Goal: Information Seeking & Learning: Learn about a topic

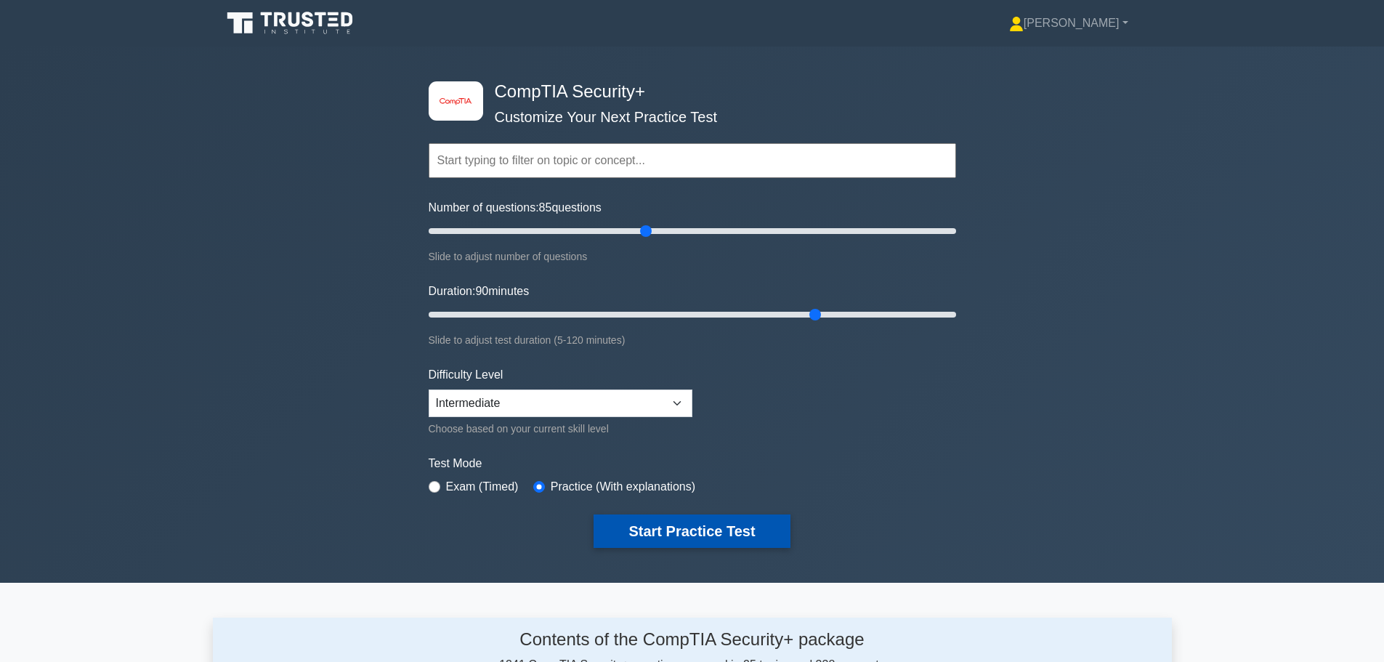
click at [676, 535] on button "Start Practice Test" at bounding box center [692, 530] width 196 height 33
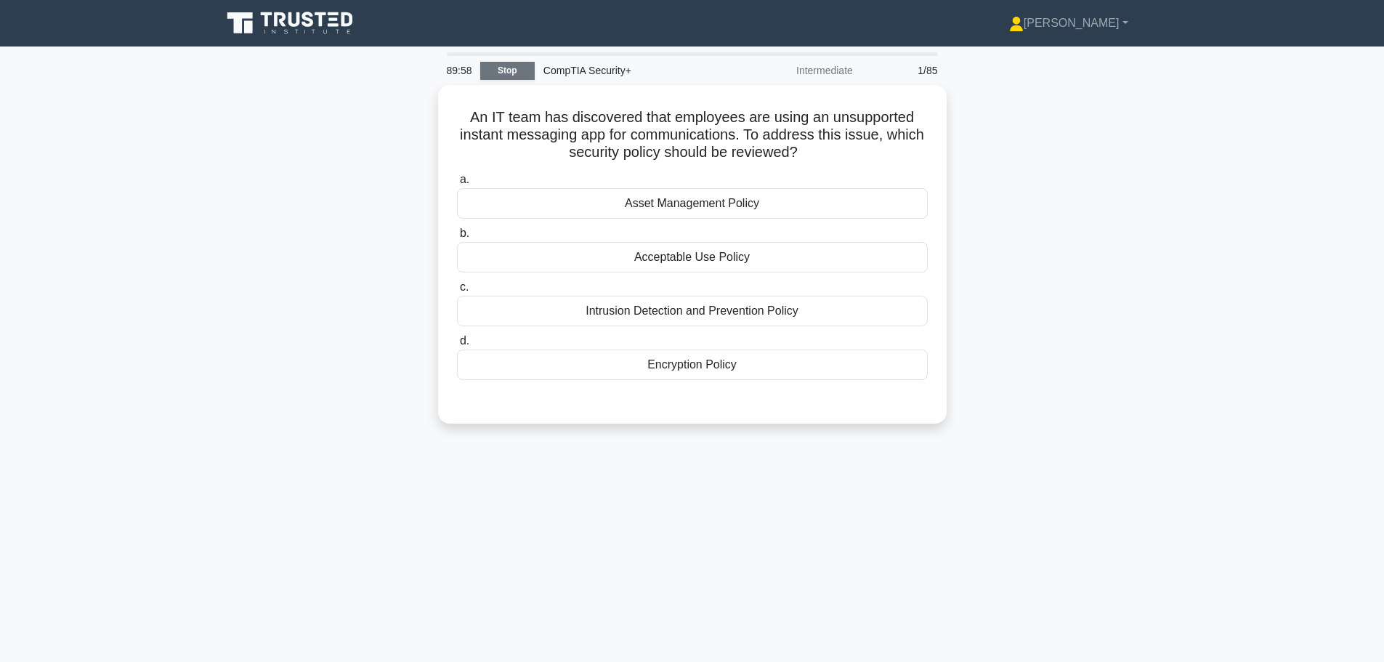
click at [520, 72] on link "Stop" at bounding box center [507, 71] width 54 height 18
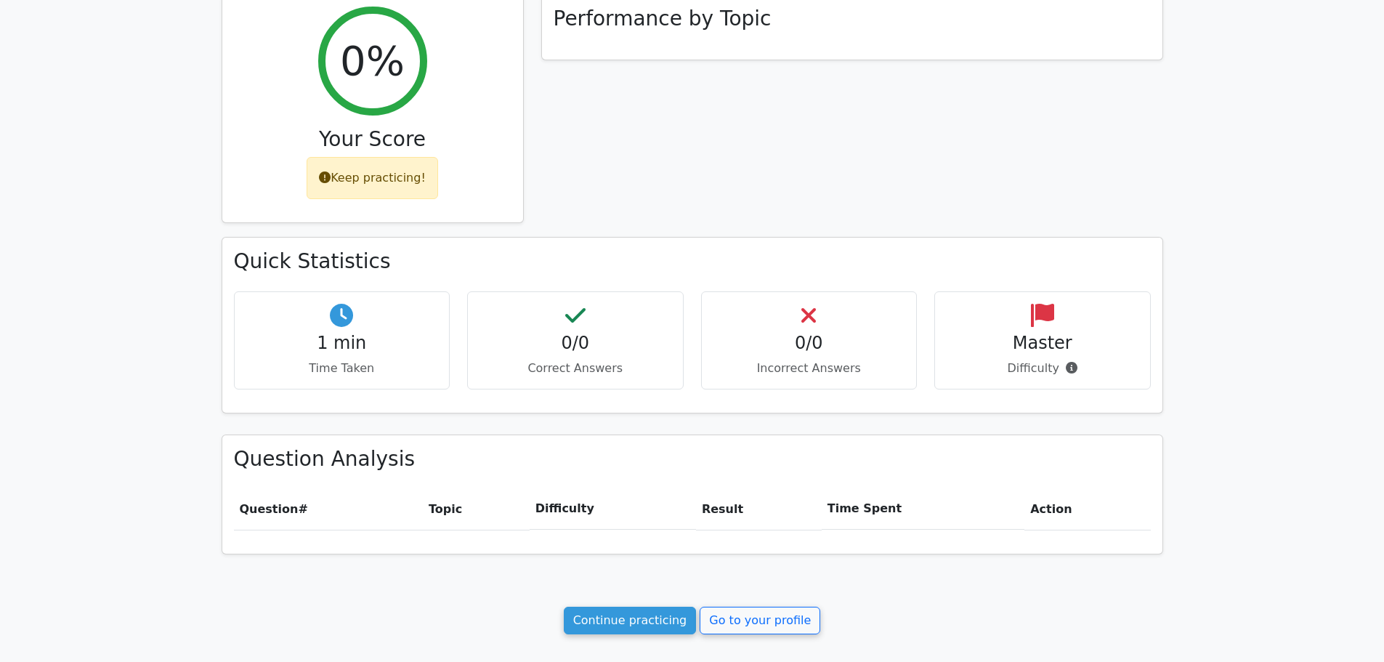
scroll to position [396, 0]
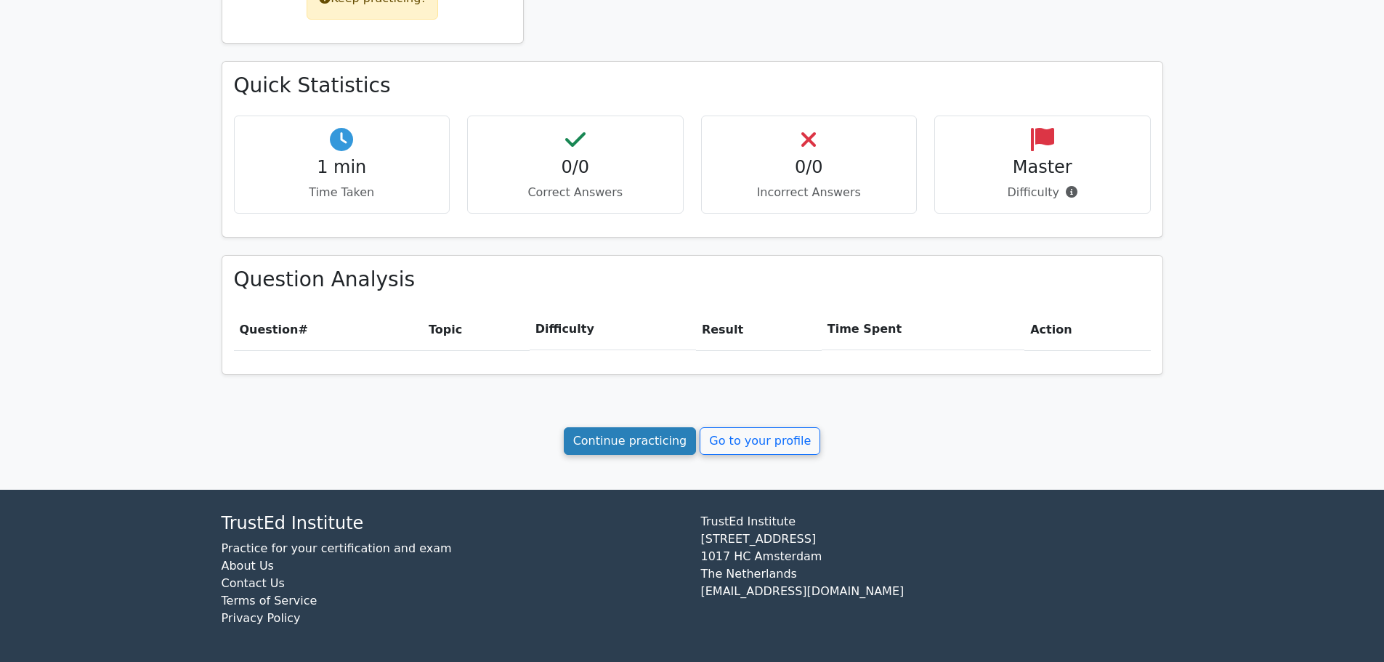
click at [633, 439] on link "Continue practicing" at bounding box center [630, 441] width 133 height 28
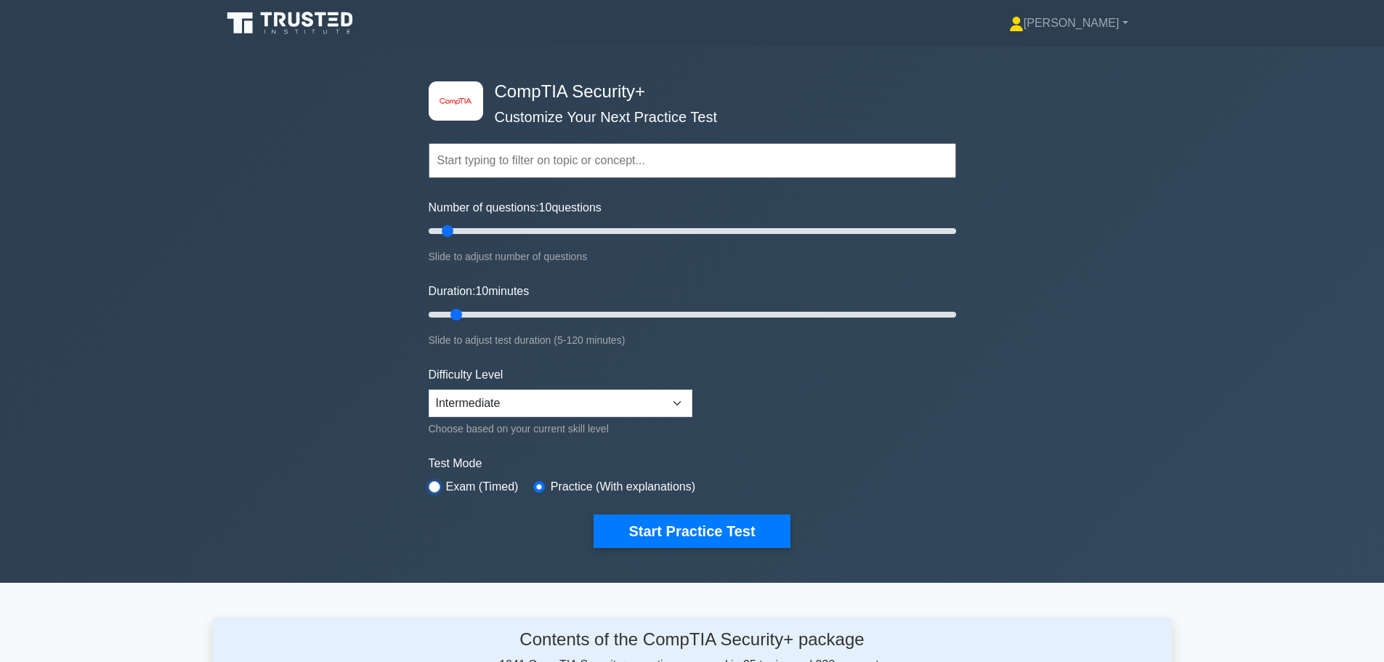
click at [434, 482] on input "radio" at bounding box center [435, 487] width 12 height 12
radio input "true"
click at [702, 531] on button "Start Practice Test" at bounding box center [692, 530] width 196 height 33
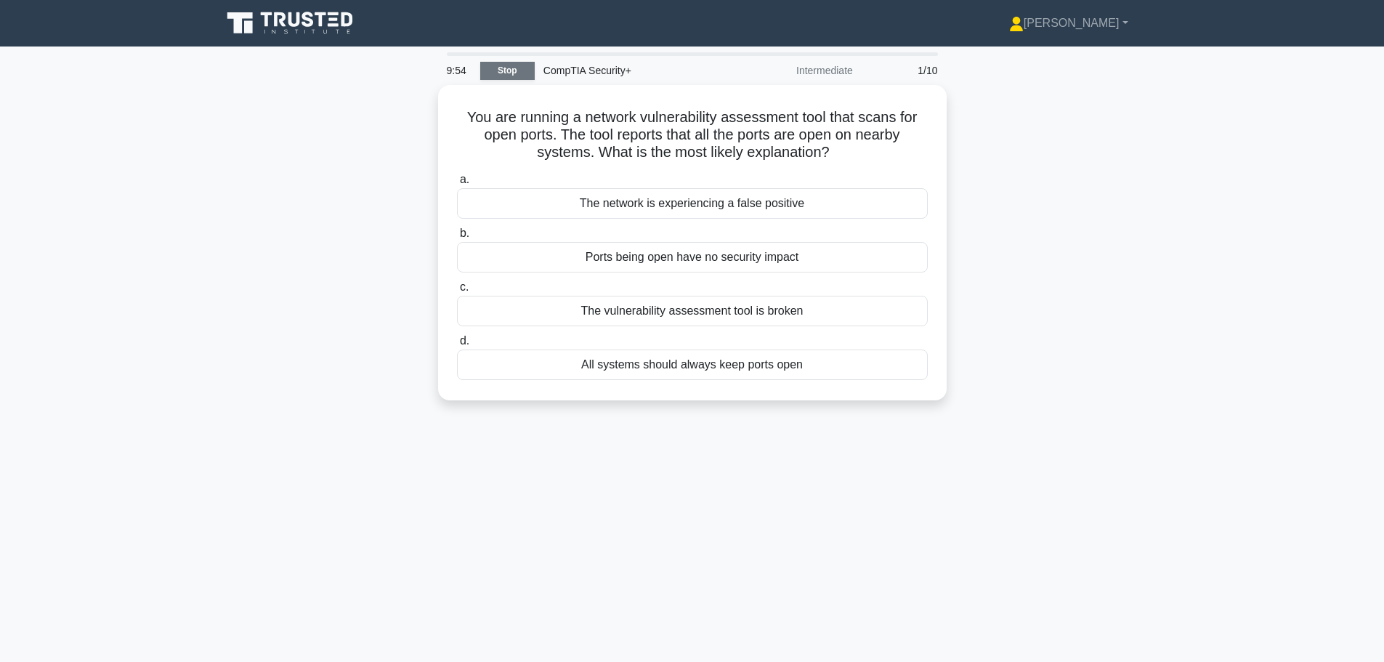
click at [505, 68] on link "Stop" at bounding box center [507, 71] width 54 height 18
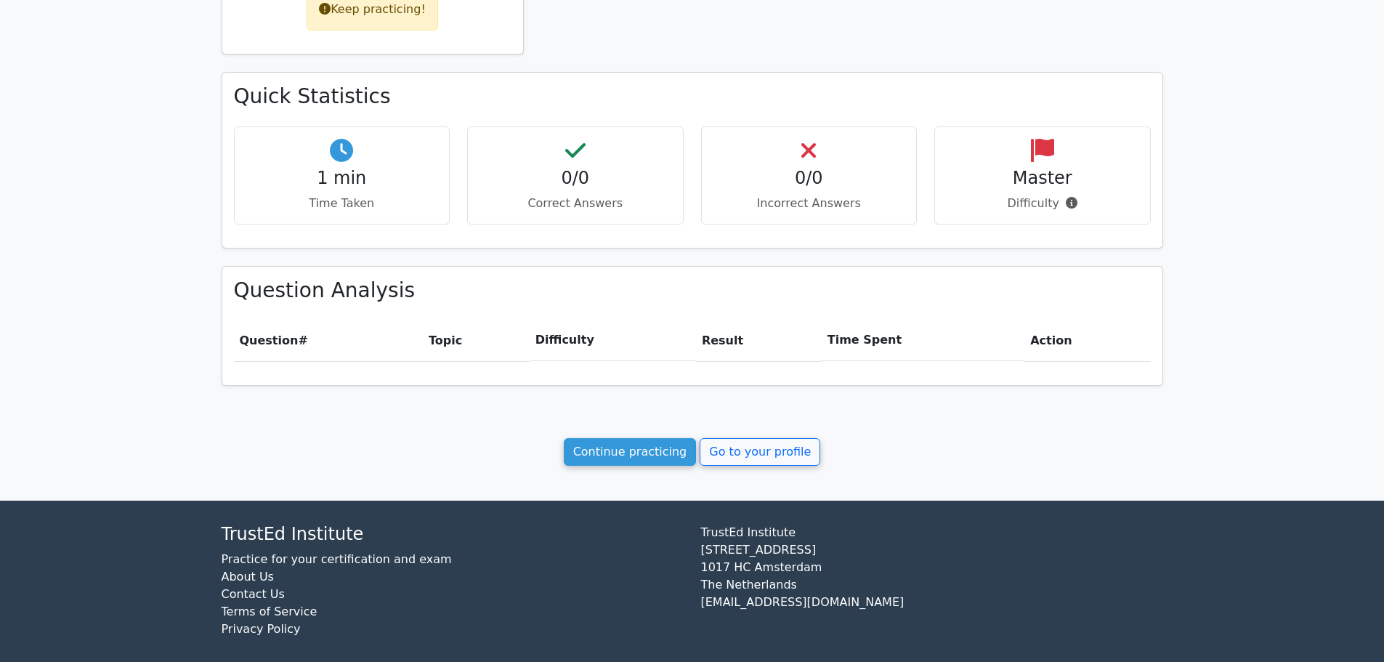
scroll to position [396, 0]
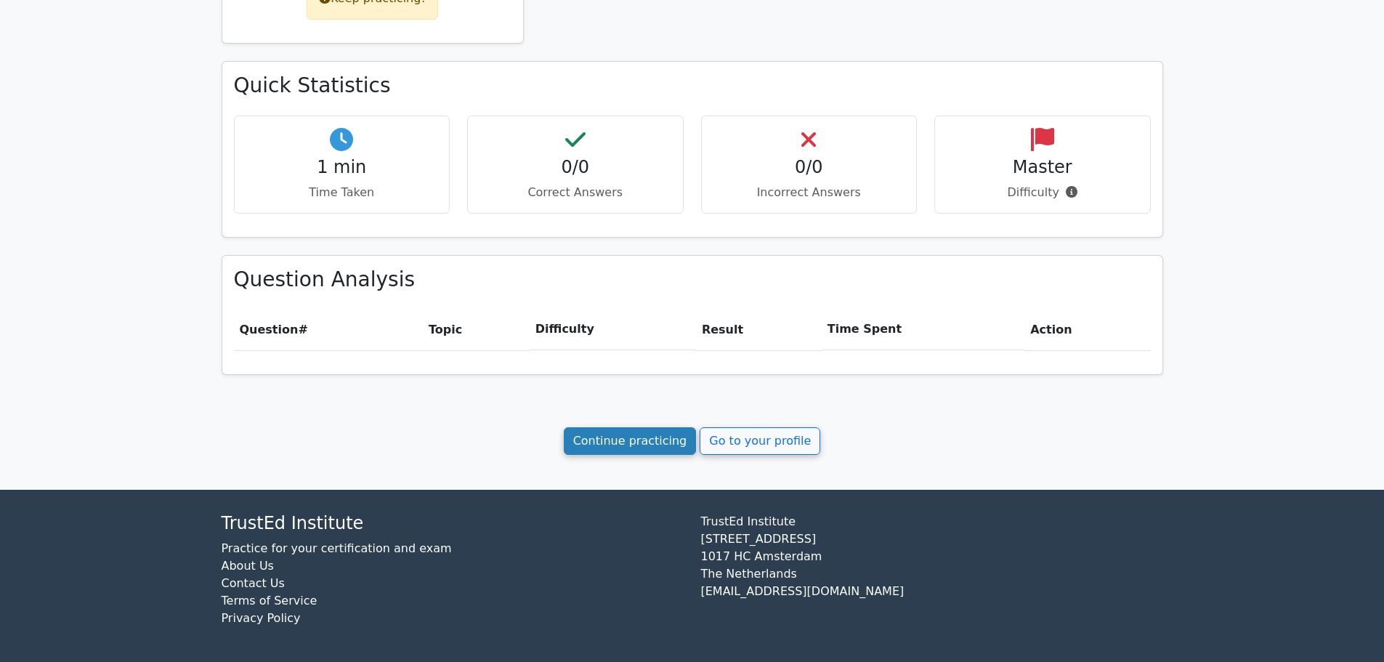
click at [614, 437] on link "Continue practicing" at bounding box center [630, 441] width 133 height 28
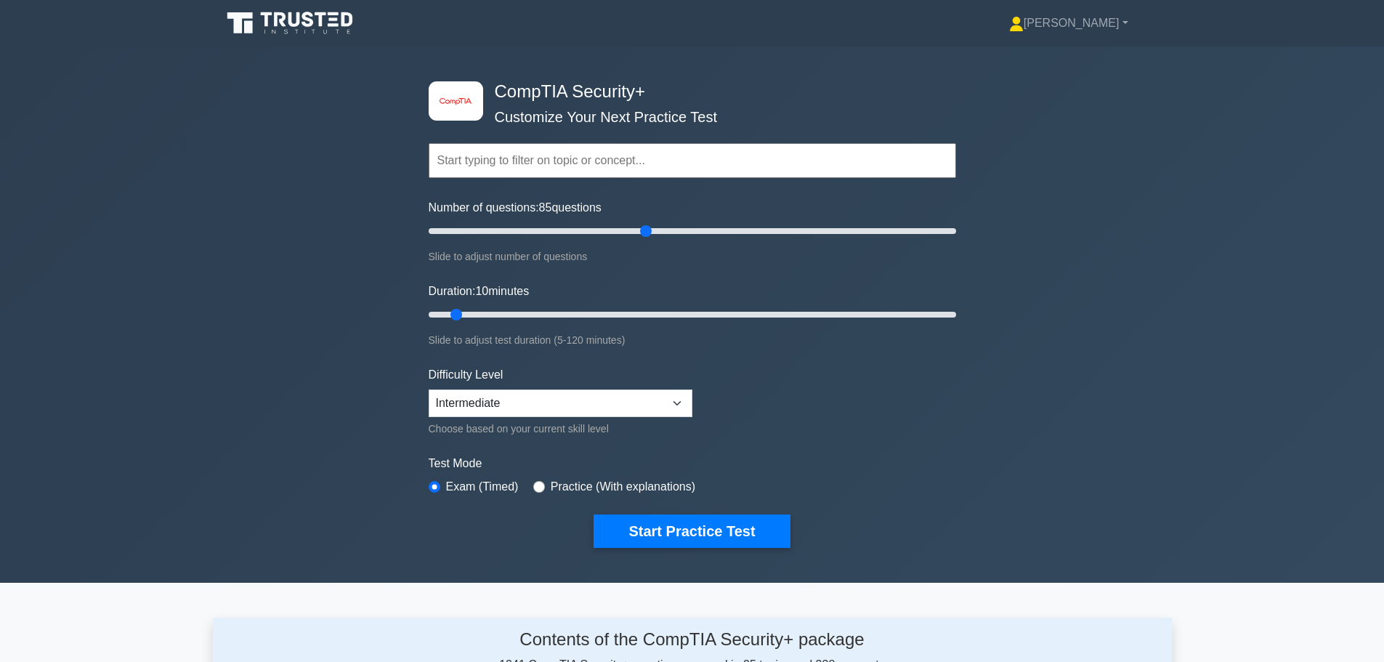
drag, startPoint x: 451, startPoint y: 229, endPoint x: 648, endPoint y: 249, distance: 197.9
type input "85"
click at [647, 240] on input "Number of questions: 85 questions" at bounding box center [693, 230] width 528 height 17
drag, startPoint x: 459, startPoint y: 309, endPoint x: 809, endPoint y: 304, distance: 350.3
type input "90"
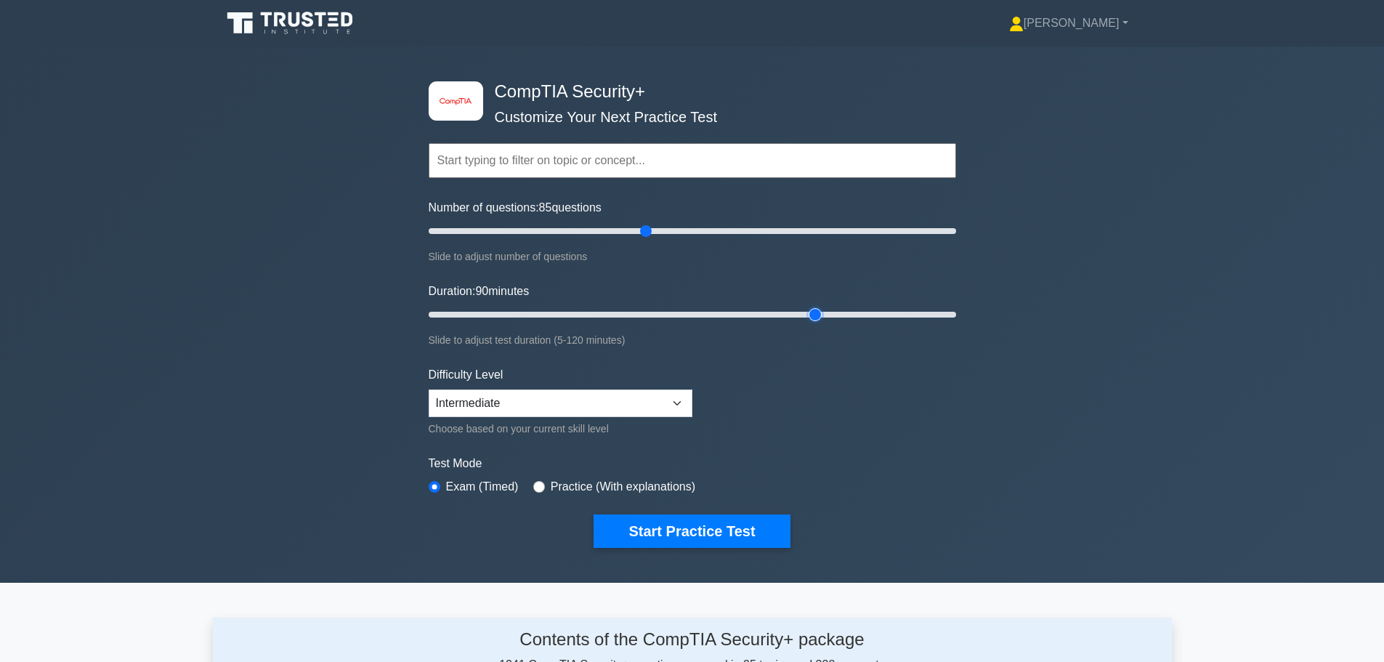
click at [809, 306] on input "Duration: 90 minutes" at bounding box center [693, 314] width 528 height 17
click at [294, 272] on div "image/svg+xml CompTIA Security+ Customize Your Next Practice Test Topics Crypto…" at bounding box center [692, 315] width 1384 height 536
click at [706, 530] on button "Start Practice Test" at bounding box center [692, 530] width 196 height 33
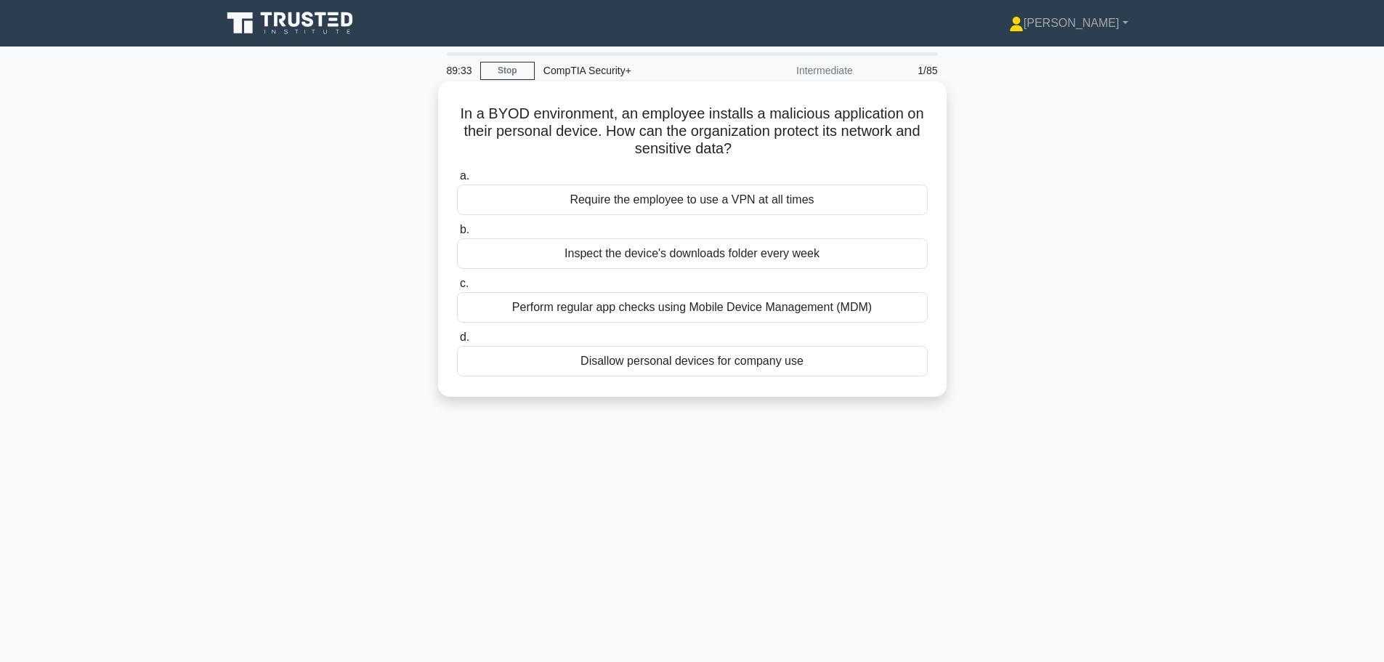
click at [606, 310] on div "Perform regular app checks using Mobile Device Management (MDM)" at bounding box center [692, 307] width 471 height 31
click at [457, 288] on input "c. Perform regular app checks using Mobile Device Management (MDM)" at bounding box center [457, 283] width 0 height 9
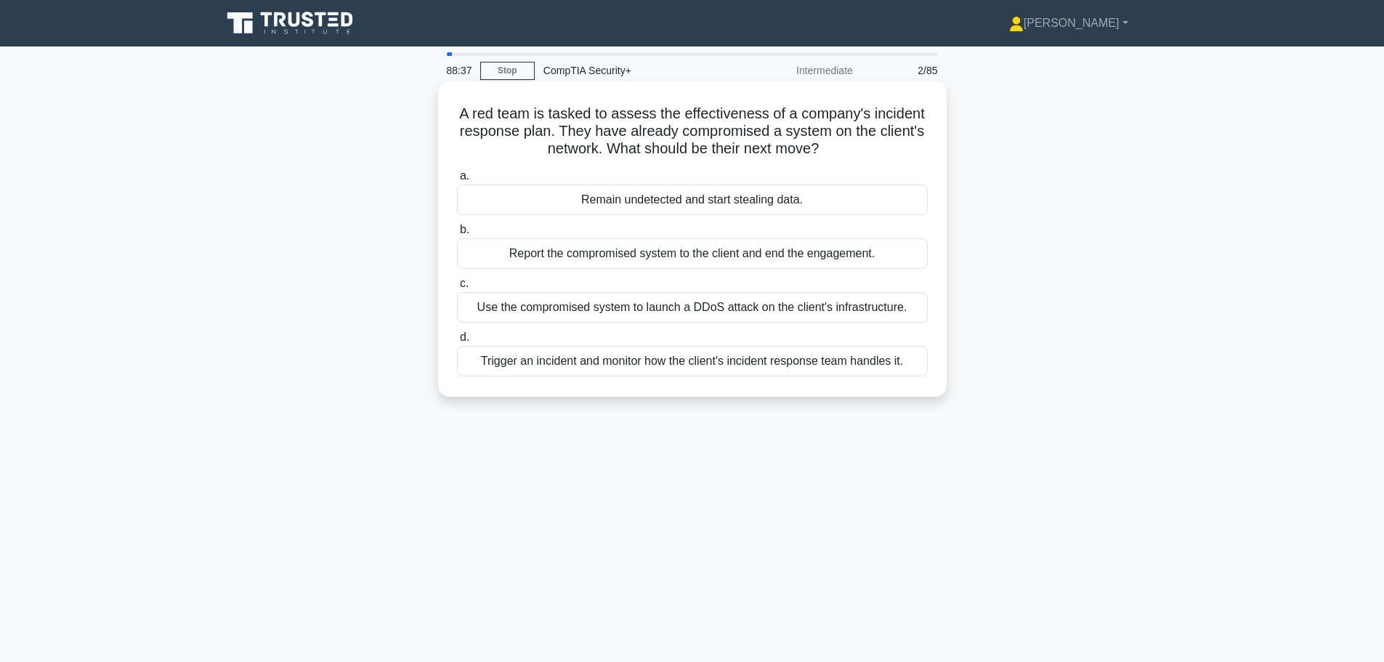
click at [533, 364] on div "Trigger an incident and monitor how the client's incident response team handles…" at bounding box center [692, 361] width 471 height 31
click at [457, 342] on input "d. Trigger an incident and monitor how the client's incident response team hand…" at bounding box center [457, 337] width 0 height 9
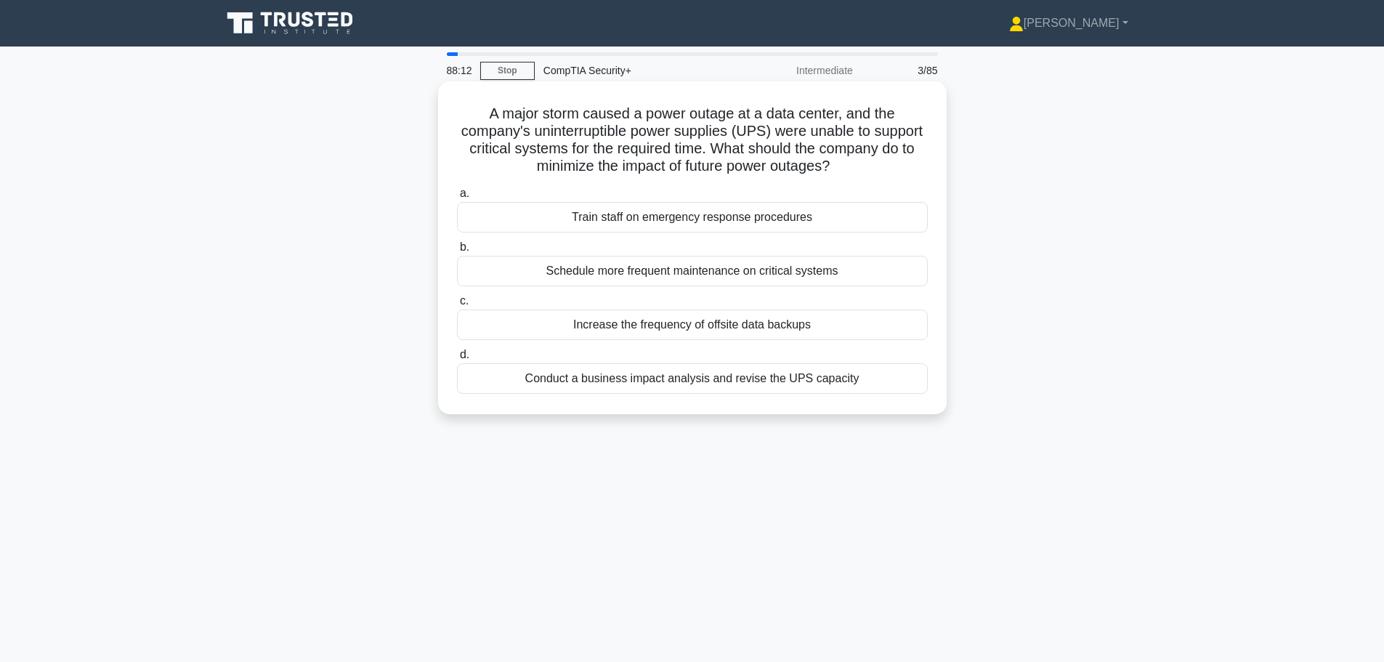
click at [626, 377] on div "Conduct a business impact analysis and revise the UPS capacity" at bounding box center [692, 378] width 471 height 31
click at [457, 360] on input "d. Conduct a business impact analysis and revise the UPS capacity" at bounding box center [457, 354] width 0 height 9
click at [512, 319] on div "Implement host-based antivirus on the virtual machines" at bounding box center [692, 325] width 471 height 31
click at [457, 306] on input "c. Implement host-based antivirus on the virtual machines" at bounding box center [457, 300] width 0 height 9
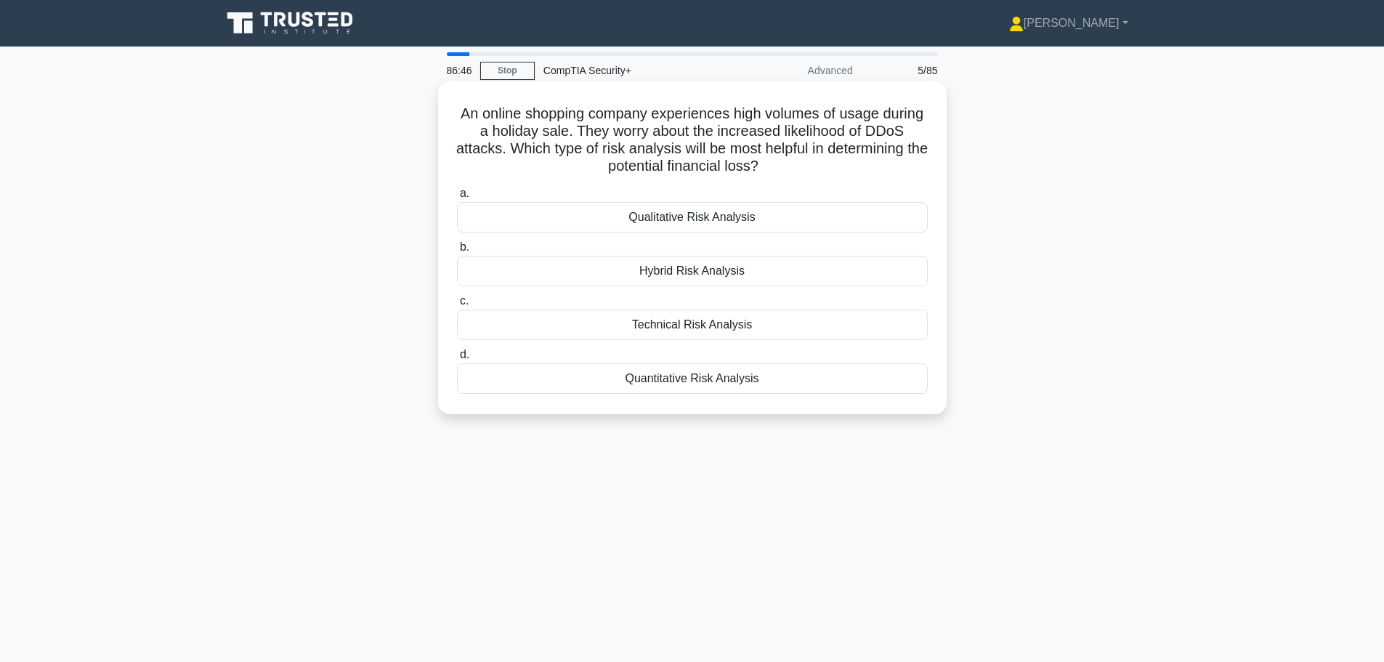
click at [602, 214] on div "Qualitative Risk Analysis" at bounding box center [692, 217] width 471 height 31
click at [457, 198] on input "a. Qualitative Risk Analysis" at bounding box center [457, 193] width 0 height 9
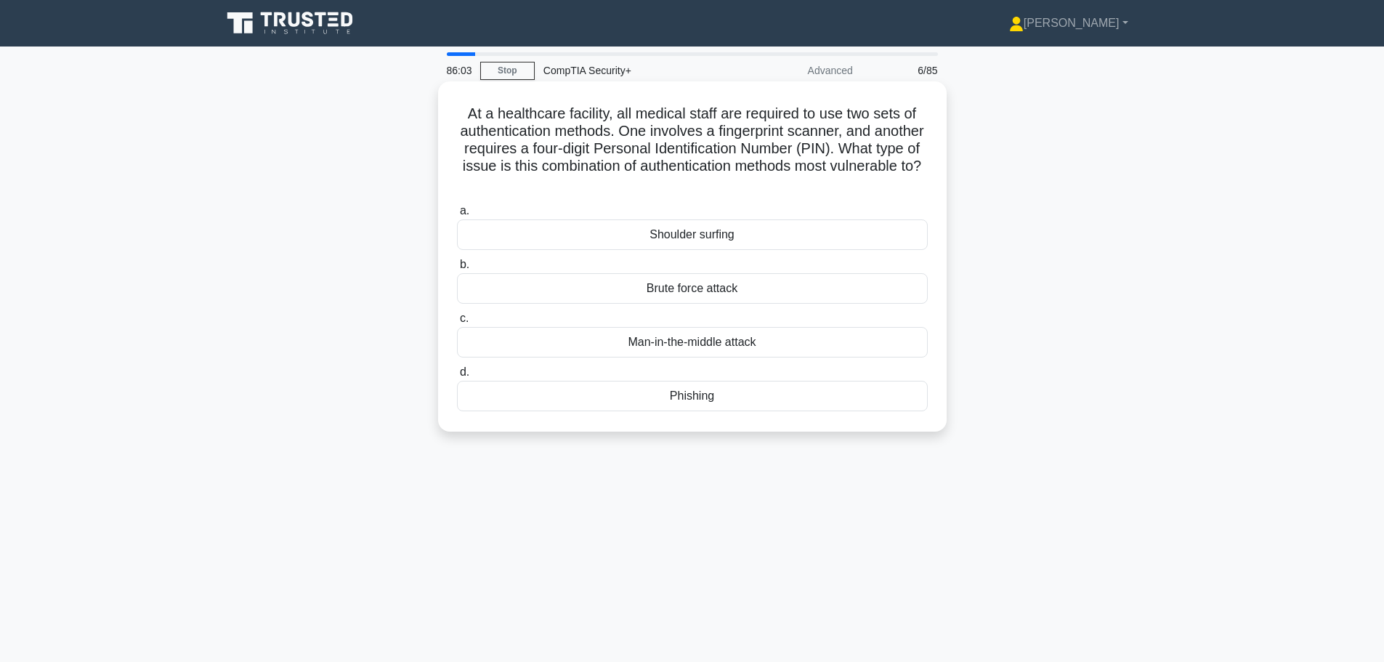
click at [732, 342] on div "Man-in-the-middle attack" at bounding box center [692, 342] width 471 height 31
click at [457, 323] on input "c. Man-in-the-middle attack" at bounding box center [457, 318] width 0 height 9
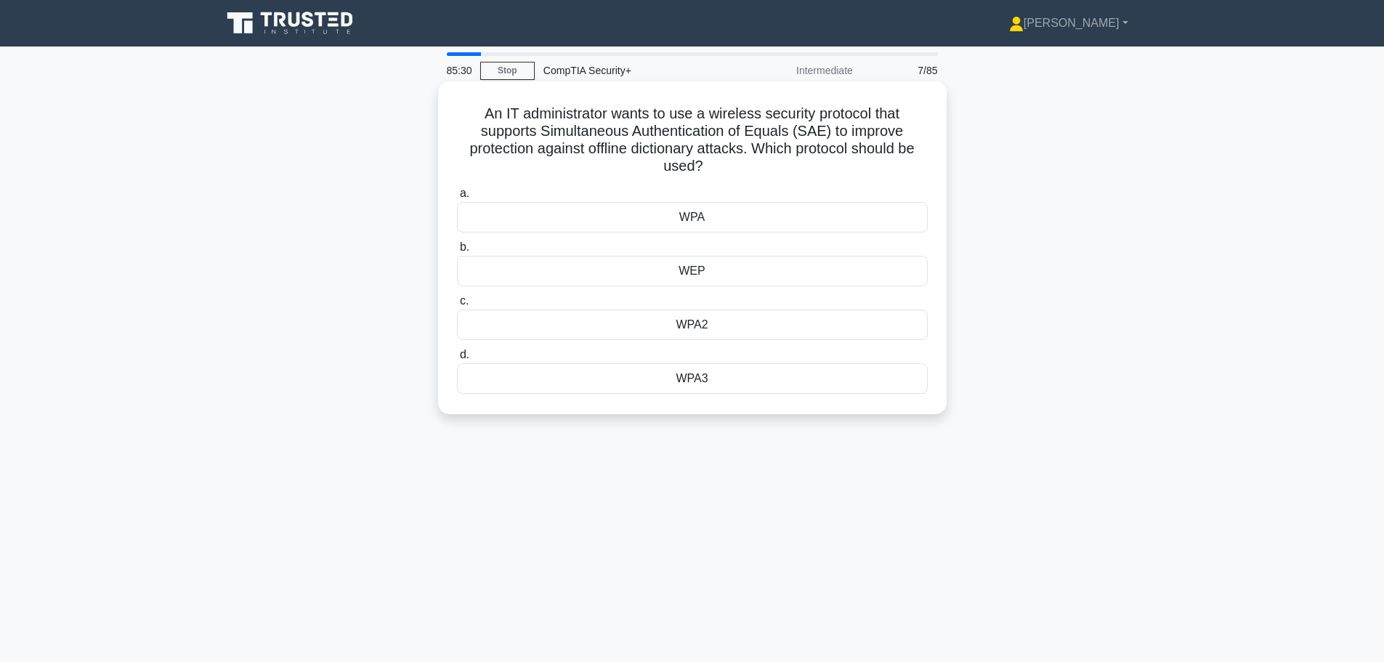
click at [686, 381] on div "WPA3" at bounding box center [692, 378] width 471 height 31
click at [457, 360] on input "d. WPA3" at bounding box center [457, 354] width 0 height 9
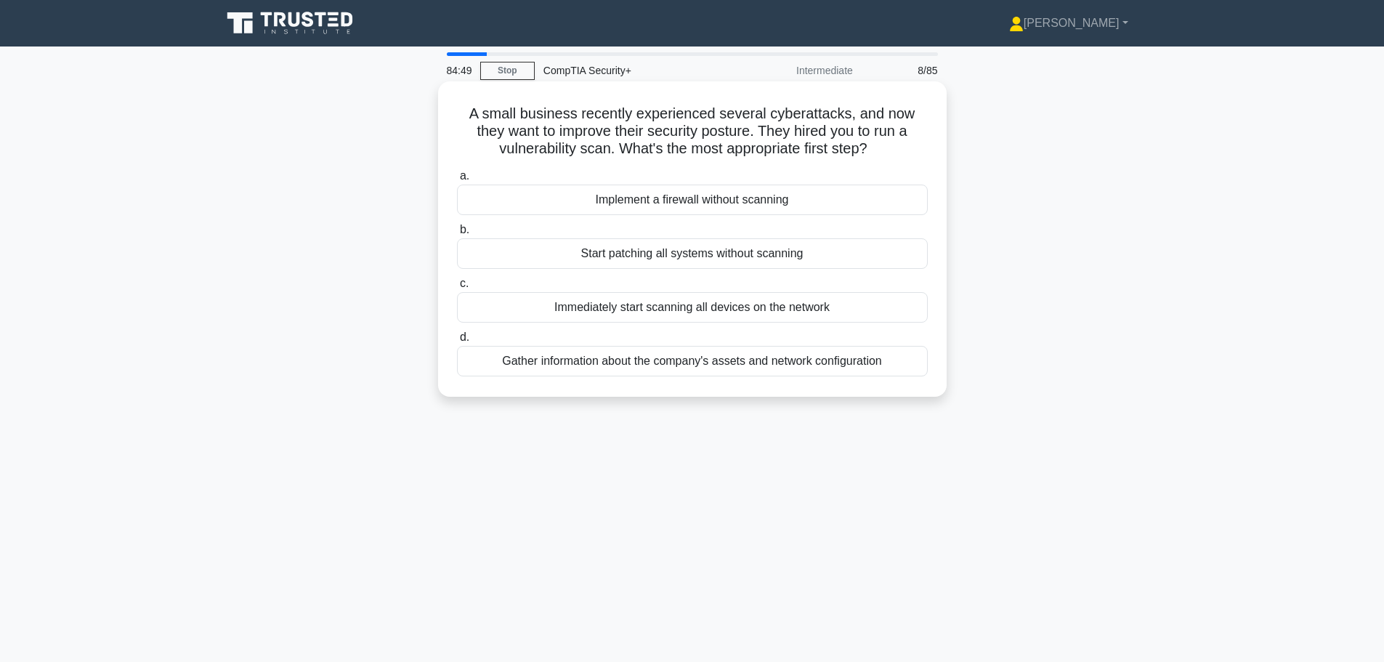
click at [660, 307] on div "Immediately start scanning all devices on the network" at bounding box center [692, 307] width 471 height 31
click at [457, 288] on input "c. Immediately start scanning all devices on the network" at bounding box center [457, 283] width 0 height 9
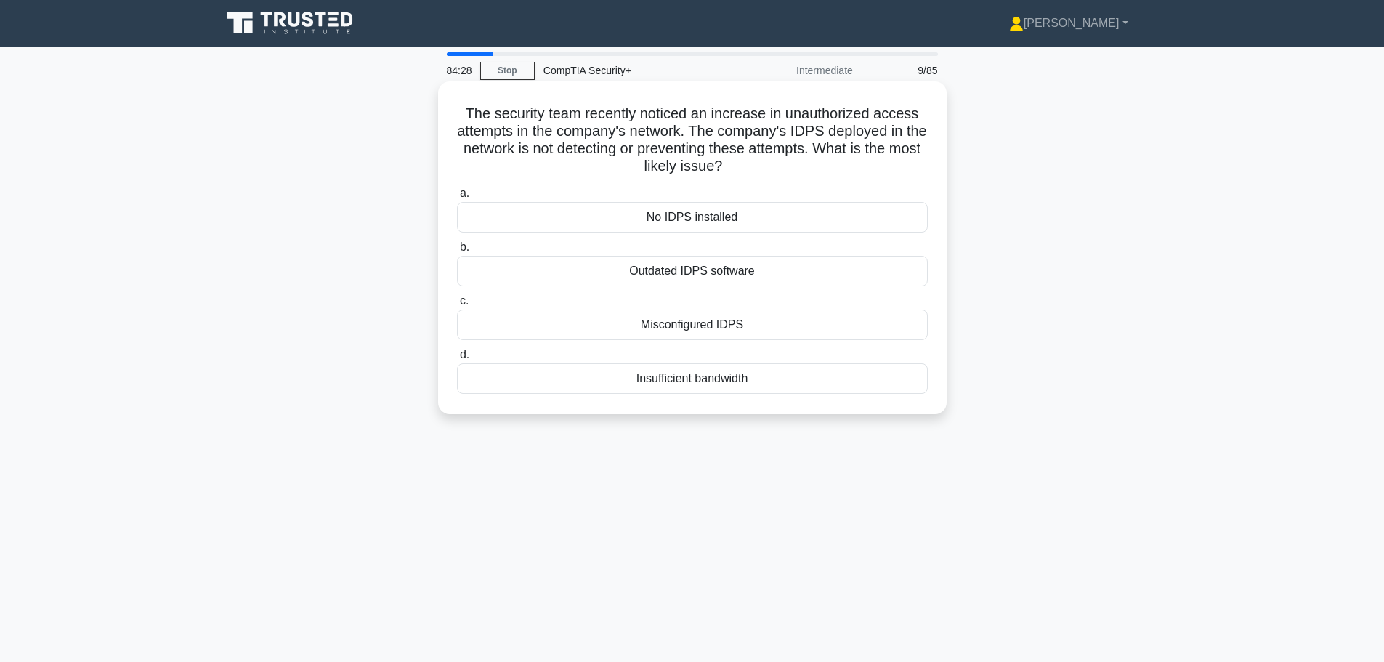
click at [621, 324] on div "Misconfigured IDPS" at bounding box center [692, 325] width 471 height 31
click at [457, 306] on input "c. Misconfigured IDPS" at bounding box center [457, 300] width 0 height 9
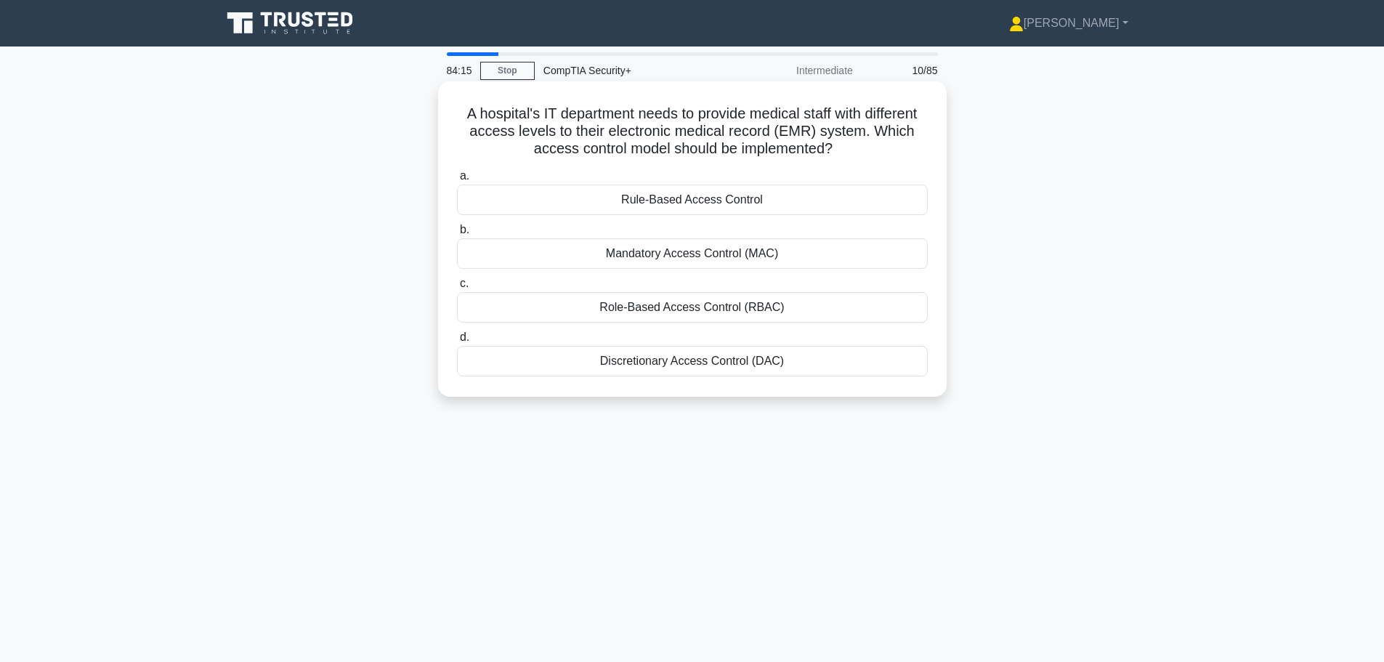
click at [597, 249] on div "Mandatory Access Control (MAC)" at bounding box center [692, 253] width 471 height 31
click at [457, 235] on input "b. Mandatory Access Control (MAC)" at bounding box center [457, 229] width 0 height 9
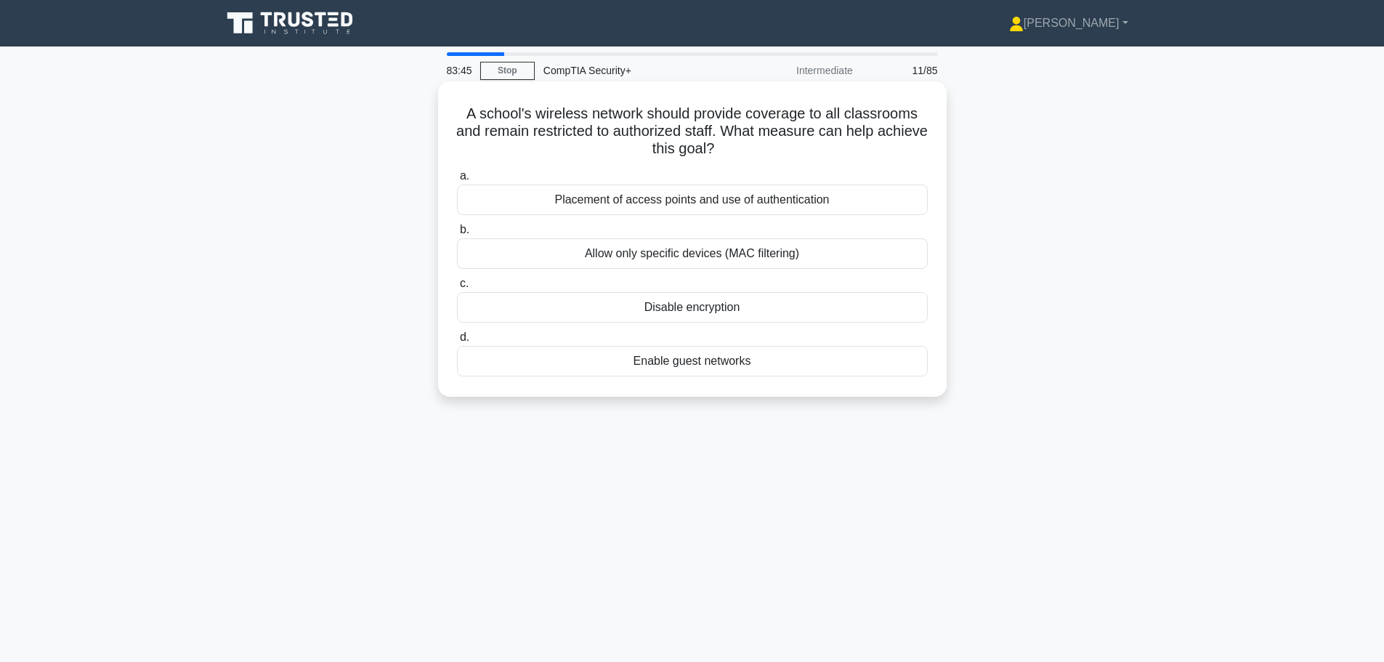
click at [514, 357] on div "Enable guest networks" at bounding box center [692, 361] width 471 height 31
click at [457, 342] on input "d. Enable guest networks" at bounding box center [457, 337] width 0 height 9
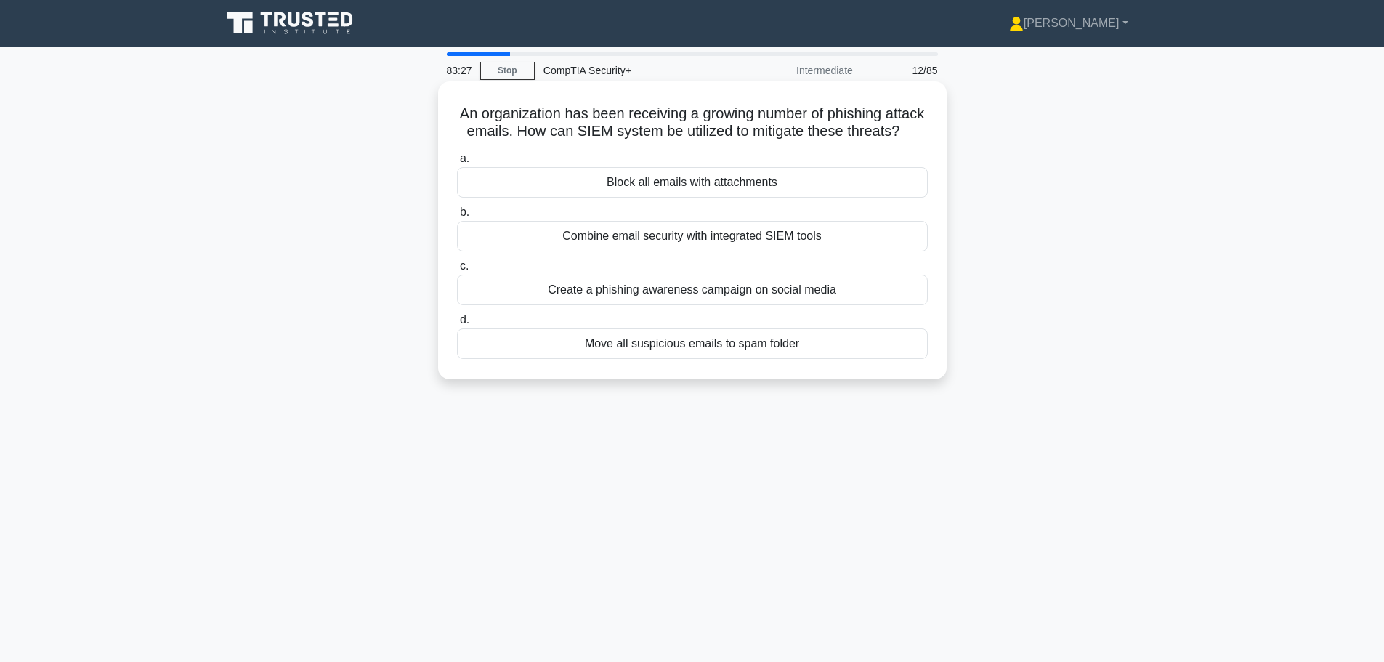
click at [512, 251] on div "Combine email security with integrated SIEM tools" at bounding box center [692, 236] width 471 height 31
click at [457, 217] on input "b. Combine email security with integrated SIEM tools" at bounding box center [457, 212] width 0 height 9
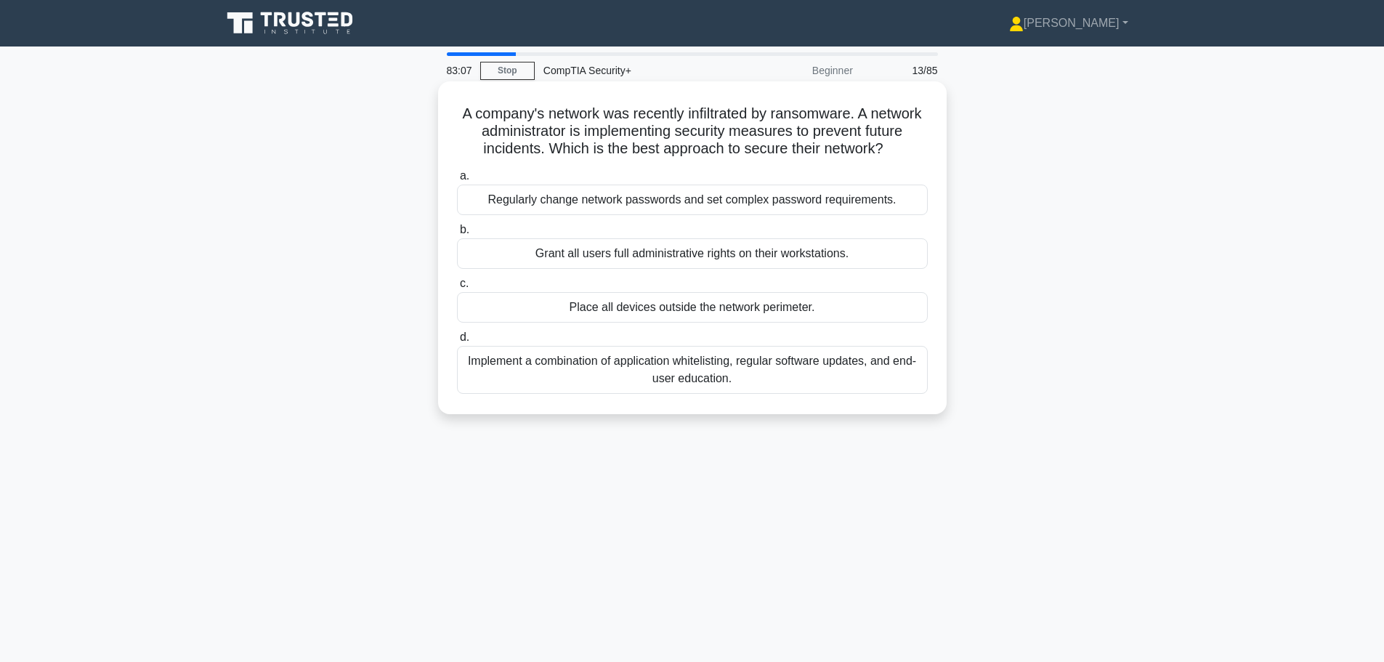
click at [575, 379] on div "Implement a combination of application whitelisting, regular software updates, …" at bounding box center [692, 370] width 471 height 48
click at [457, 342] on input "d. Implement a combination of application whitelisting, regular software update…" at bounding box center [457, 337] width 0 height 9
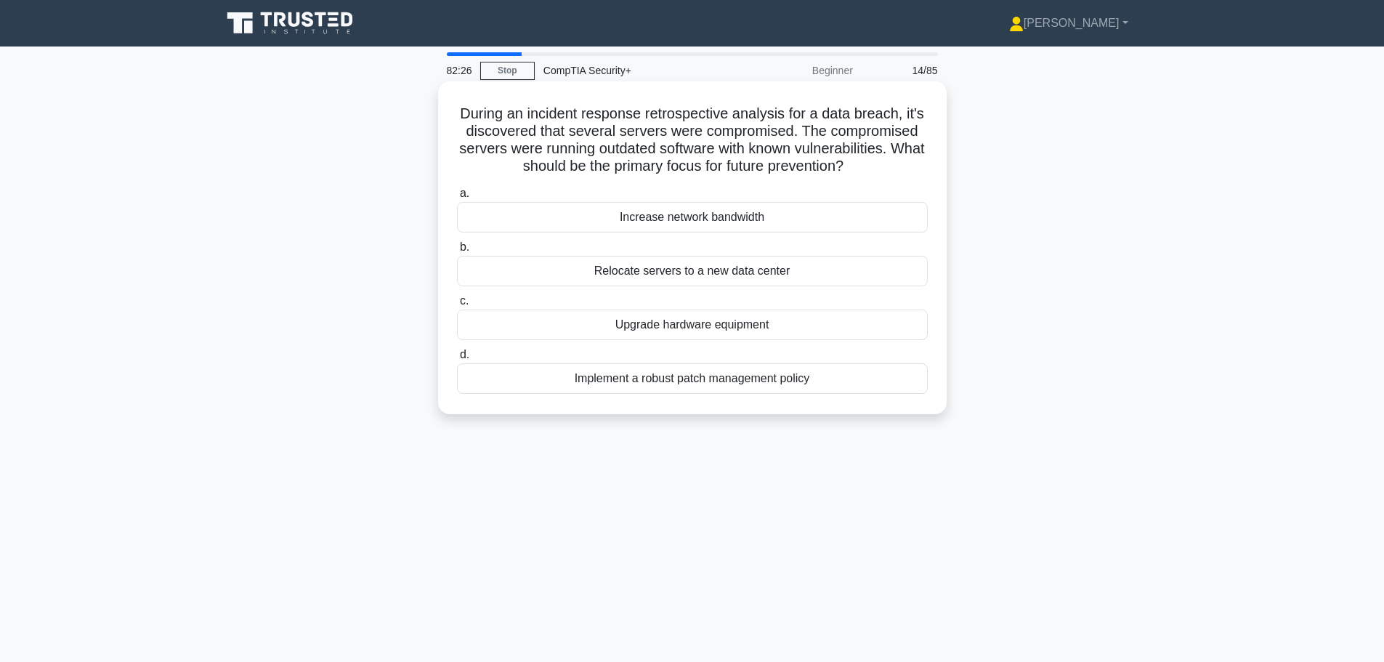
click at [546, 377] on div "Implement a robust patch management policy" at bounding box center [692, 378] width 471 height 31
click at [457, 360] on input "d. Implement a robust patch management policy" at bounding box center [457, 354] width 0 height 9
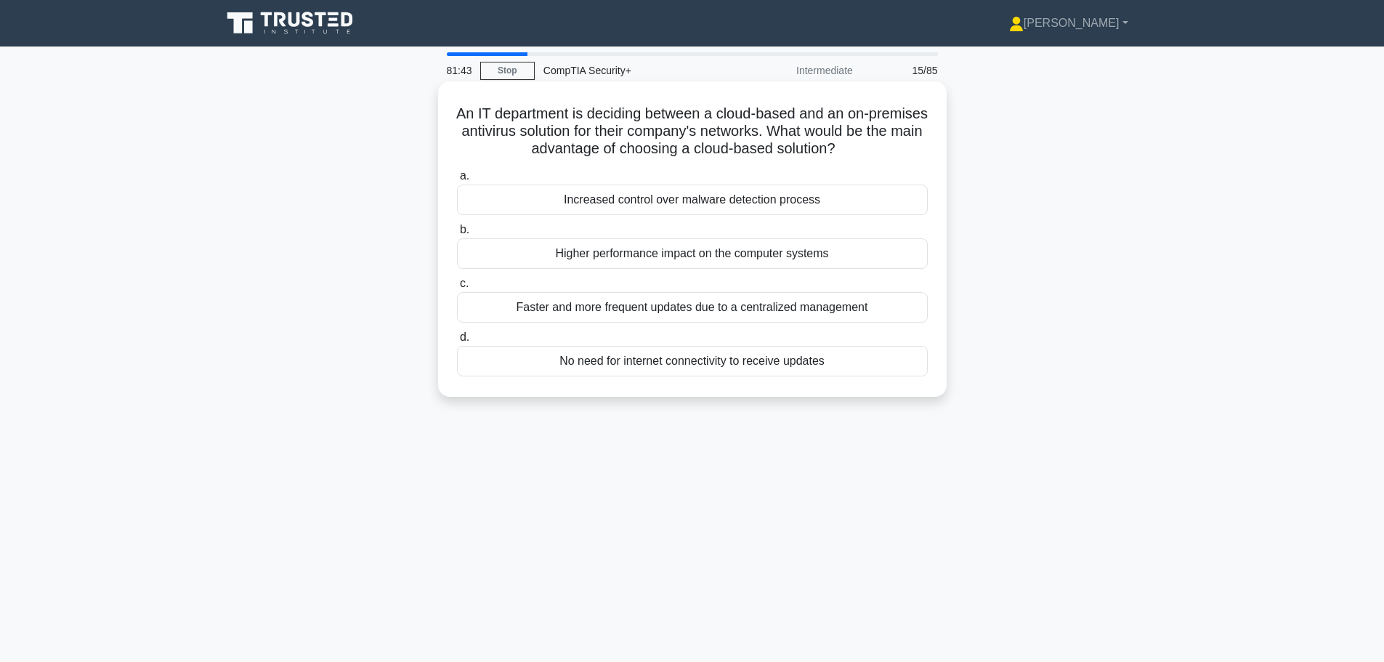
click at [490, 310] on div "Faster and more frequent updates due to a centralized management" at bounding box center [692, 307] width 471 height 31
click at [457, 288] on input "c. Faster and more frequent updates due to a centralized management" at bounding box center [457, 283] width 0 height 9
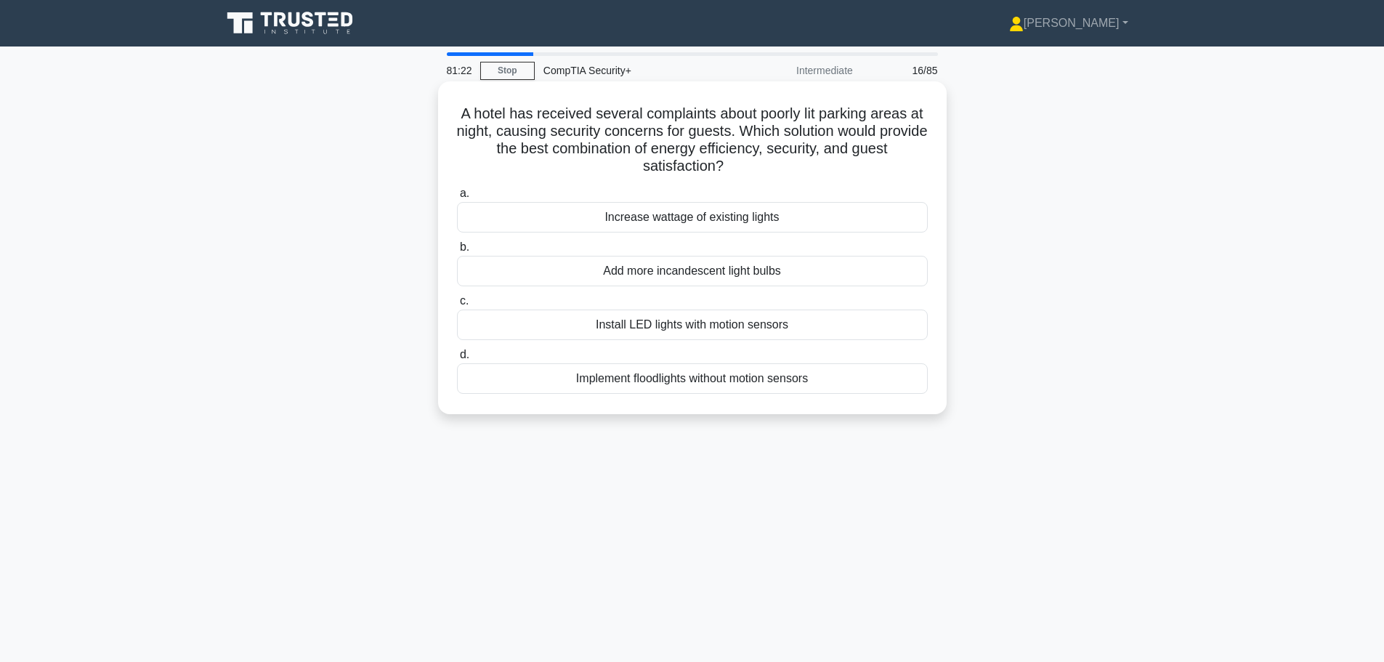
click at [584, 381] on div "Implement floodlights without motion sensors" at bounding box center [692, 378] width 471 height 31
click at [457, 360] on input "d. Implement floodlights without motion sensors" at bounding box center [457, 354] width 0 height 9
click at [570, 377] on div "Number of blocked intrusion attempts" at bounding box center [692, 378] width 471 height 31
click at [457, 360] on input "d. Number of blocked intrusion attempts" at bounding box center [457, 354] width 0 height 9
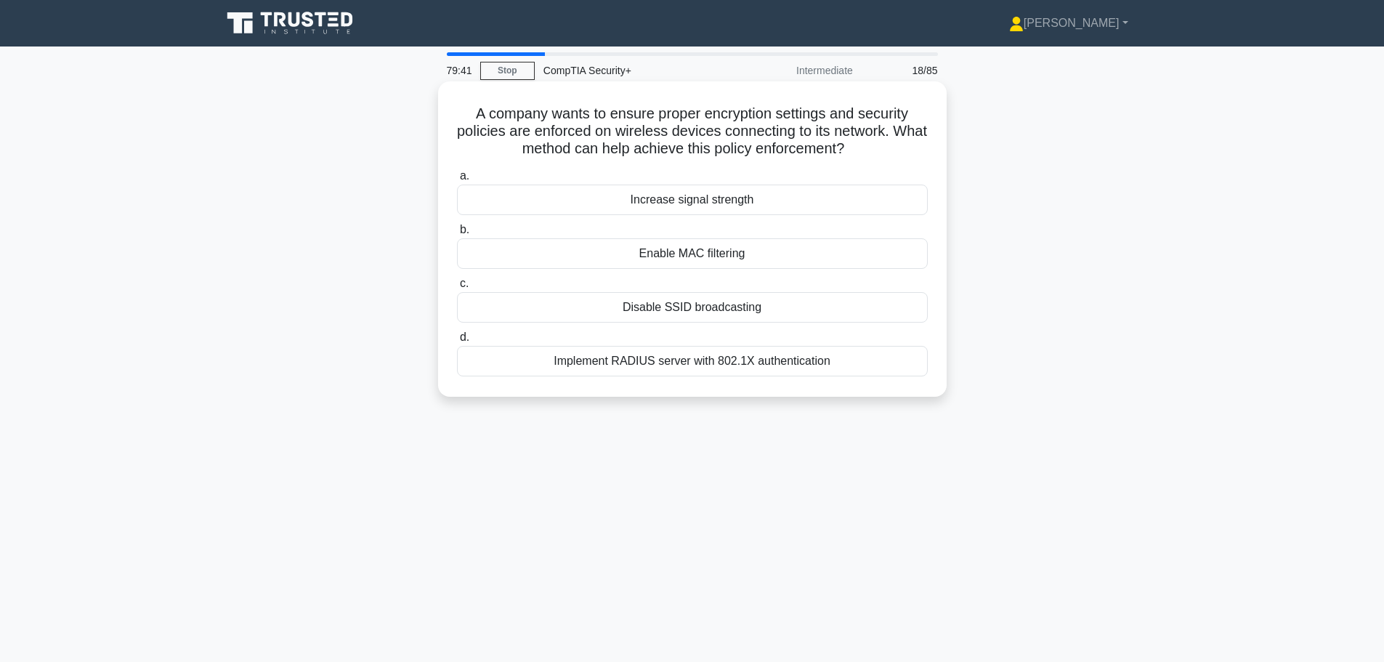
click at [562, 365] on div "Implement RADIUS server with 802.1X authentication" at bounding box center [692, 361] width 471 height 31
click at [457, 342] on input "d. Implement RADIUS server with 802.1X authentication" at bounding box center [457, 337] width 0 height 9
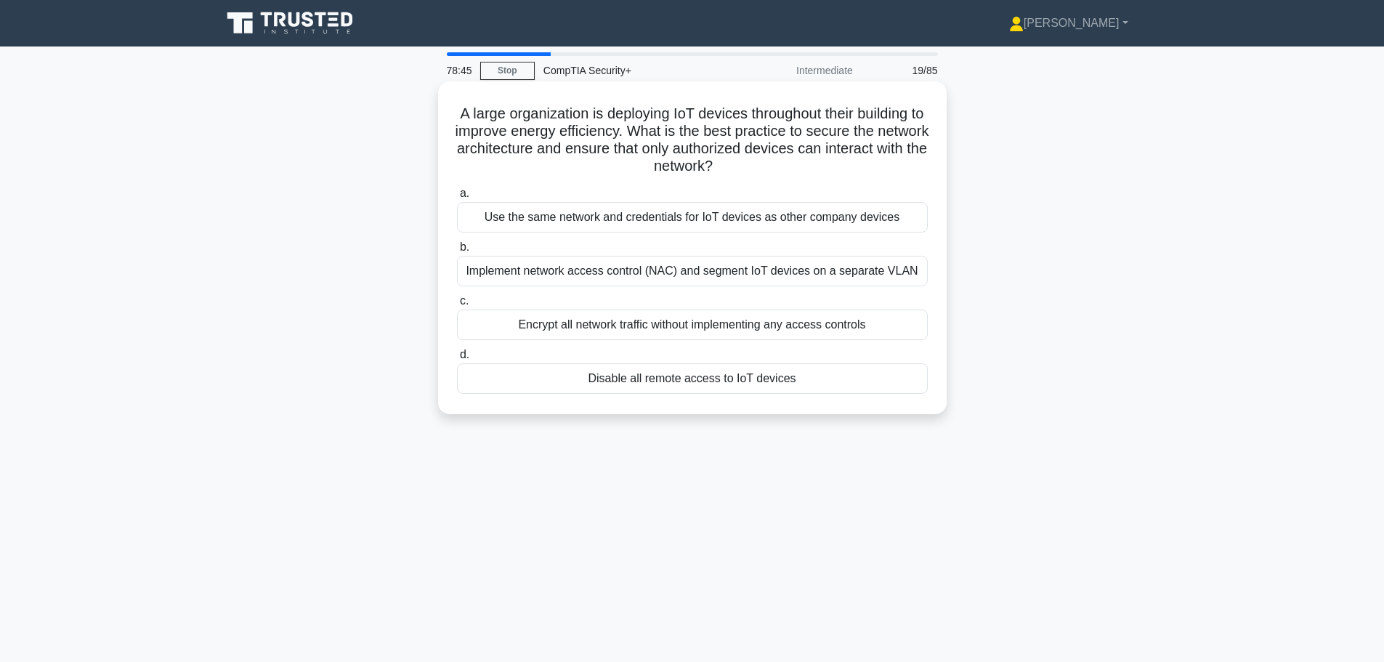
click at [554, 268] on div "Implement network access control (NAC) and segment IoT devices on a separate VL…" at bounding box center [692, 271] width 471 height 31
click at [457, 252] on input "b. Implement network access control (NAC) and segment IoT devices on a separate…" at bounding box center [457, 247] width 0 height 9
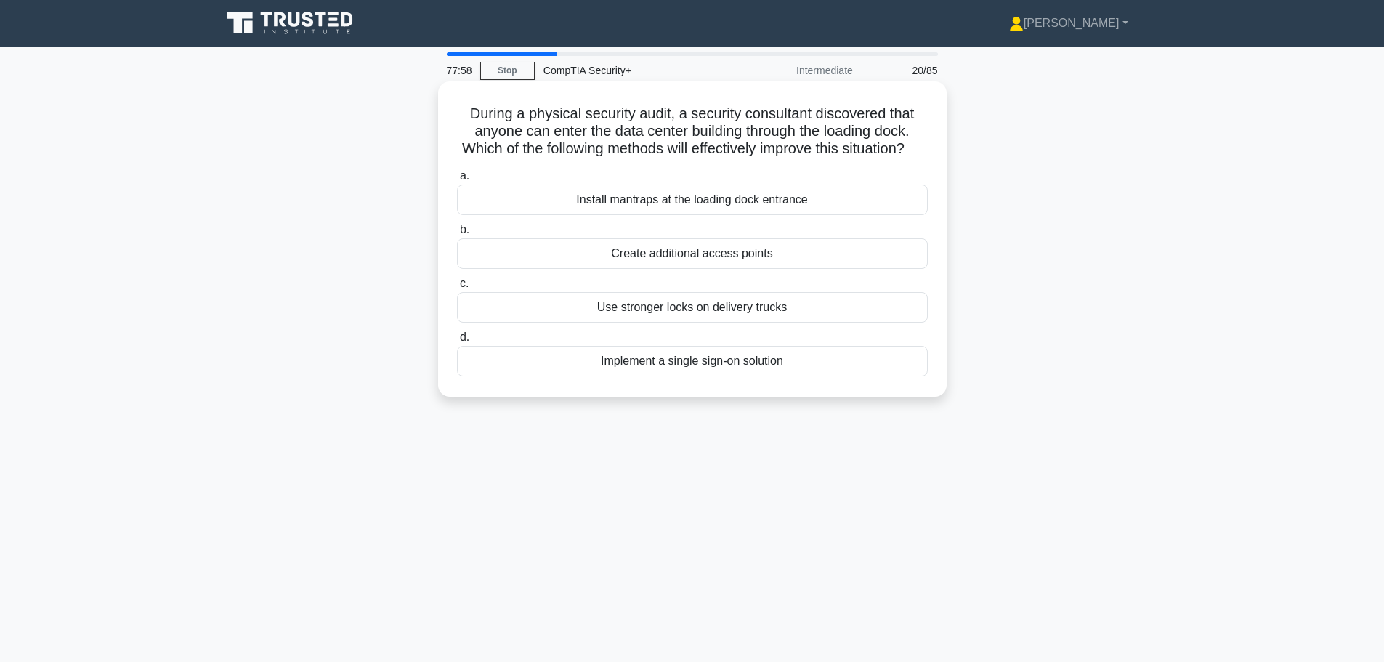
click at [564, 215] on div "Install mantraps at the loading dock entrance" at bounding box center [692, 200] width 471 height 31
click at [457, 181] on input "a. Install mantraps at the loading dock entrance" at bounding box center [457, 175] width 0 height 9
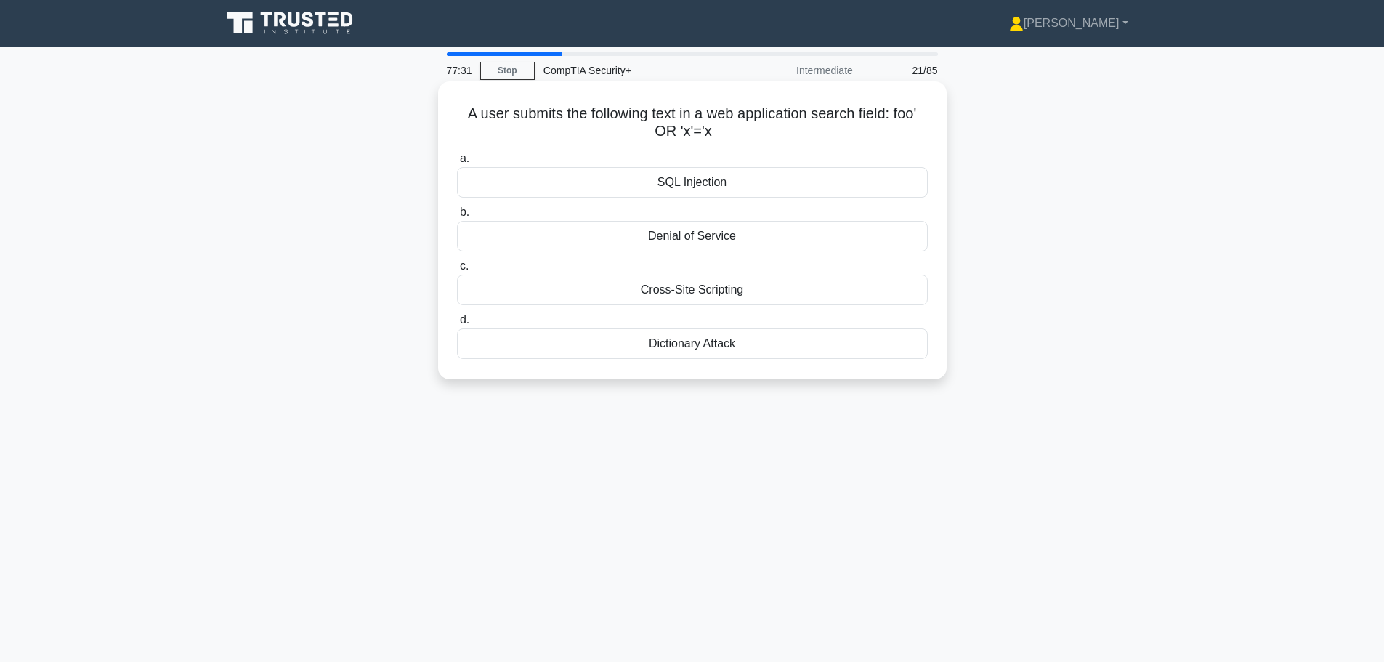
click at [532, 191] on div "SQL Injection" at bounding box center [692, 182] width 471 height 31
click at [457, 163] on input "a. SQL Injection" at bounding box center [457, 158] width 0 height 9
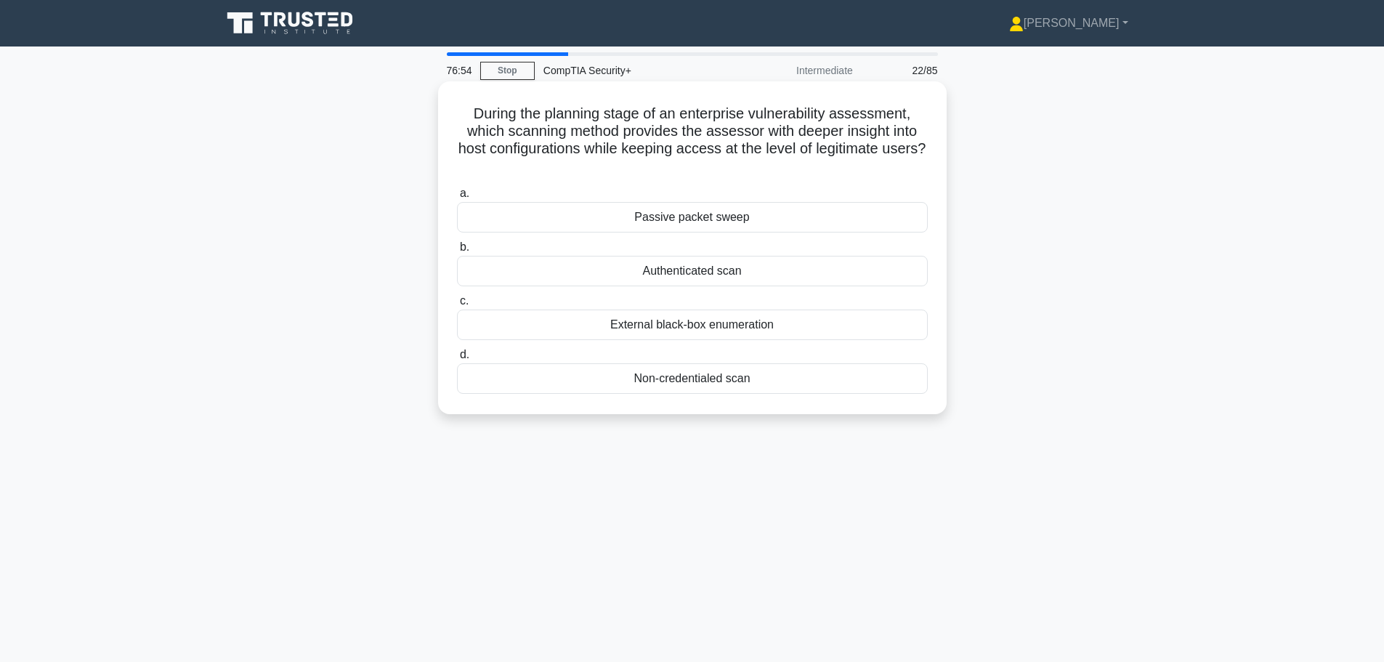
click at [591, 275] on div "Authenticated scan" at bounding box center [692, 271] width 471 height 31
click at [457, 252] on input "b. Authenticated scan" at bounding box center [457, 247] width 0 height 9
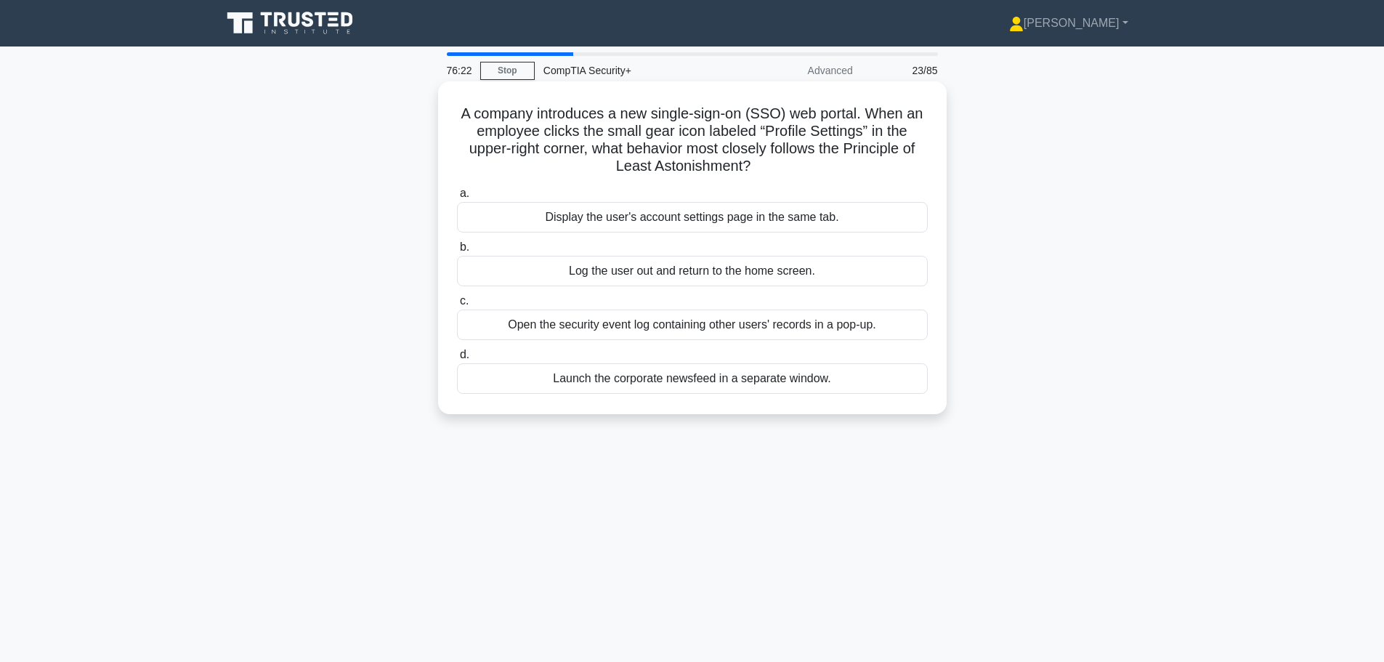
click at [551, 218] on div "Display the user's account settings page in the same tab." at bounding box center [692, 217] width 471 height 31
click at [457, 198] on input "a. Display the user's account settings page in the same tab." at bounding box center [457, 193] width 0 height 9
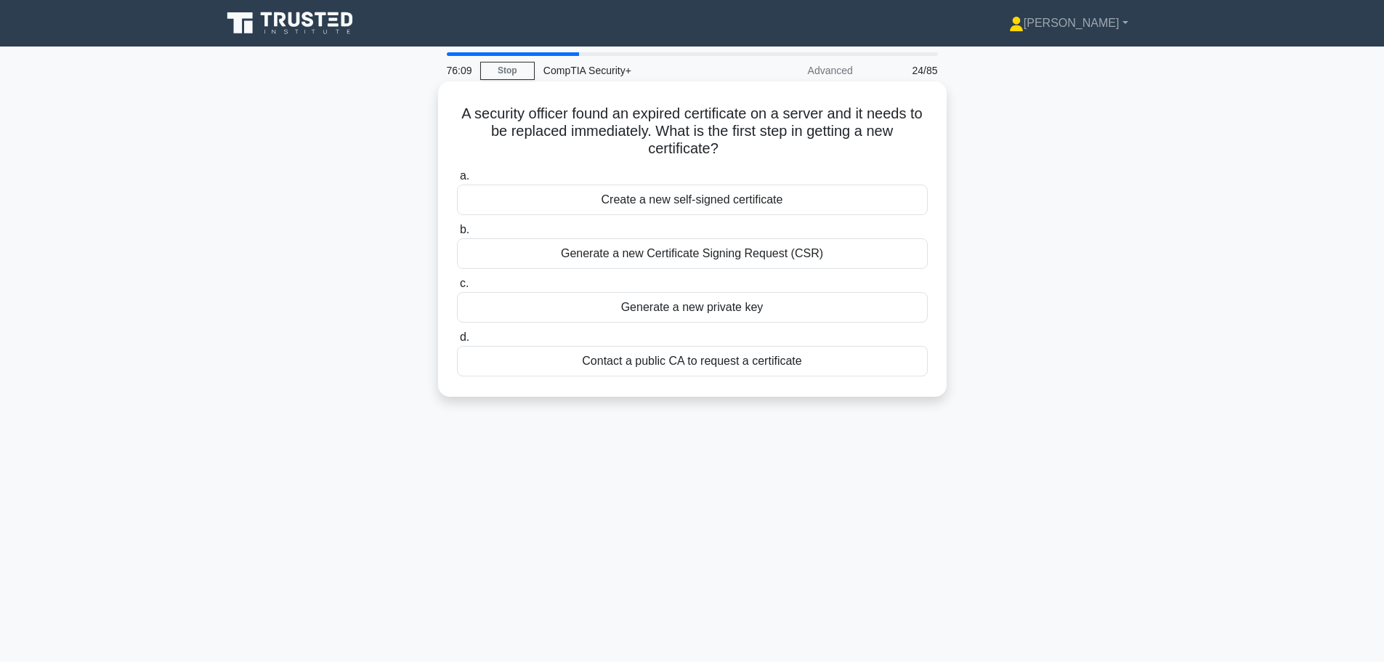
click at [546, 246] on div "Generate a new Certificate Signing Request (CSR)" at bounding box center [692, 253] width 471 height 31
click at [457, 235] on input "b. Generate a new Certificate Signing Request (CSR)" at bounding box center [457, 229] width 0 height 9
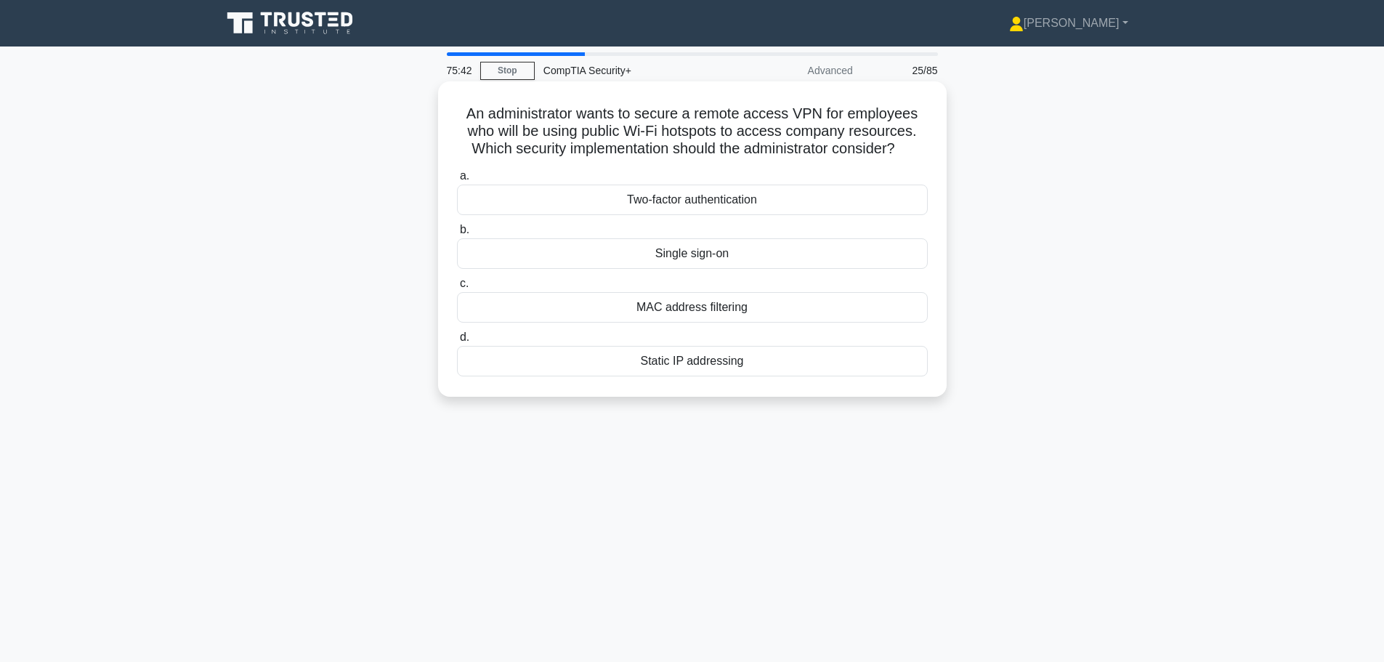
click at [616, 203] on div "Two-factor authentication" at bounding box center [692, 200] width 471 height 31
click at [457, 181] on input "a. Two-factor authentication" at bounding box center [457, 175] width 0 height 9
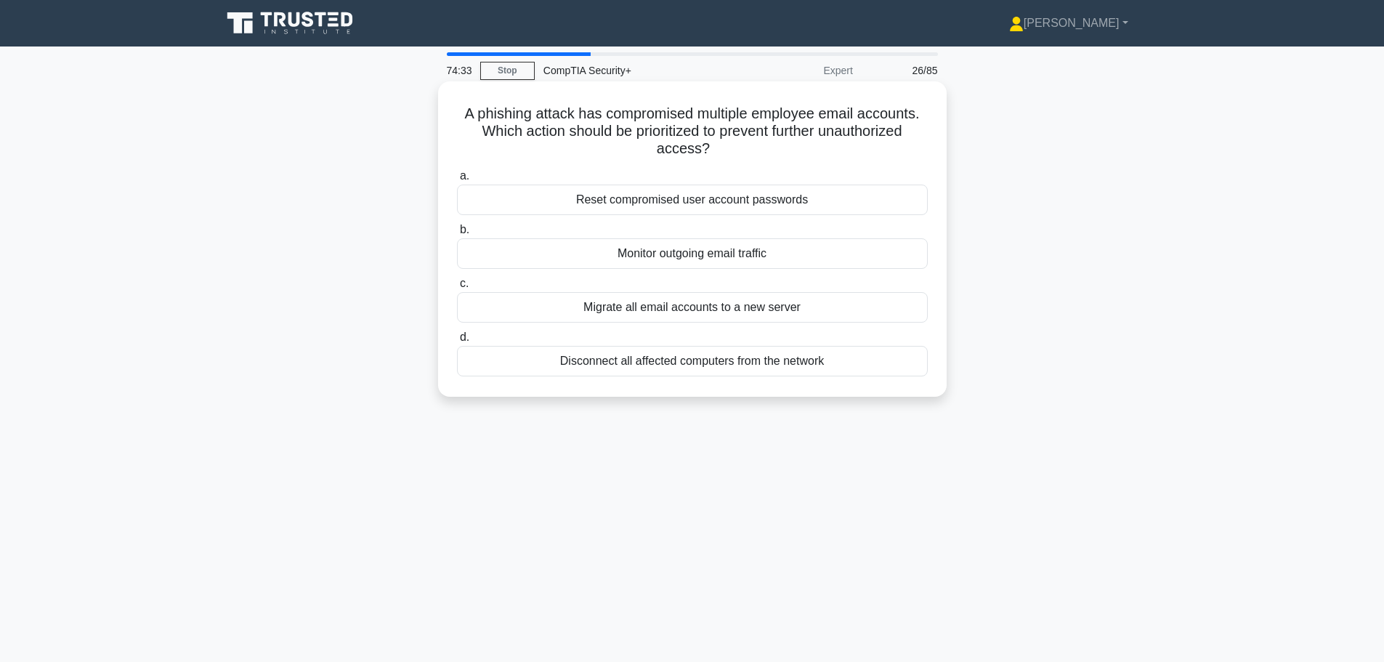
click at [538, 361] on div "Disconnect all affected computers from the network" at bounding box center [692, 361] width 471 height 31
click at [457, 342] on input "d. Disconnect all affected computers from the network" at bounding box center [457, 337] width 0 height 9
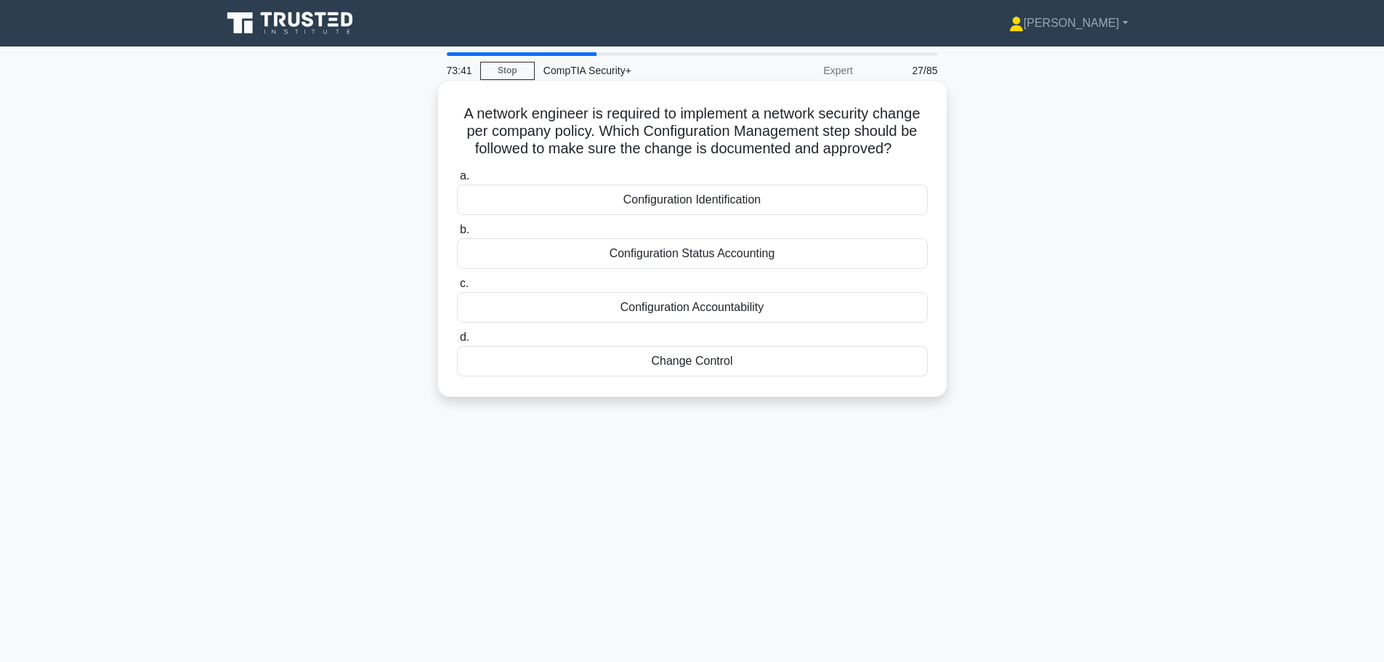
click at [655, 358] on div "Change Control" at bounding box center [692, 361] width 471 height 31
click at [457, 342] on input "d. Change Control" at bounding box center [457, 337] width 0 height 9
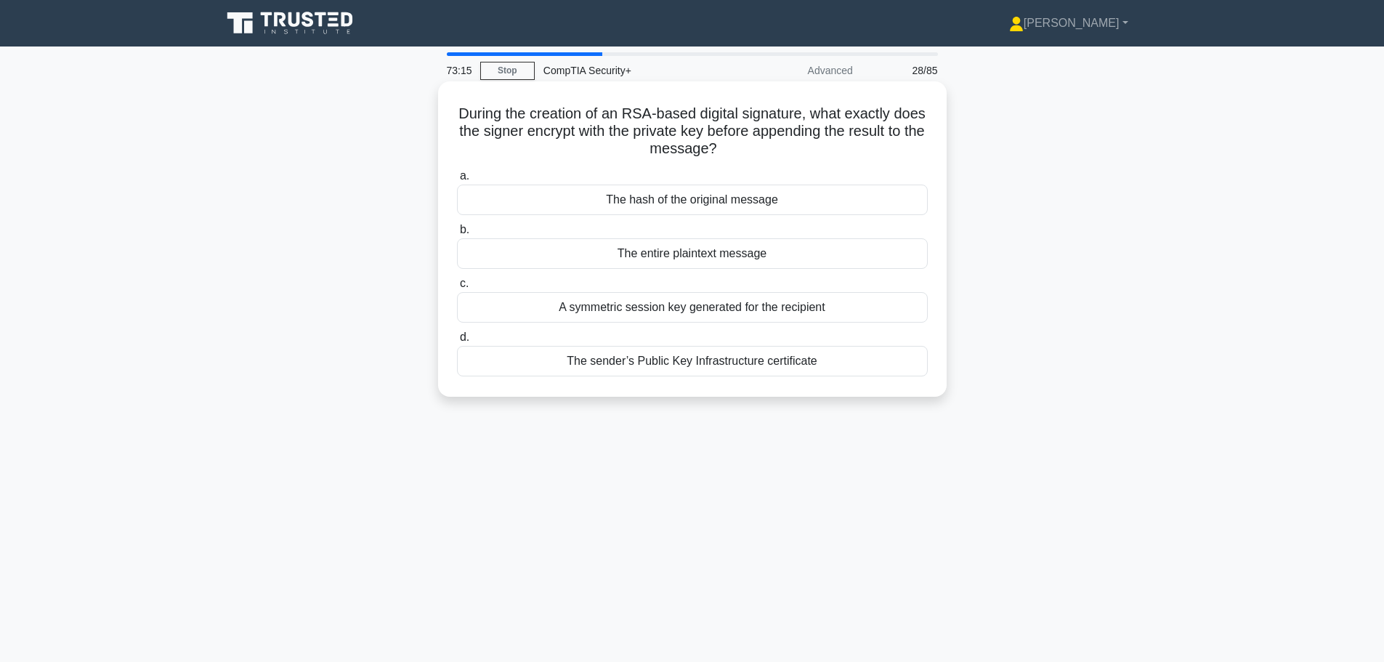
click at [559, 363] on div "The sender’s Public Key Infrastructure certificate" at bounding box center [692, 361] width 471 height 31
click at [457, 342] on input "d. The sender’s Public Key Infrastructure certificate" at bounding box center [457, 337] width 0 height 9
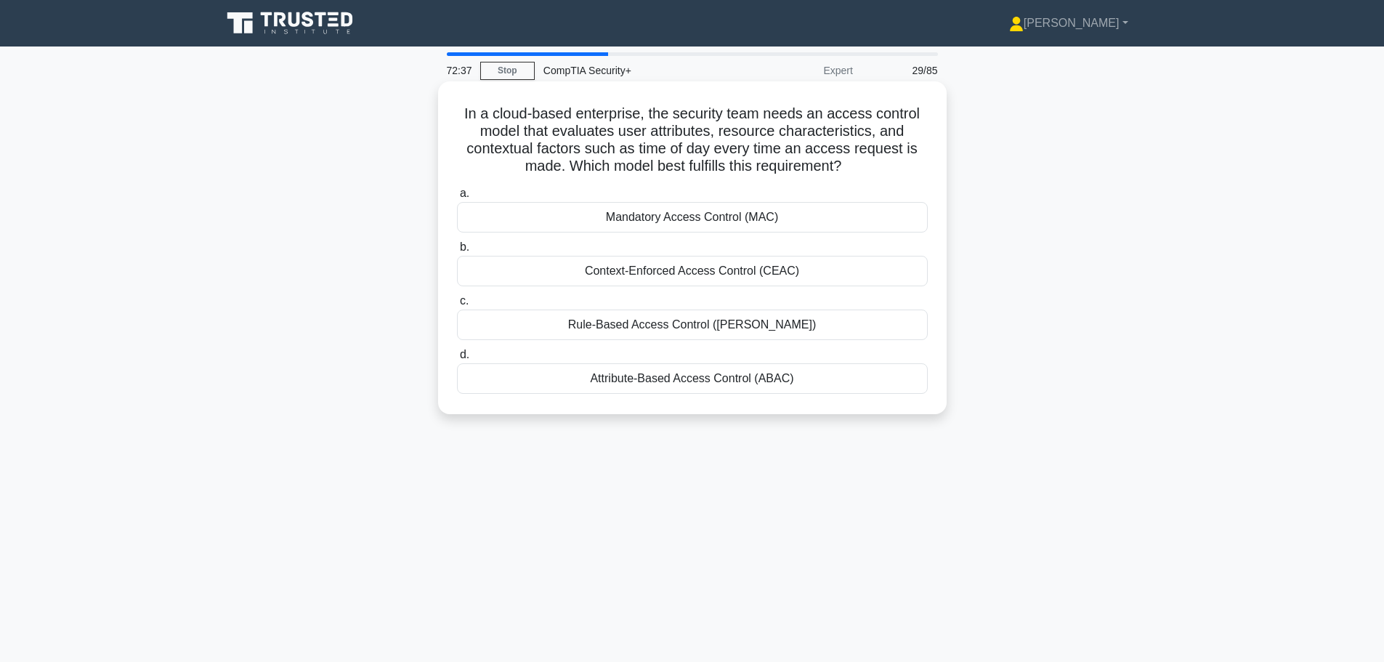
click at [509, 380] on div "Attribute-Based Access Control (ABAC)" at bounding box center [692, 378] width 471 height 31
click at [457, 360] on input "d. Attribute-Based Access Control (ABAC)" at bounding box center [457, 354] width 0 height 9
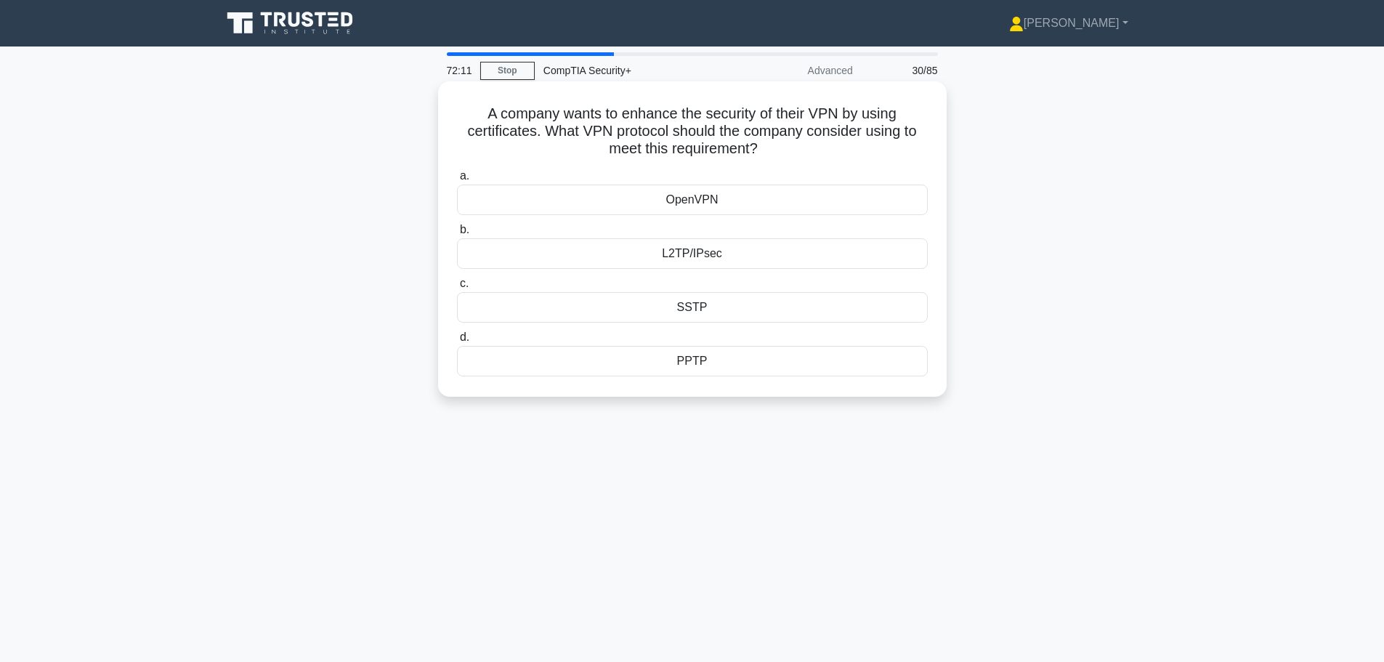
click at [730, 363] on div "PPTP" at bounding box center [692, 361] width 471 height 31
click at [457, 342] on input "d. PPTP" at bounding box center [457, 337] width 0 height 9
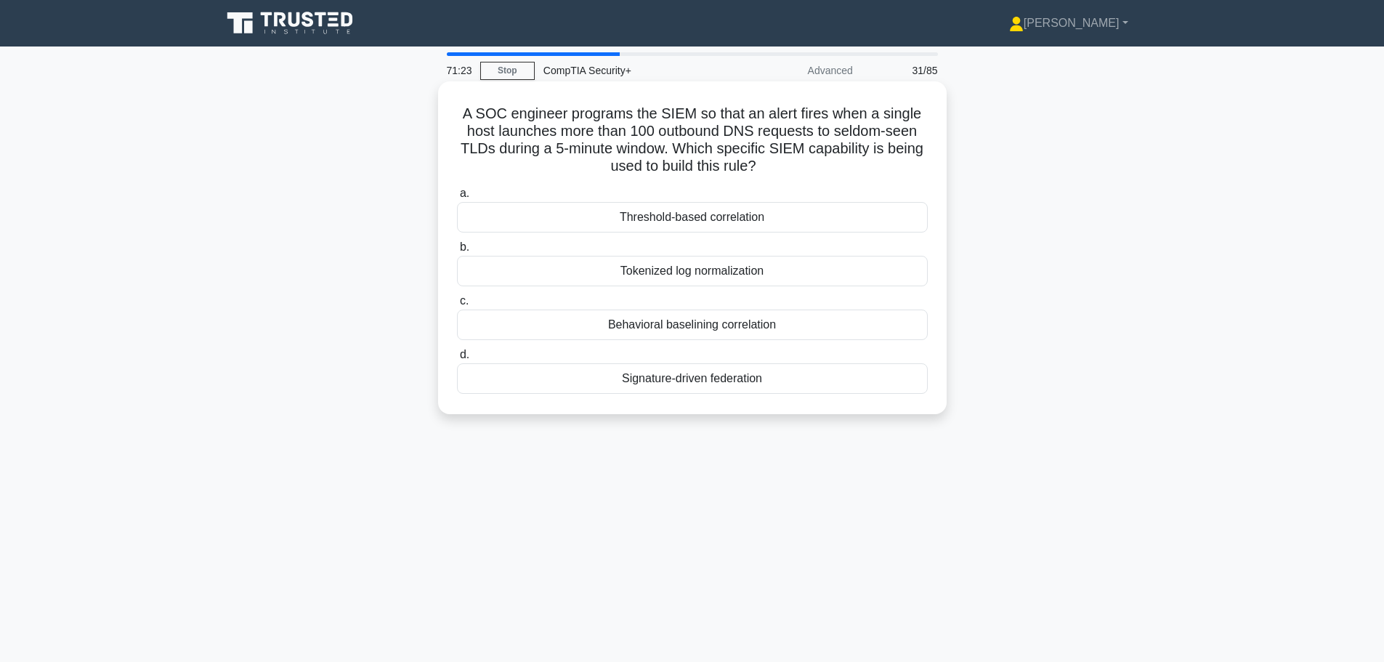
click at [543, 320] on div "Behavioral baselining correlation" at bounding box center [692, 325] width 471 height 31
click at [457, 306] on input "c. Behavioral baselining correlation" at bounding box center [457, 300] width 0 height 9
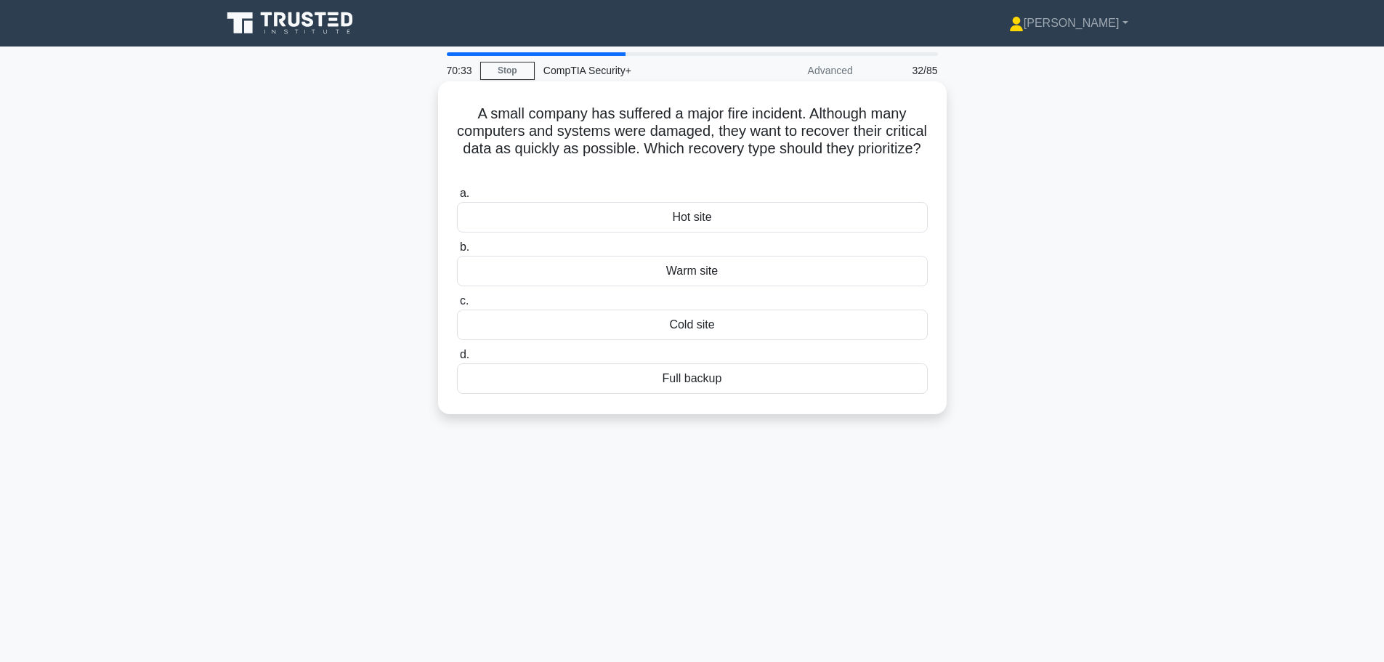
click at [629, 226] on div "Hot site" at bounding box center [692, 217] width 471 height 31
click at [457, 198] on input "a. Hot site" at bounding box center [457, 193] width 0 height 9
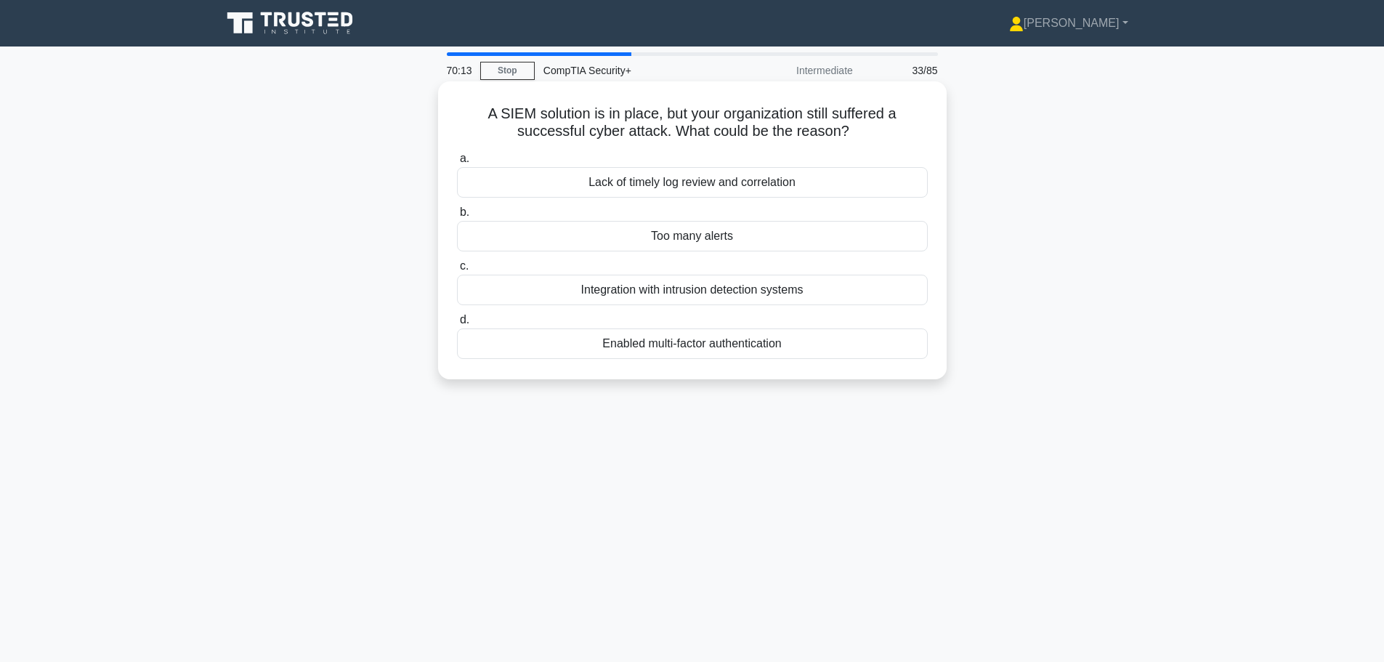
click at [567, 186] on div "Lack of timely log review and correlation" at bounding box center [692, 182] width 471 height 31
click at [457, 163] on input "a. Lack of timely log review and correlation" at bounding box center [457, 158] width 0 height 9
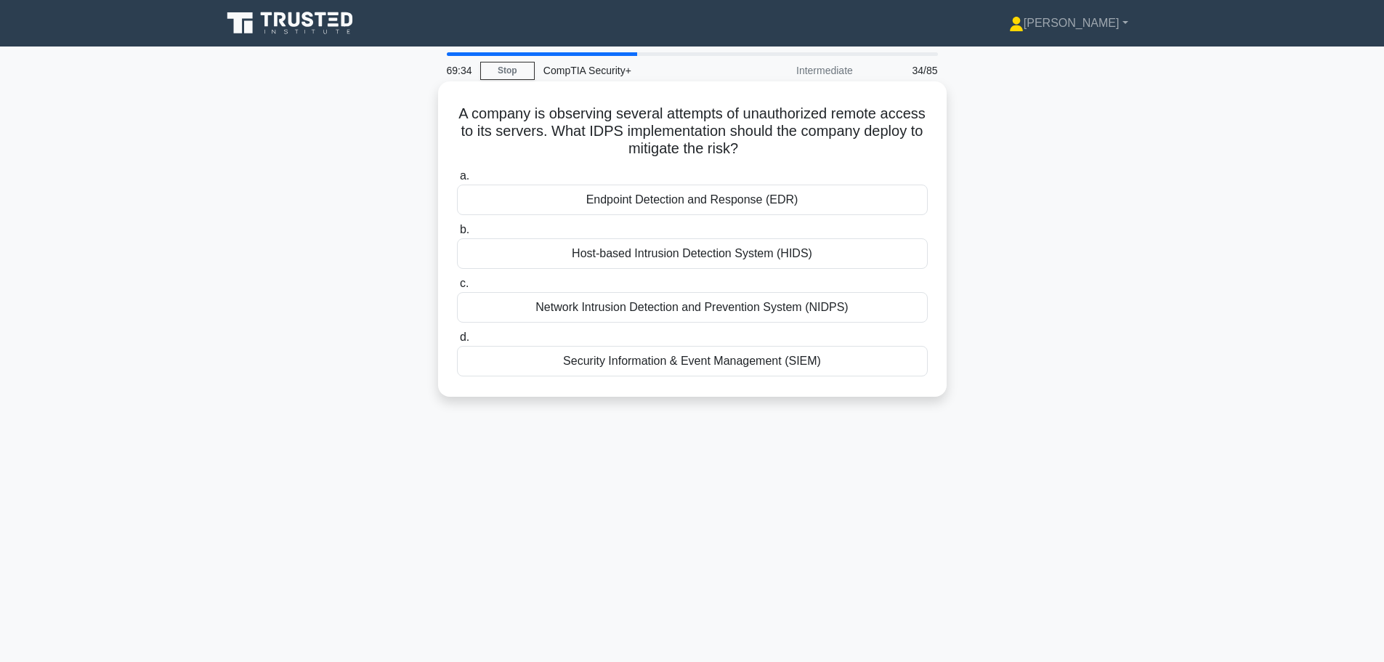
click at [500, 302] on div "Network Intrusion Detection and Prevention System (NIDPS)" at bounding box center [692, 307] width 471 height 31
click at [457, 288] on input "c. Network Intrusion Detection and Prevention System (NIDPS)" at bounding box center [457, 283] width 0 height 9
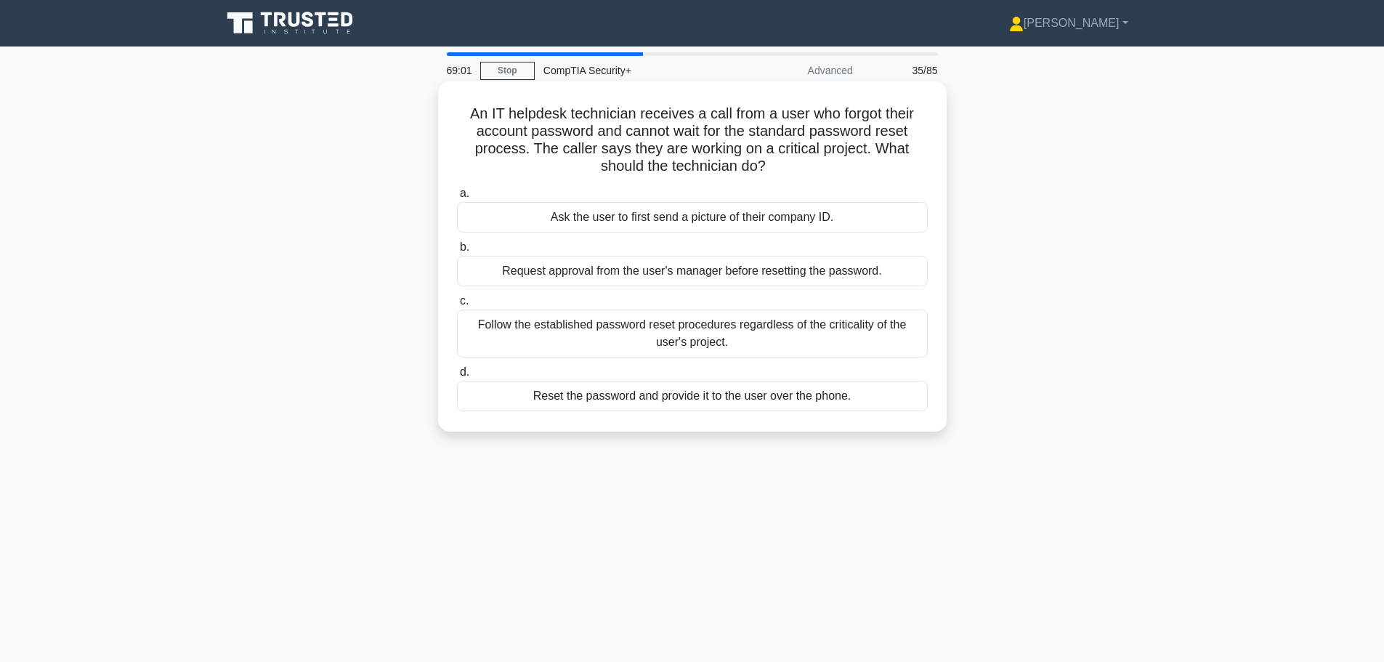
click at [578, 216] on div "Ask the user to first send a picture of their company ID." at bounding box center [692, 217] width 471 height 31
click at [457, 198] on input "a. Ask the user to first send a picture of their company ID." at bounding box center [457, 193] width 0 height 9
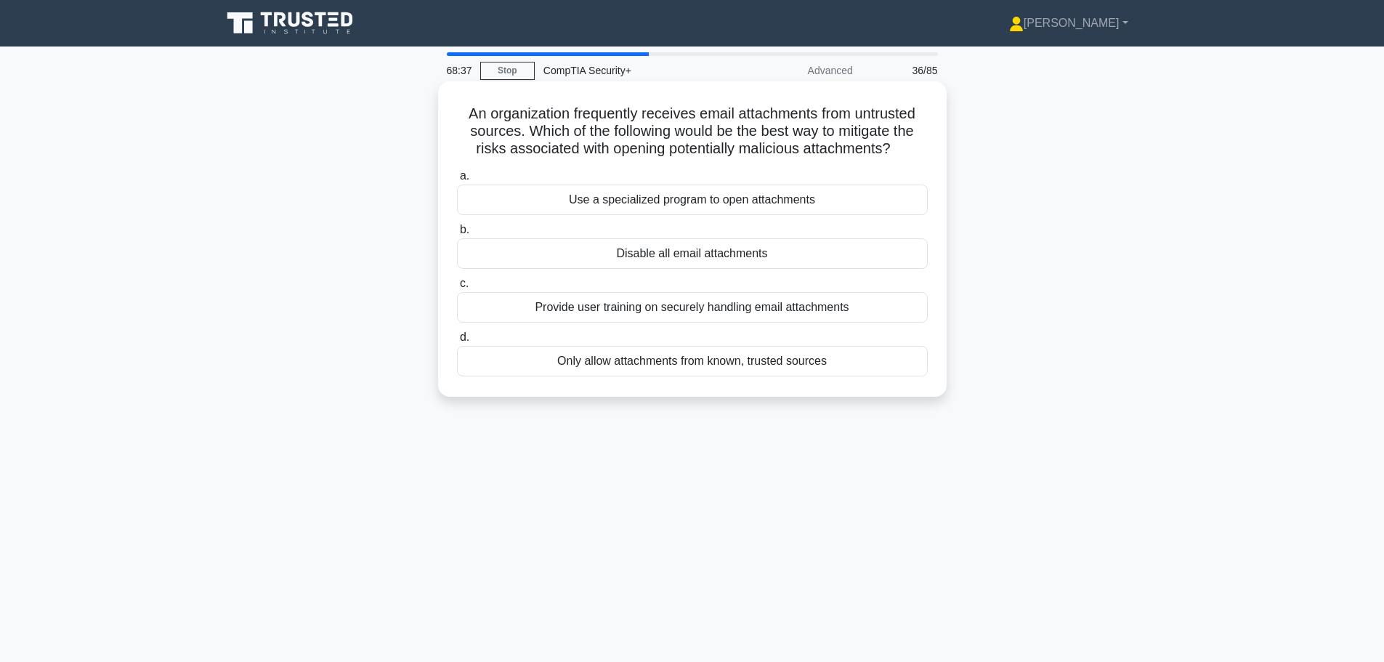
click at [515, 360] on div "Only allow attachments from known, trusted sources" at bounding box center [692, 361] width 471 height 31
click at [457, 342] on input "d. Only allow attachments from known, trusted sources" at bounding box center [457, 337] width 0 height 9
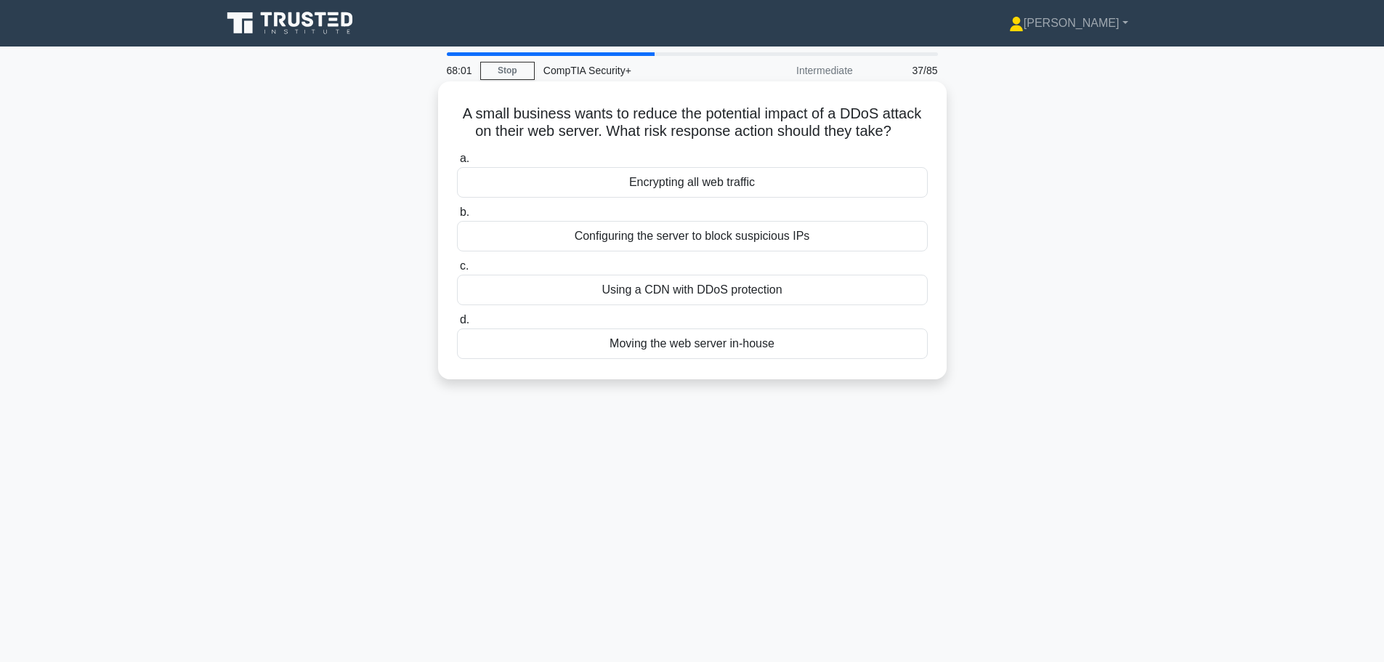
click at [620, 238] on div "Configuring the server to block suspicious IPs" at bounding box center [692, 236] width 471 height 31
click at [457, 217] on input "b. Configuring the server to block suspicious IPs" at bounding box center [457, 212] width 0 height 9
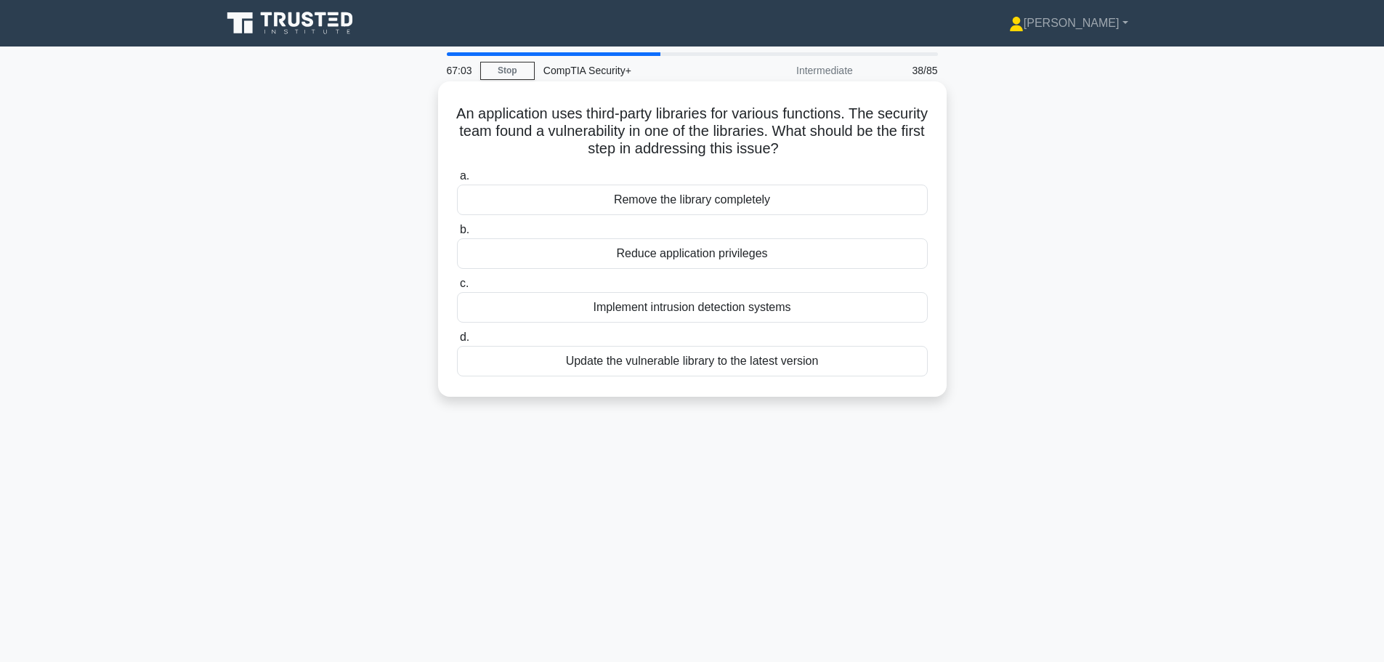
click at [616, 250] on div "Reduce application privileges" at bounding box center [692, 253] width 471 height 31
click at [457, 235] on input "b. Reduce application privileges" at bounding box center [457, 229] width 0 height 9
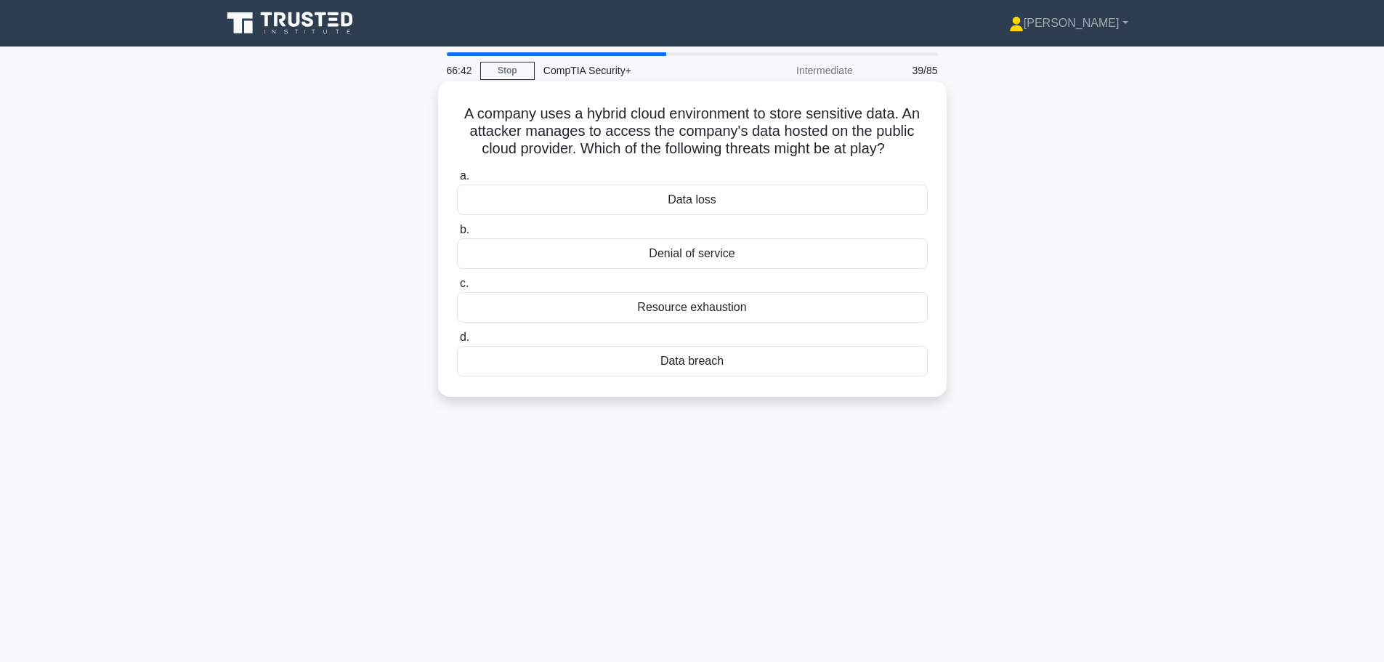
click at [705, 364] on div "Data breach" at bounding box center [692, 361] width 471 height 31
click at [457, 342] on input "d. Data breach" at bounding box center [457, 337] width 0 height 9
click at [641, 254] on div "Availability" at bounding box center [692, 253] width 471 height 31
click at [457, 235] on input "b. Availability" at bounding box center [457, 229] width 0 height 9
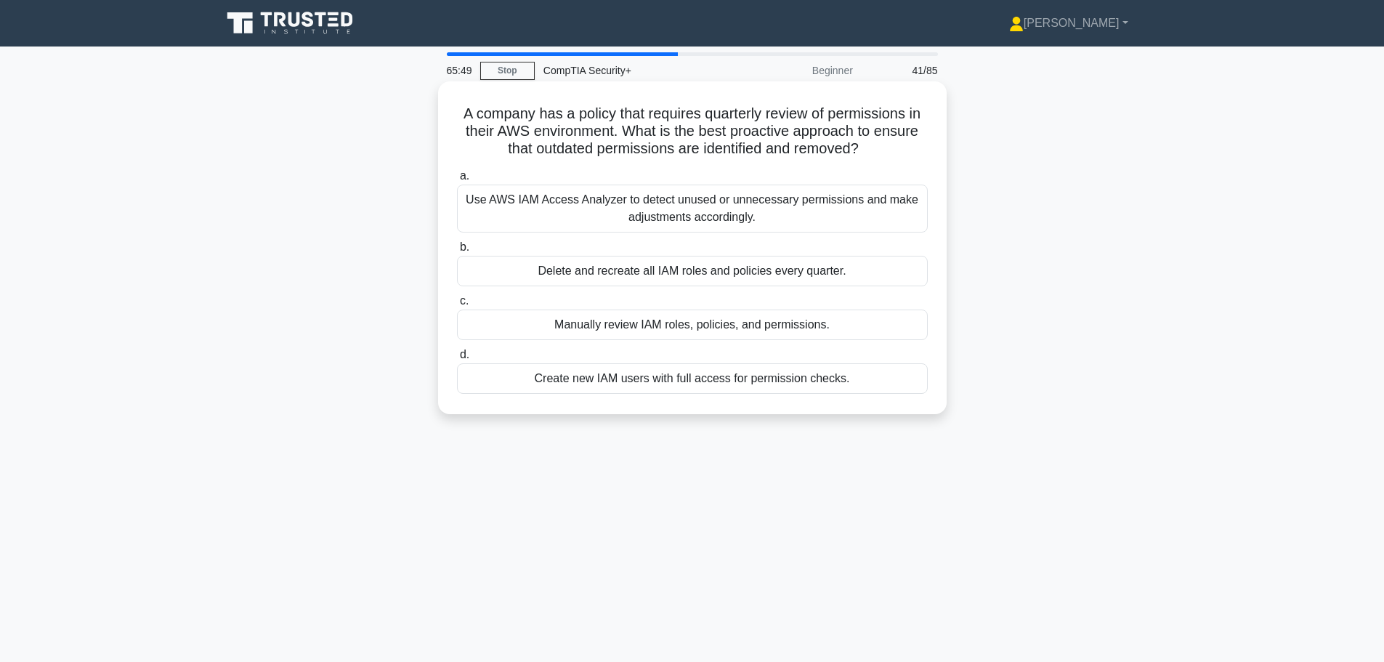
click at [558, 217] on div "Use AWS IAM Access Analyzer to detect unused or unnecessary permissions and mak…" at bounding box center [692, 209] width 471 height 48
click at [457, 181] on input "a. Use AWS IAM Access Analyzer to detect unused or unnecessary permissions and …" at bounding box center [457, 175] width 0 height 9
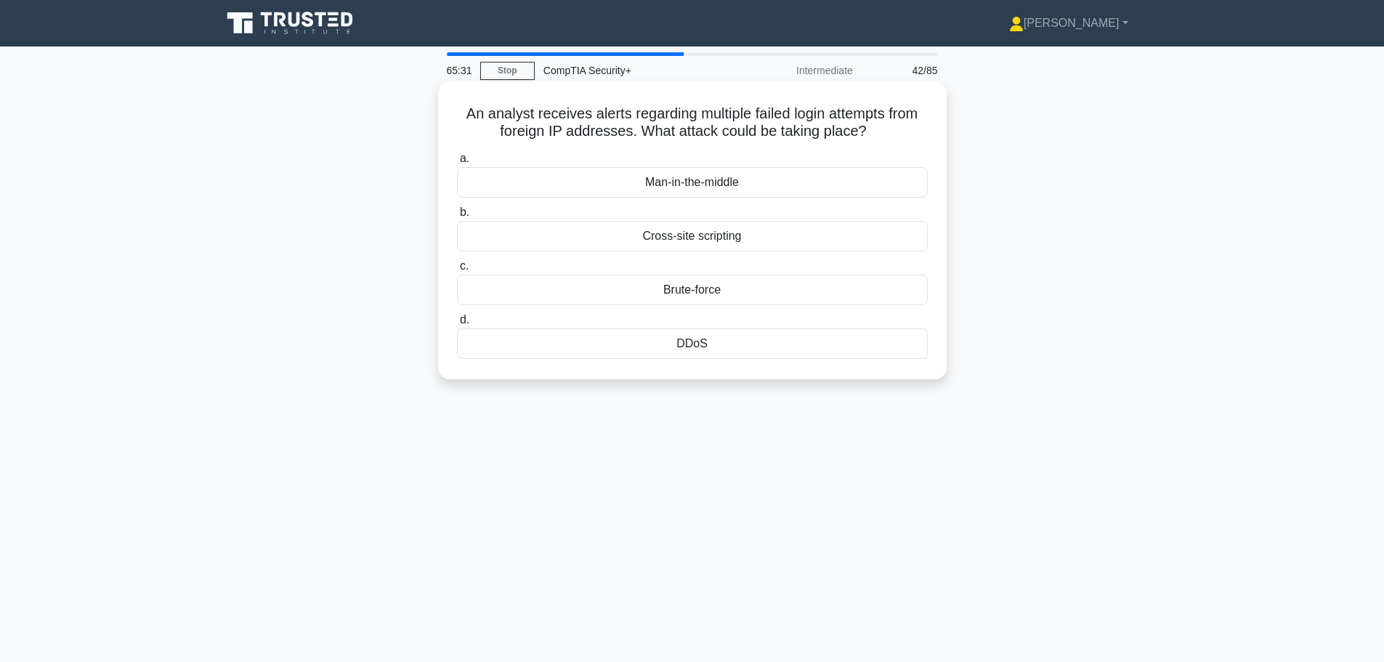
click at [728, 293] on div "Brute-force" at bounding box center [692, 290] width 471 height 31
click at [457, 271] on input "c. Brute-force" at bounding box center [457, 266] width 0 height 9
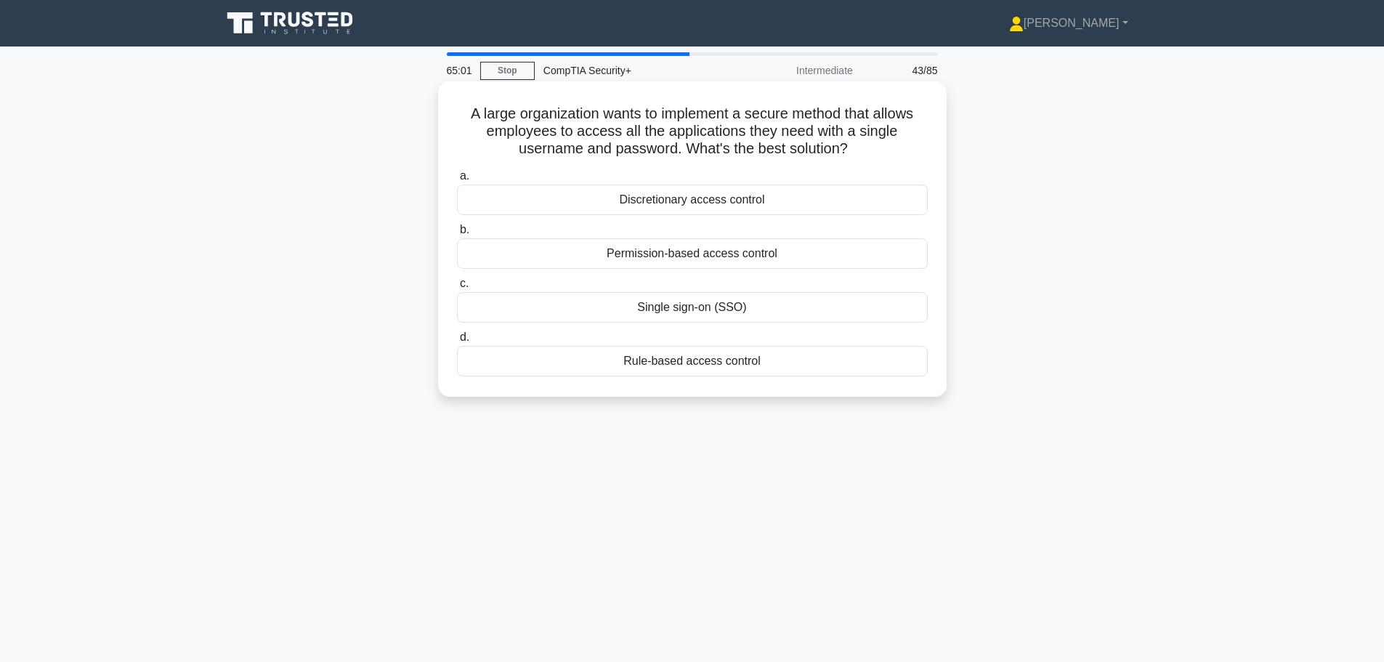
click at [722, 301] on div "Single sign-on (SSO)" at bounding box center [692, 307] width 471 height 31
click at [457, 288] on input "c. Single sign-on (SSO)" at bounding box center [457, 283] width 0 height 9
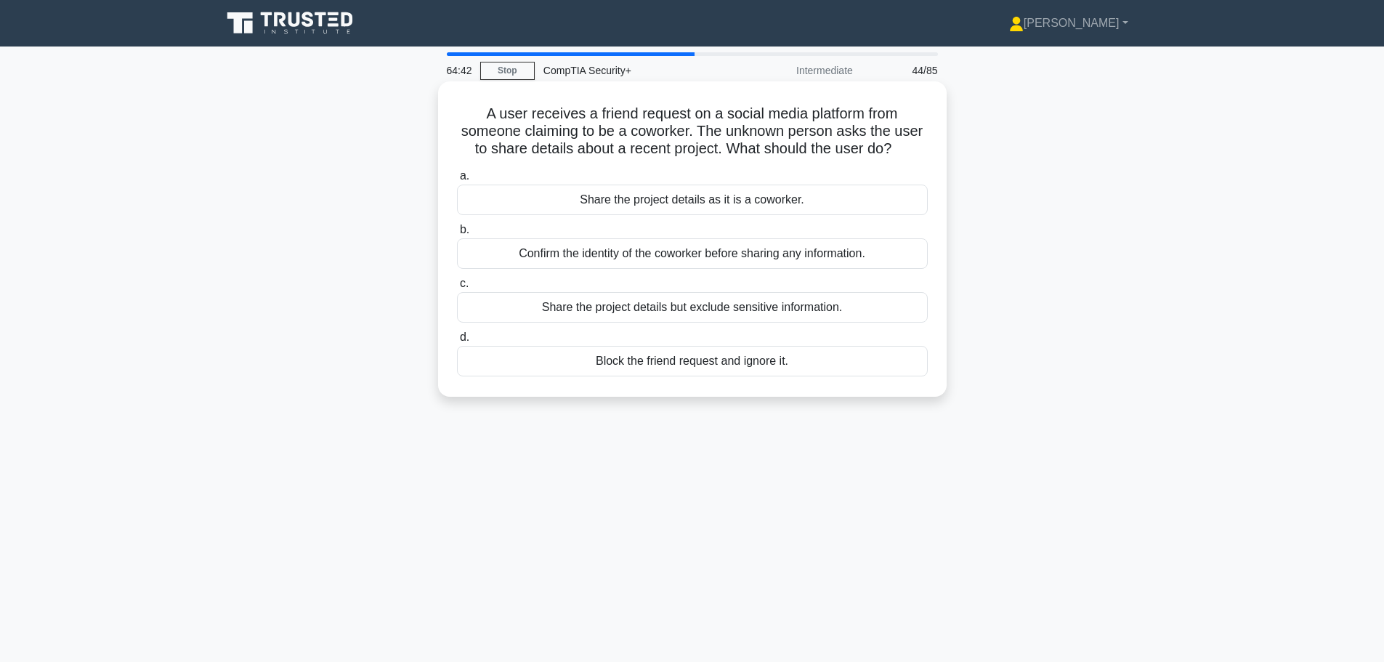
click at [573, 256] on div "Confirm the identity of the coworker before sharing any information." at bounding box center [692, 253] width 471 height 31
click at [457, 235] on input "b. Confirm the identity of the coworker before sharing any information." at bounding box center [457, 229] width 0 height 9
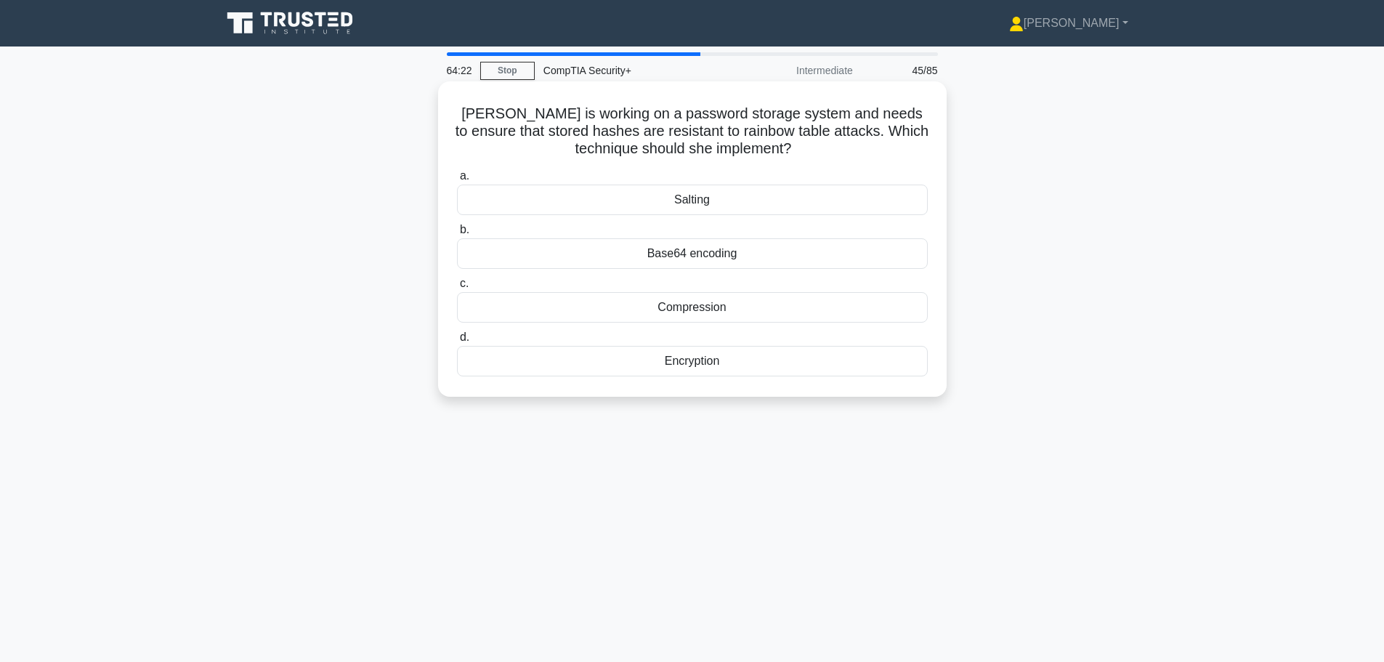
click at [649, 201] on div "Salting" at bounding box center [692, 200] width 471 height 31
click at [457, 181] on input "a. Salting" at bounding box center [457, 175] width 0 height 9
click at [607, 195] on div "Adaptive hash correlation" at bounding box center [692, 200] width 471 height 31
click at [457, 181] on input "a. Adaptive hash correlation" at bounding box center [457, 175] width 0 height 9
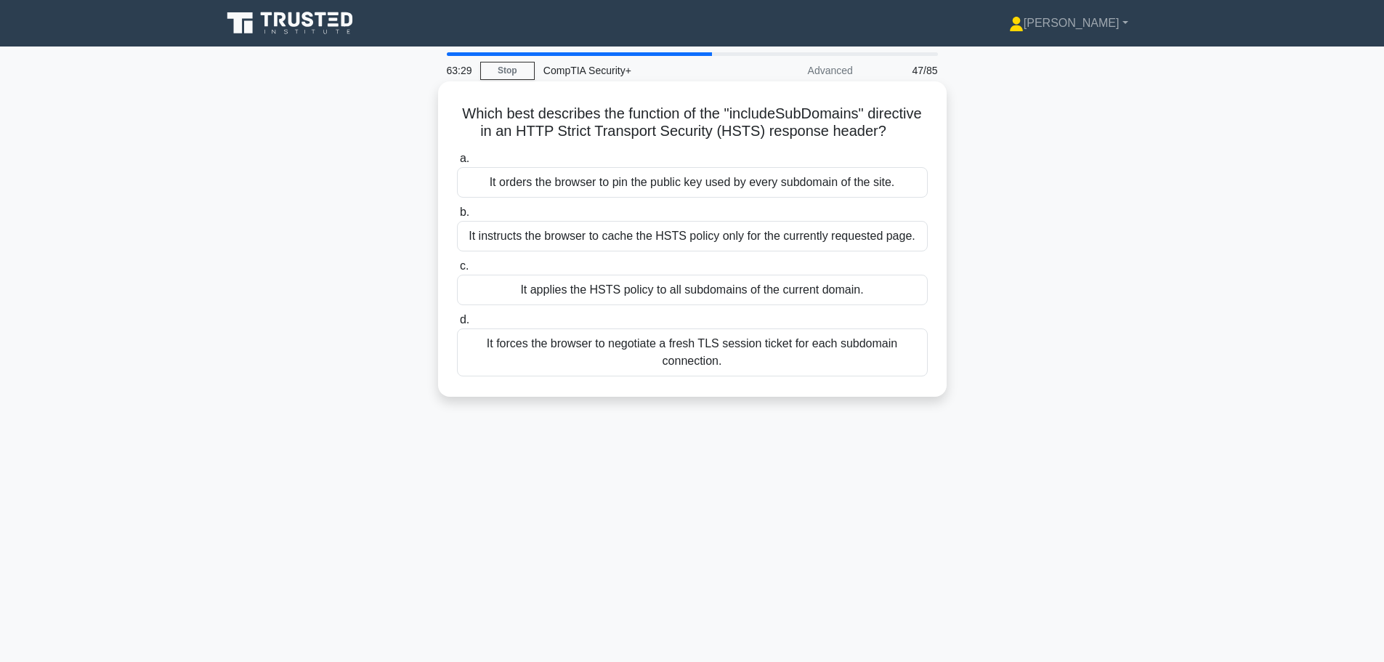
click at [682, 305] on div "It applies the HSTS policy to all subdomains of the current domain." at bounding box center [692, 290] width 471 height 31
click at [457, 271] on input "c. It applies the HSTS policy to all subdomains of the current domain." at bounding box center [457, 266] width 0 height 9
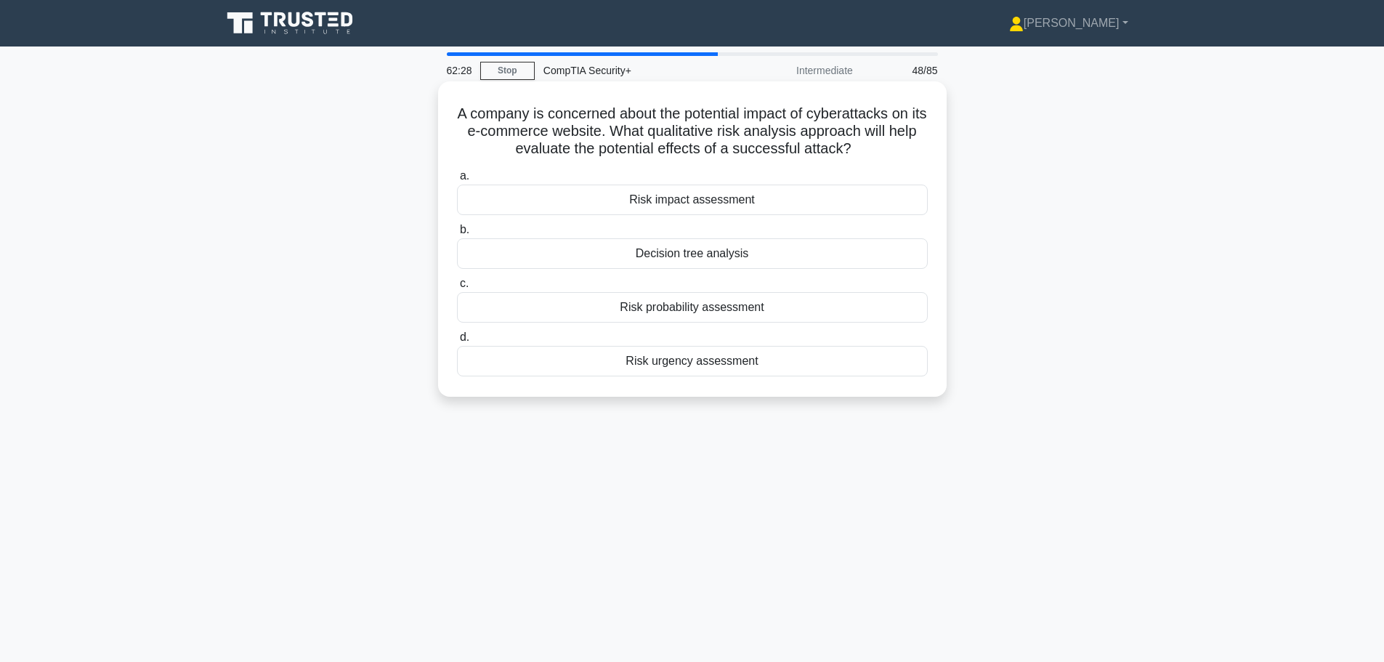
click at [538, 198] on div "Risk impact assessment" at bounding box center [692, 200] width 471 height 31
click at [457, 181] on input "a. Risk impact assessment" at bounding box center [457, 175] width 0 height 9
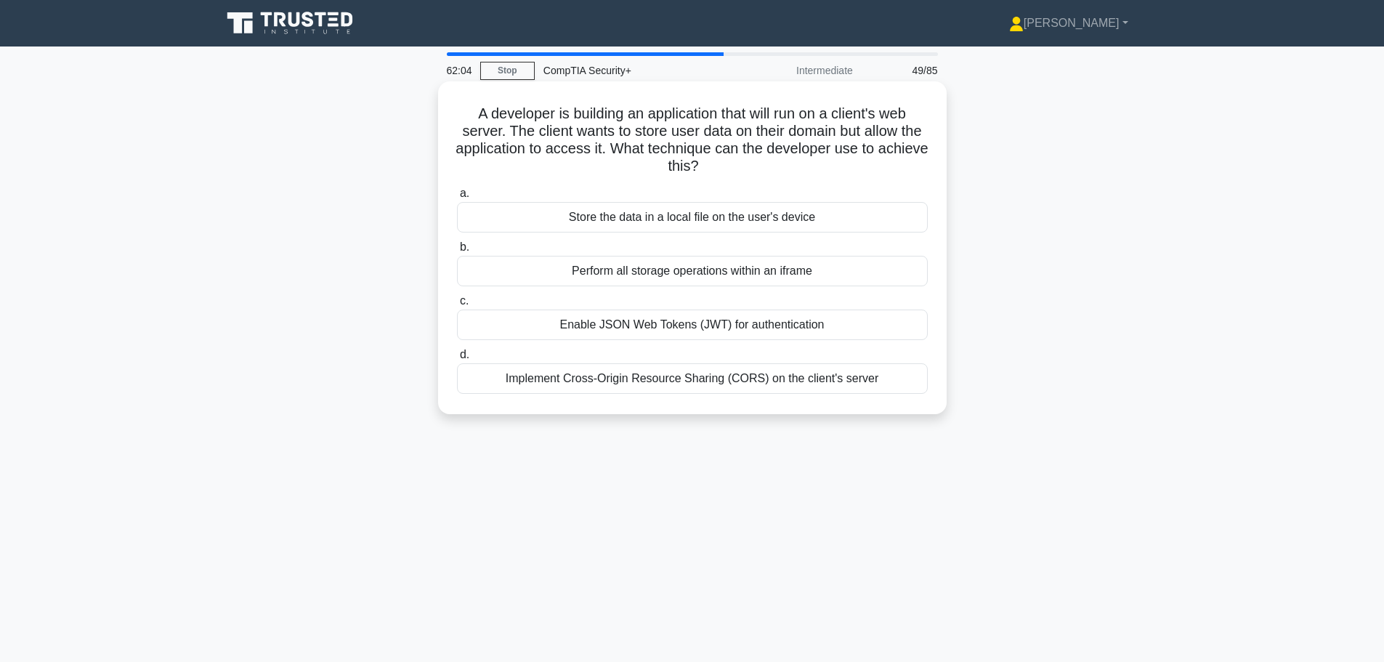
click at [519, 388] on div "Implement Cross-Origin Resource Sharing (CORS) on the client's server" at bounding box center [692, 378] width 471 height 31
click at [457, 360] on input "d. Implement Cross-Origin Resource Sharing (CORS) on the client's server" at bounding box center [457, 354] width 0 height 9
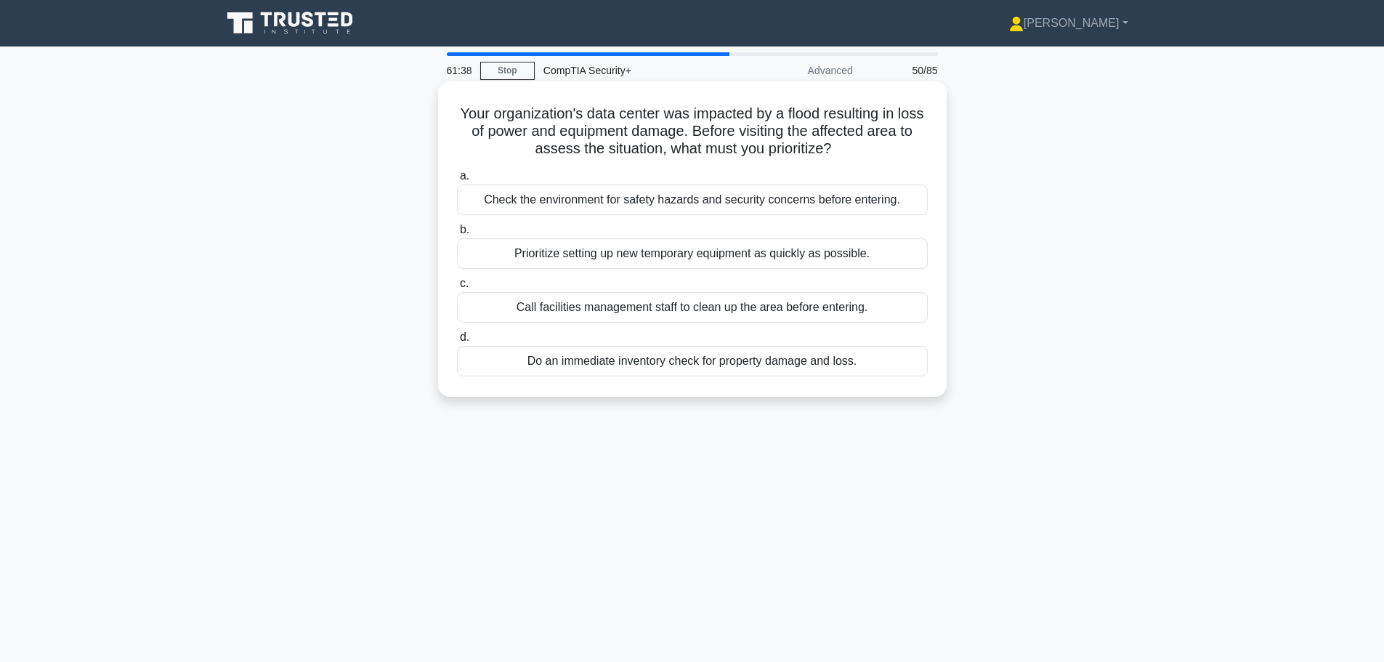
click at [475, 198] on div "Check the environment for safety hazards and security concerns before entering." at bounding box center [692, 200] width 471 height 31
click at [457, 181] on input "a. Check the environment for safety hazards and security concerns before enteri…" at bounding box center [457, 175] width 0 height 9
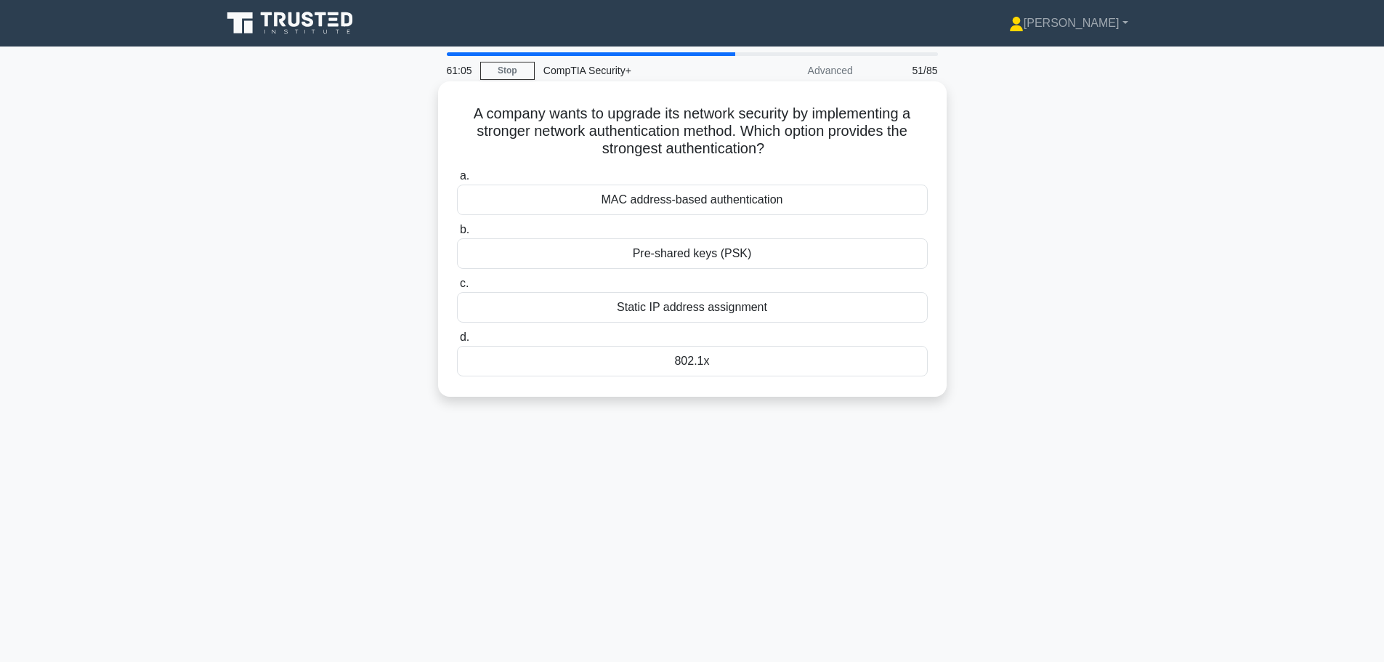
click at [637, 367] on div "802.1x" at bounding box center [692, 361] width 471 height 31
click at [457, 342] on input "d. 802.1x" at bounding box center [457, 337] width 0 height 9
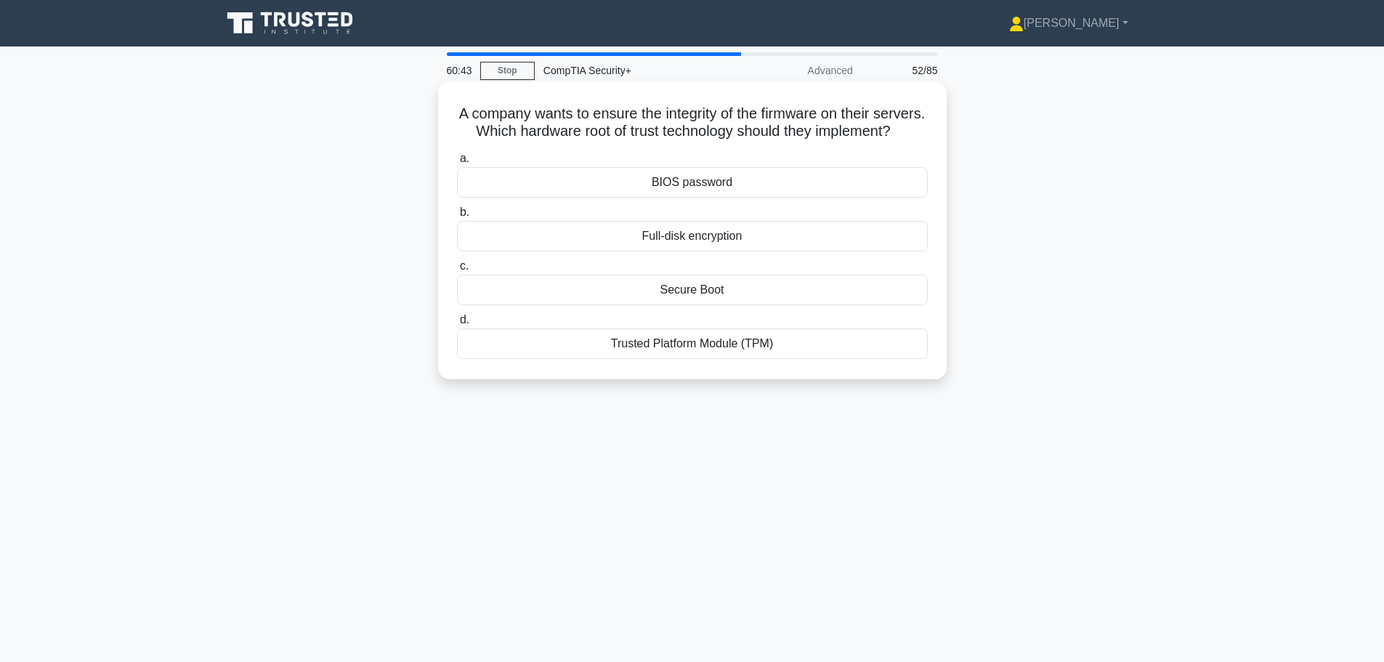
click at [591, 359] on div "Trusted Platform Module (TPM)" at bounding box center [692, 343] width 471 height 31
click at [457, 325] on input "d. Trusted Platform Module (TPM)" at bounding box center [457, 319] width 0 height 9
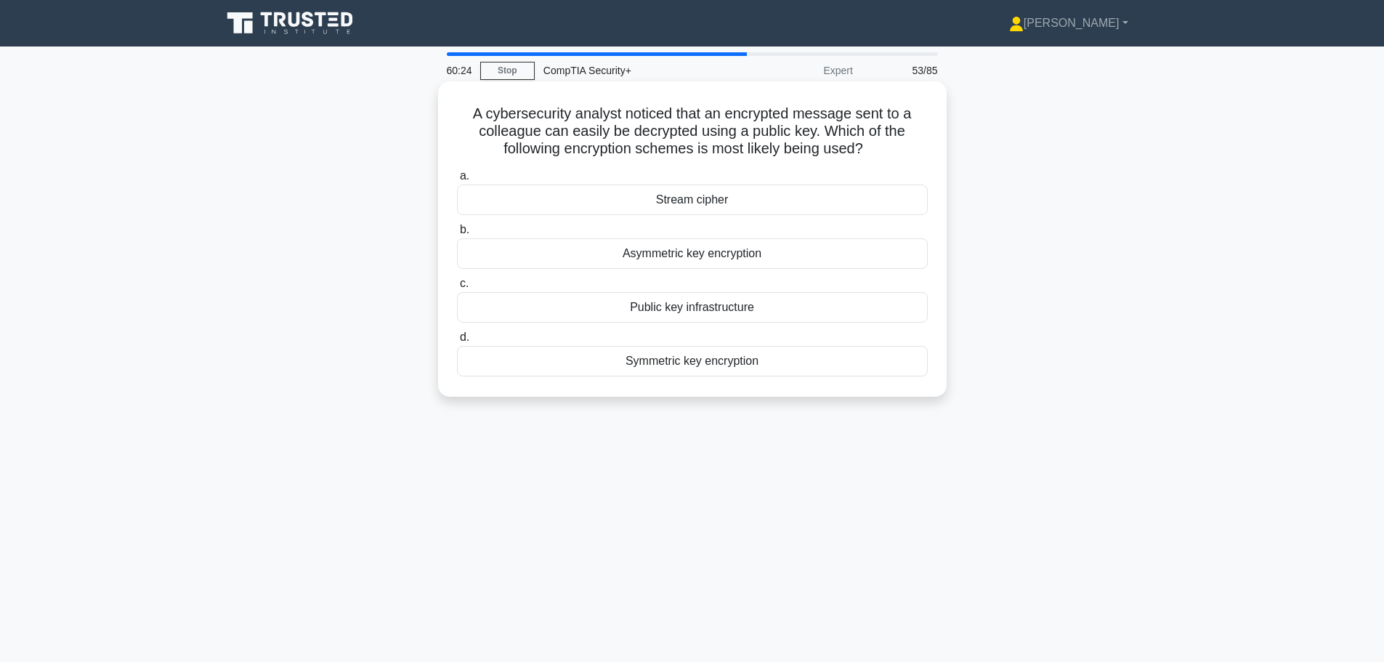
click at [720, 251] on div "Asymmetric key encryption" at bounding box center [692, 253] width 471 height 31
click at [457, 235] on input "b. Asymmetric key encryption" at bounding box center [457, 229] width 0 height 9
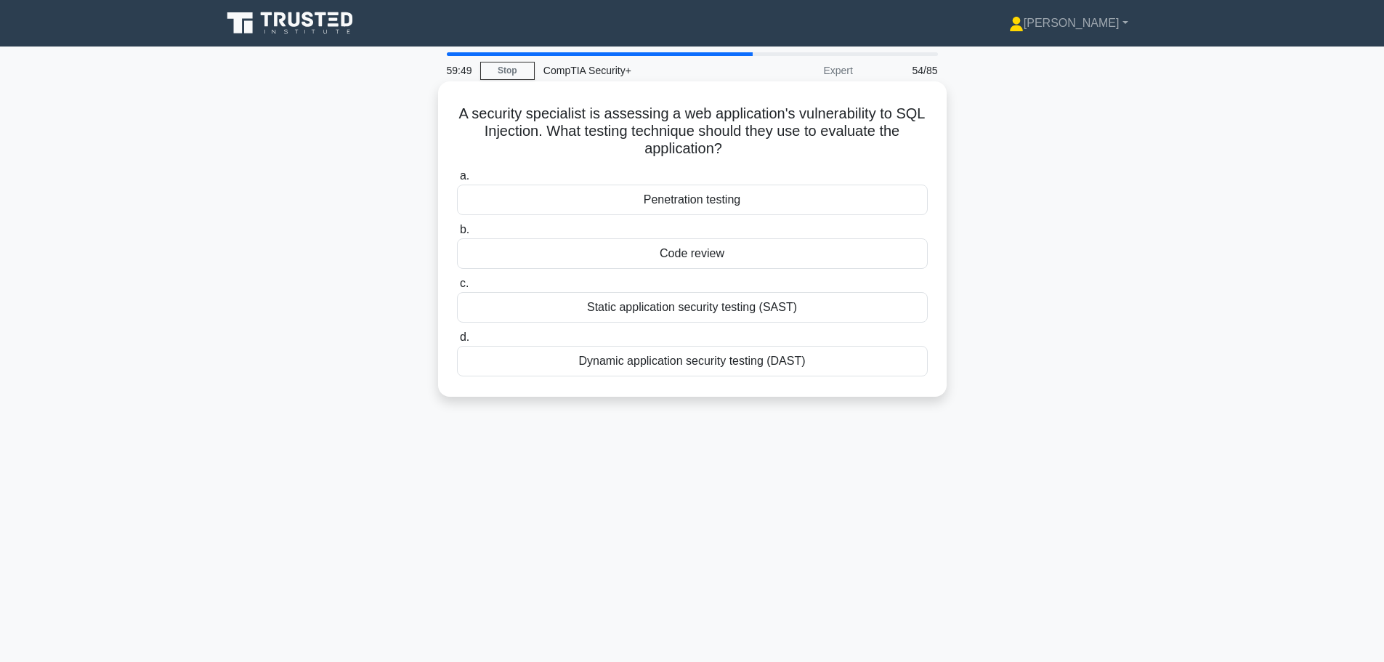
click at [554, 362] on div "Dynamic application security testing (DAST)" at bounding box center [692, 361] width 471 height 31
click at [457, 342] on input "d. Dynamic application security testing (DAST)" at bounding box center [457, 337] width 0 height 9
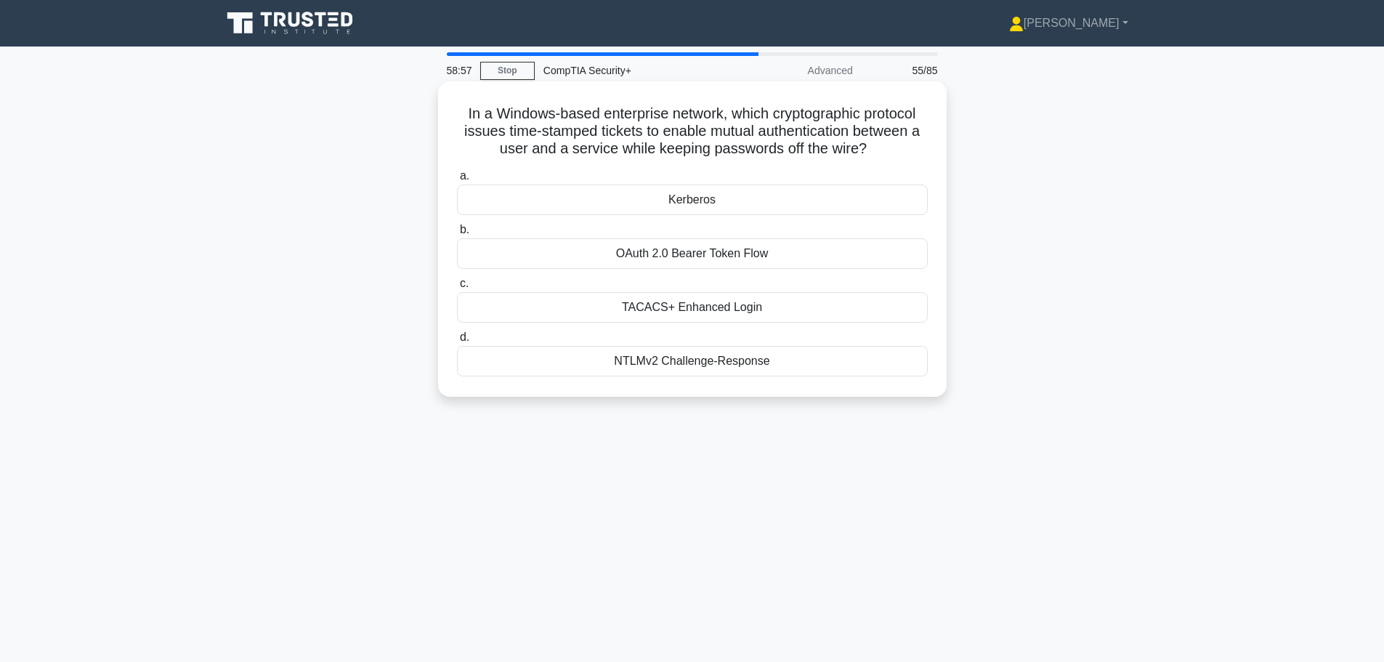
click at [555, 198] on div "Kerberos" at bounding box center [692, 200] width 471 height 31
click at [457, 181] on input "a. Kerberos" at bounding box center [457, 175] width 0 height 9
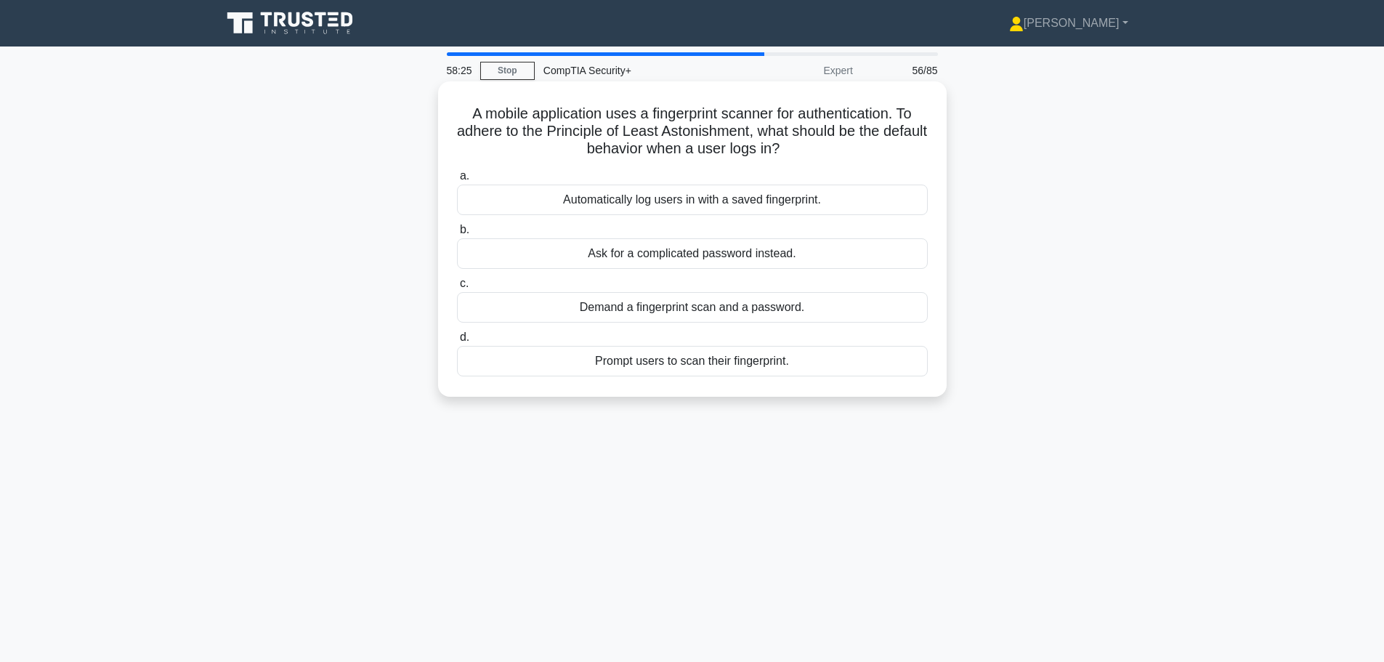
click at [536, 363] on div "Prompt users to scan their fingerprint." at bounding box center [692, 361] width 471 height 31
click at [457, 342] on input "d. Prompt users to scan their fingerprint." at bounding box center [457, 337] width 0 height 9
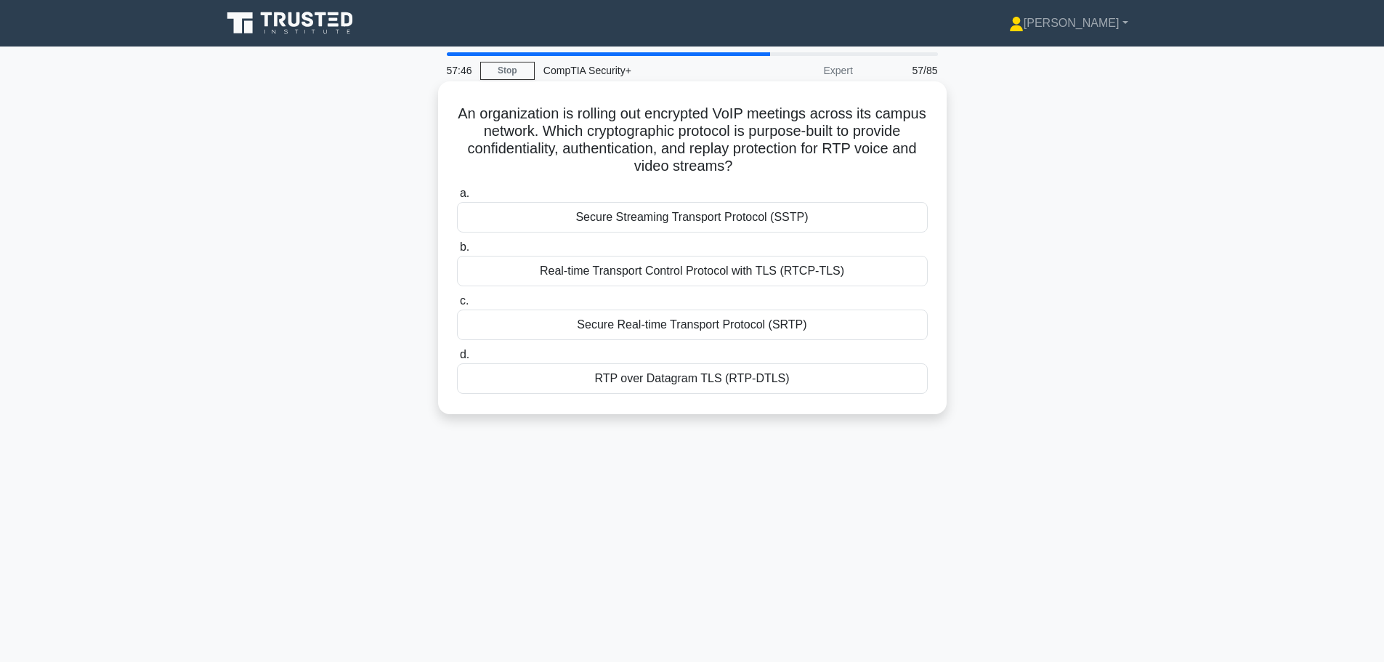
click at [591, 277] on div "Real-time Transport Control Protocol with TLS (RTCP-TLS)" at bounding box center [692, 271] width 471 height 31
click at [457, 252] on input "b. Real-time Transport Control Protocol with TLS (RTCP-TLS)" at bounding box center [457, 247] width 0 height 9
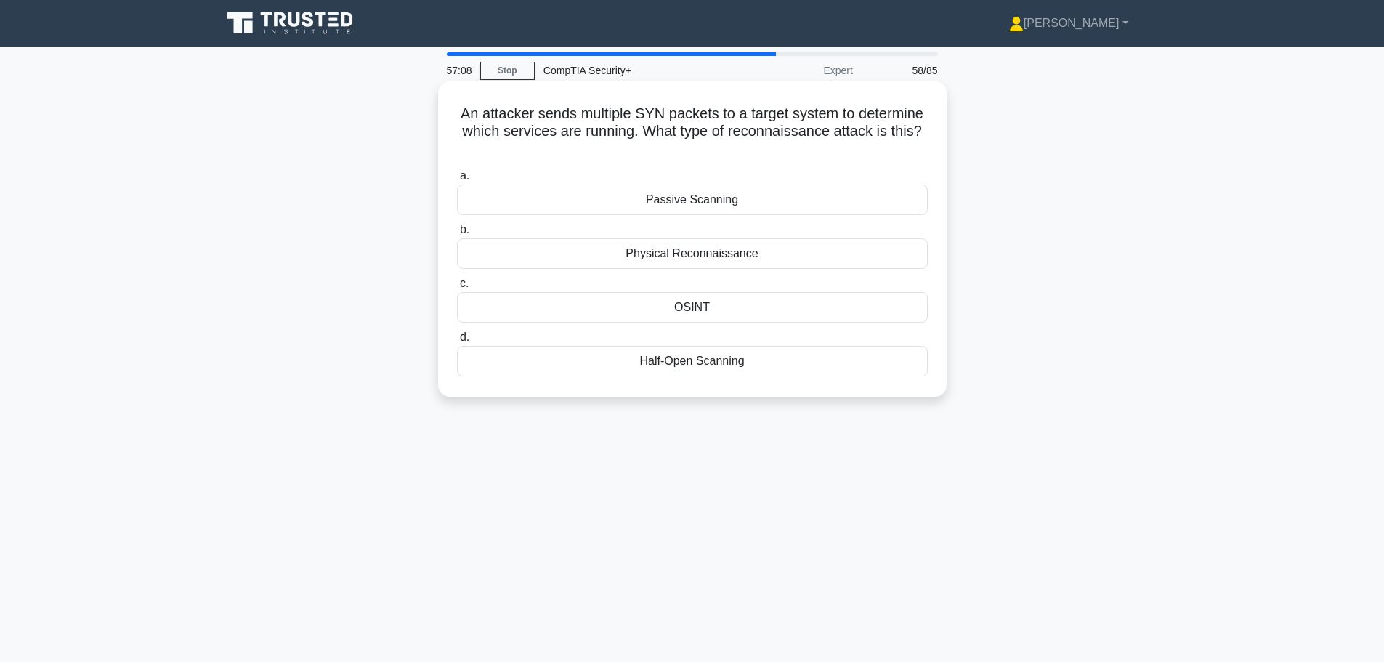
click at [654, 367] on div "Half-Open Scanning" at bounding box center [692, 361] width 471 height 31
click at [457, 342] on input "d. Half-Open Scanning" at bounding box center [457, 337] width 0 height 9
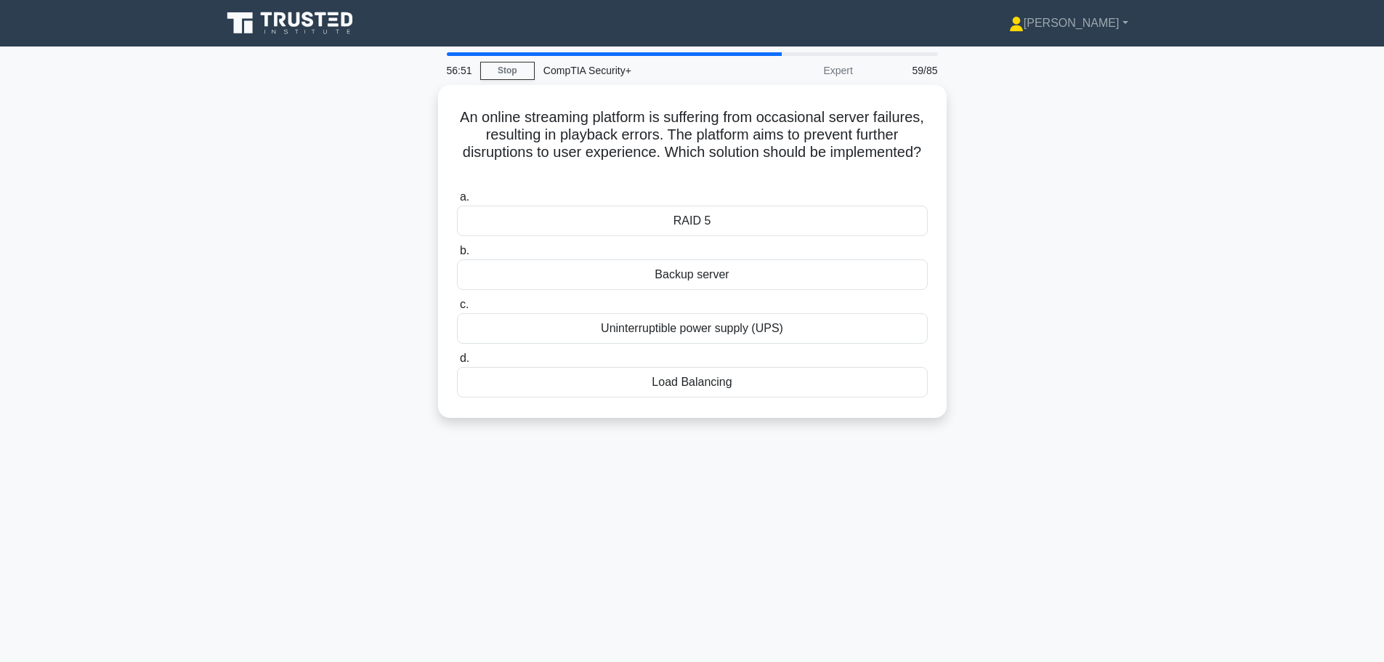
click at [235, 259] on div "An online streaming platform is suffering from occasional server failures, resu…" at bounding box center [692, 260] width 959 height 350
click at [674, 388] on div "Load Balancing" at bounding box center [692, 378] width 471 height 31
click at [457, 360] on input "d. Load Balancing" at bounding box center [457, 354] width 0 height 9
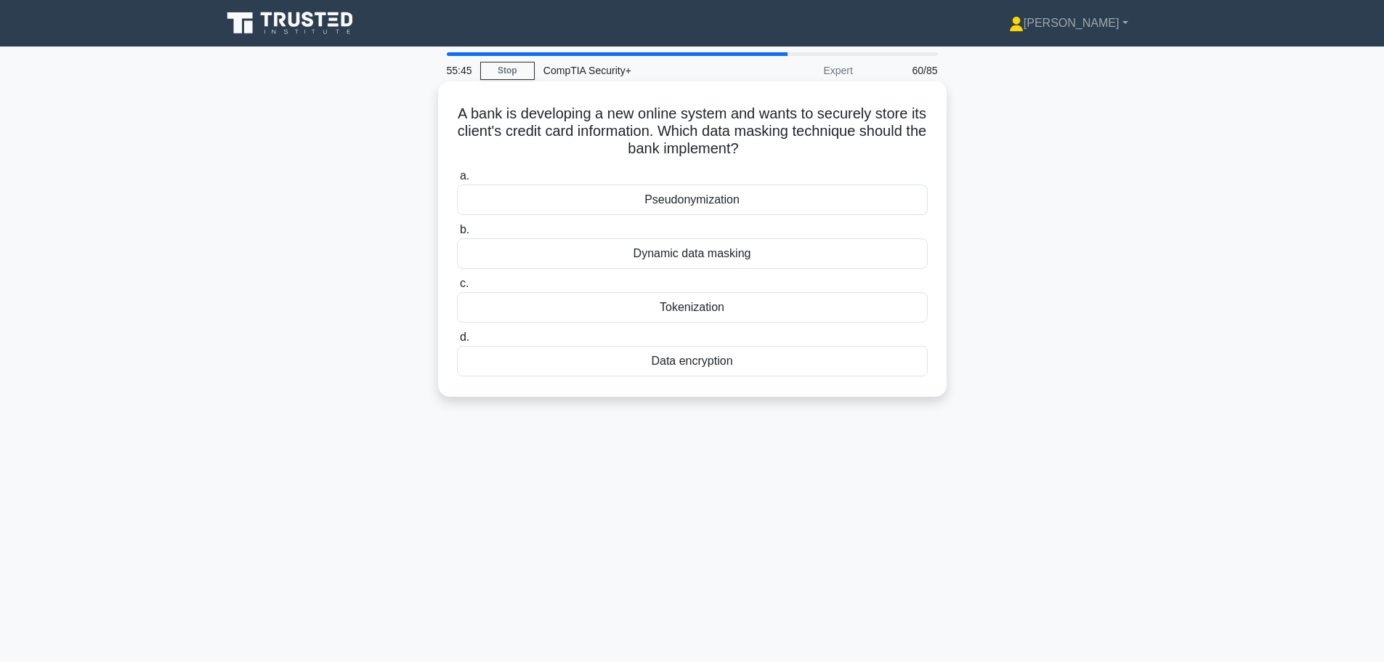
click at [623, 255] on div "Dynamic data masking" at bounding box center [692, 253] width 471 height 31
click at [457, 235] on input "b. Dynamic data masking" at bounding box center [457, 229] width 0 height 9
click at [557, 251] on div "RADIUS employing Password Authentication Protocol" at bounding box center [692, 253] width 471 height 31
click at [457, 235] on input "b. RADIUS employing Password Authentication Protocol" at bounding box center [457, 229] width 0 height 9
click at [528, 256] on div "WEP" at bounding box center [692, 253] width 471 height 31
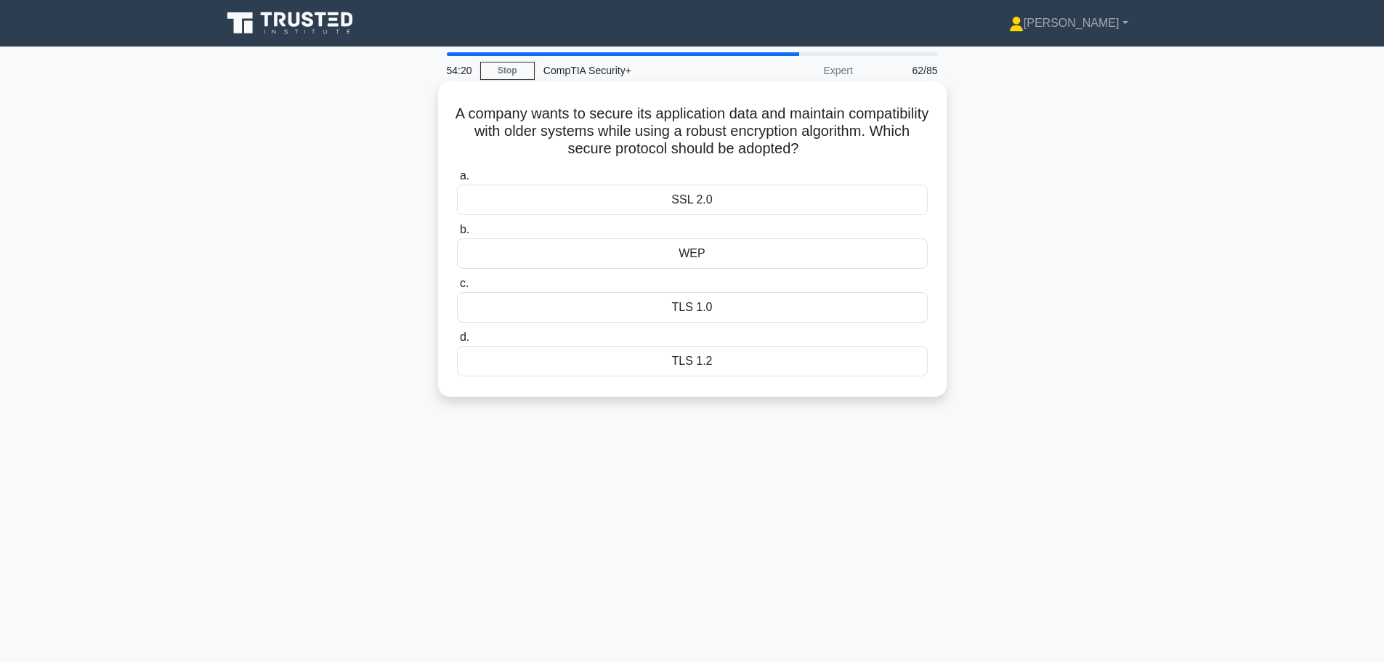
click at [457, 235] on input "b. WEP" at bounding box center [457, 229] width 0 height 9
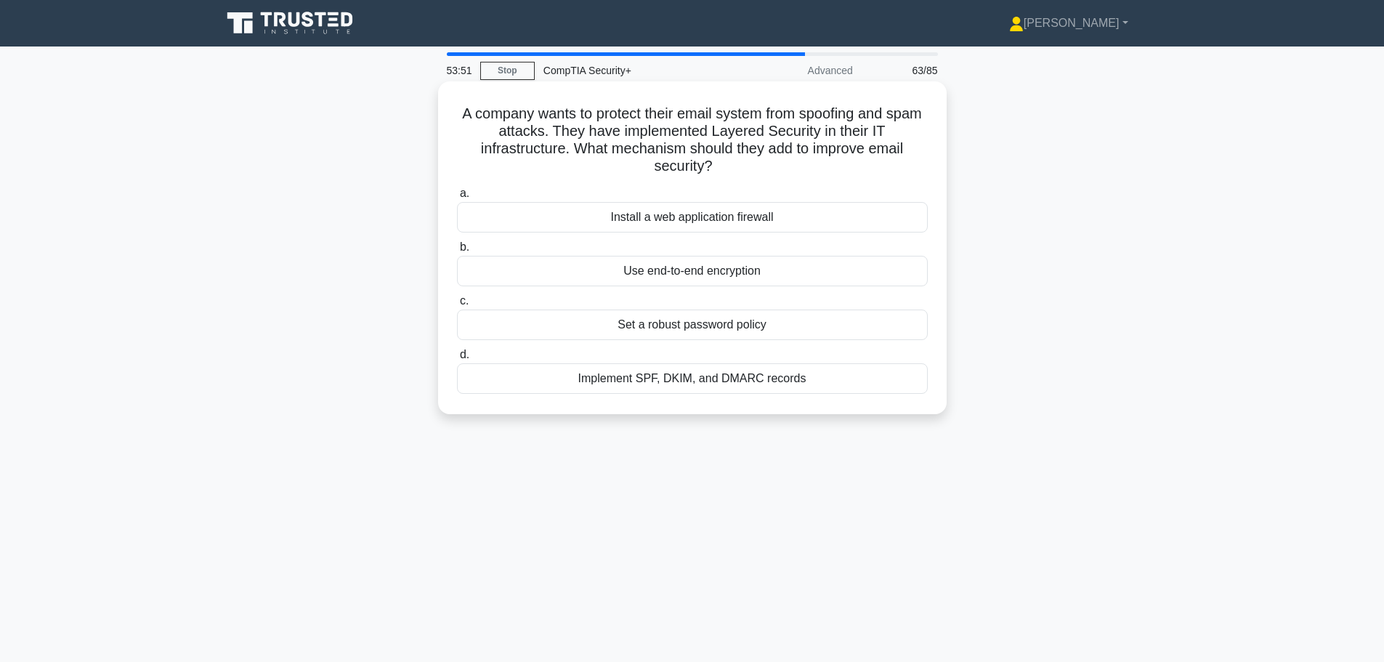
click at [576, 376] on div "Implement SPF, DKIM, and DMARC records" at bounding box center [692, 378] width 471 height 31
click at [457, 360] on input "d. Implement SPF, DKIM, and DMARC records" at bounding box center [457, 354] width 0 height 9
click at [553, 278] on div "Network as a Service (NaaS)" at bounding box center [692, 271] width 471 height 31
click at [457, 252] on input "b. Network as a Service (NaaS)" at bounding box center [457, 247] width 0 height 9
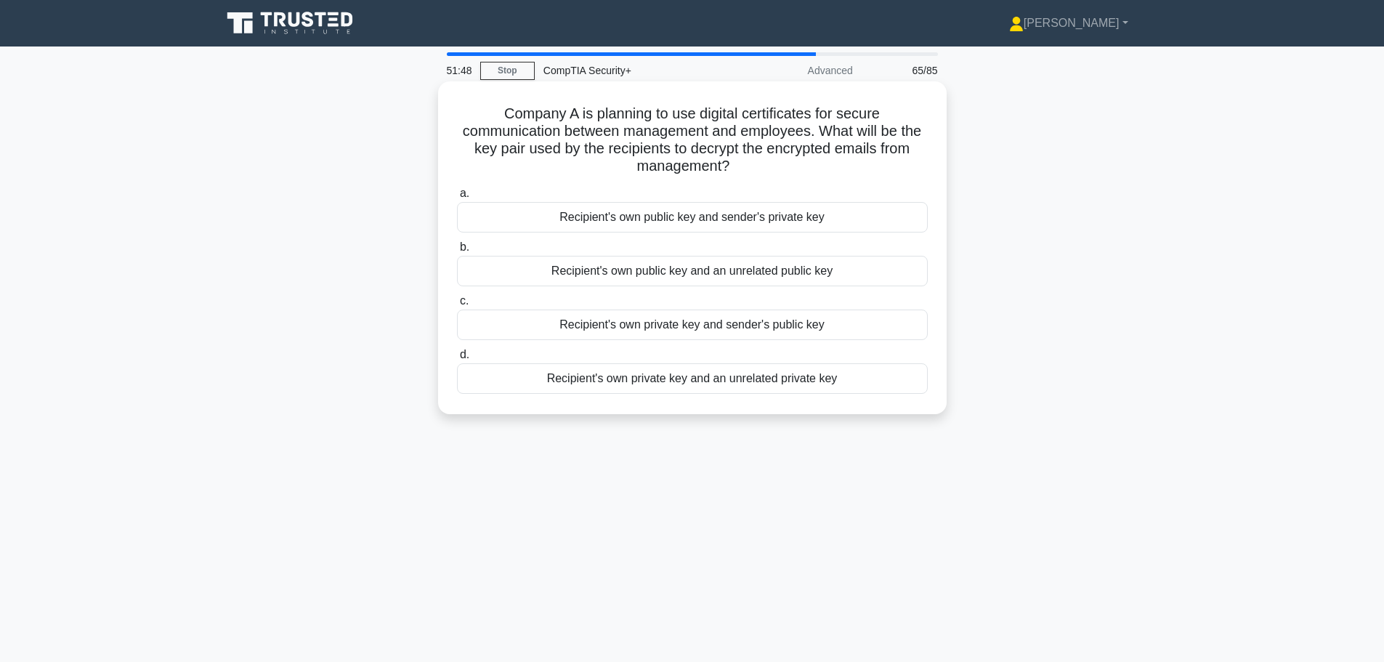
click at [528, 213] on div "Recipient's own public key and sender's private key" at bounding box center [692, 217] width 471 height 31
click at [457, 198] on input "a. Recipient's own public key and sender's private key" at bounding box center [457, 193] width 0 height 9
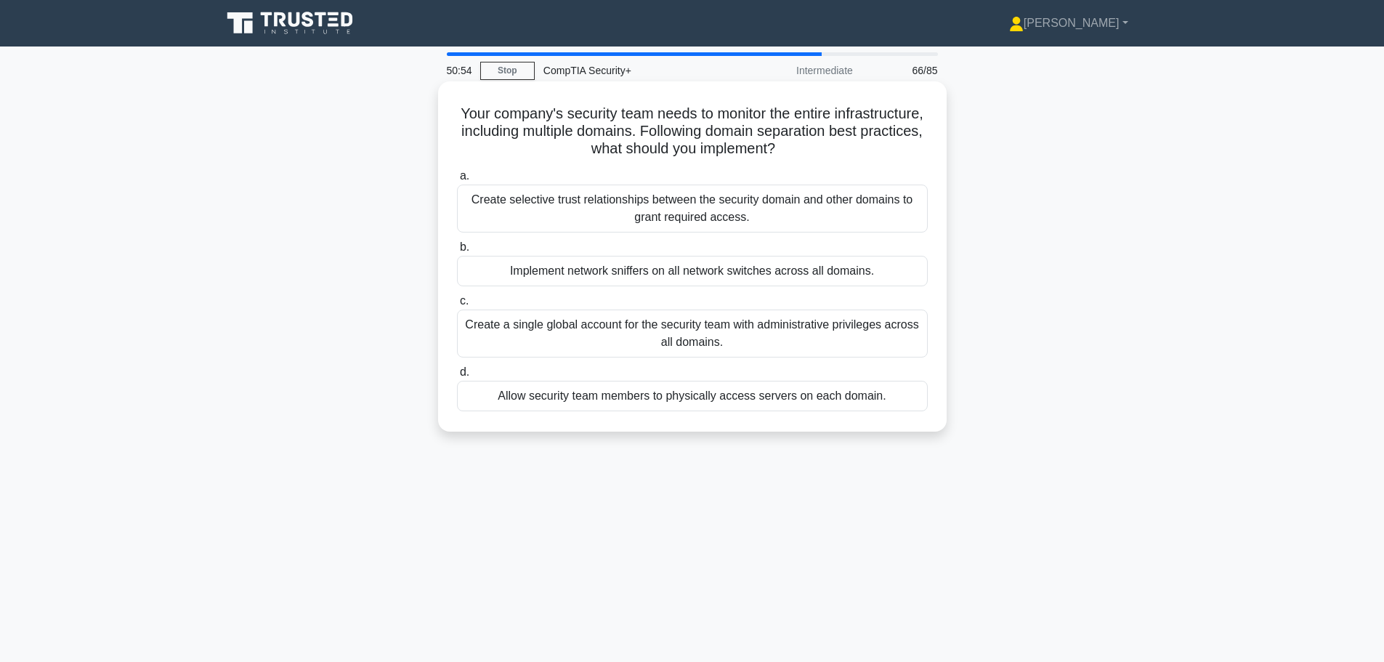
click at [583, 217] on div "Create selective trust relationships between the security domain and other doma…" at bounding box center [692, 209] width 471 height 48
click at [457, 181] on input "a. Create selective trust relationships between the security domain and other d…" at bounding box center [457, 175] width 0 height 9
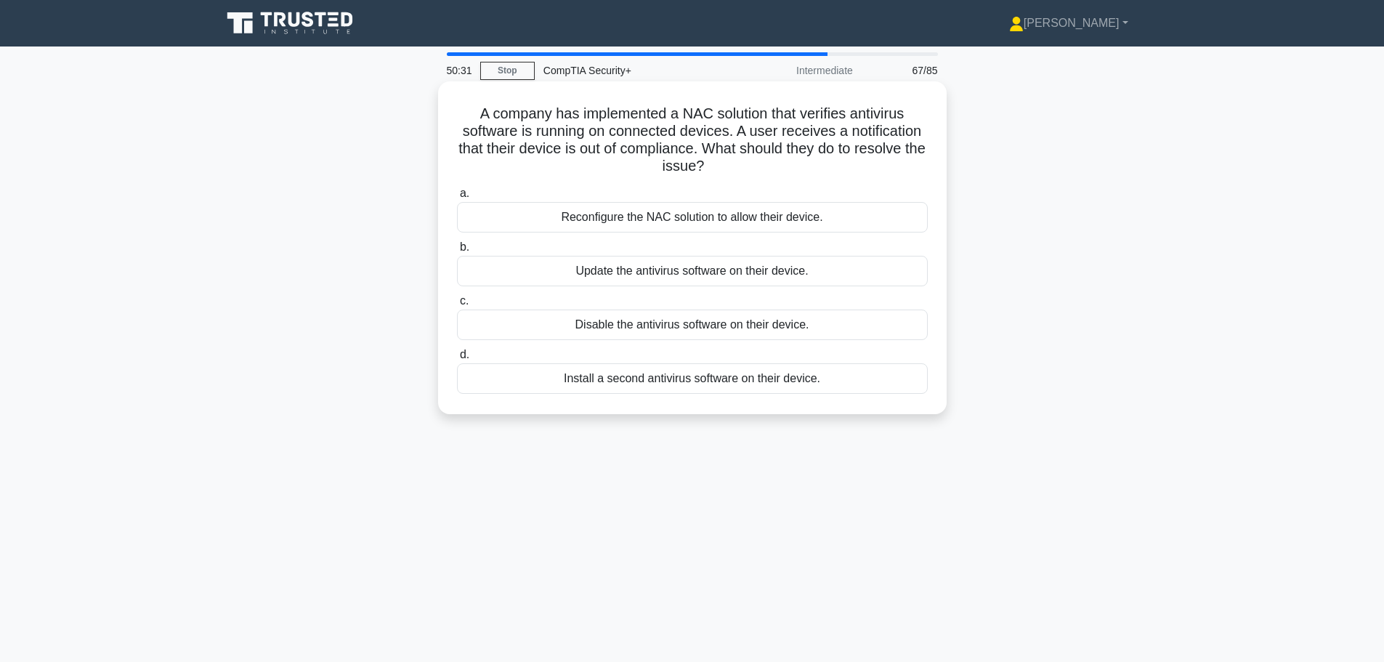
click at [551, 264] on div "Update the antivirus software on their device." at bounding box center [692, 271] width 471 height 31
click at [457, 252] on input "b. Update the antivirus software on their device." at bounding box center [457, 247] width 0 height 9
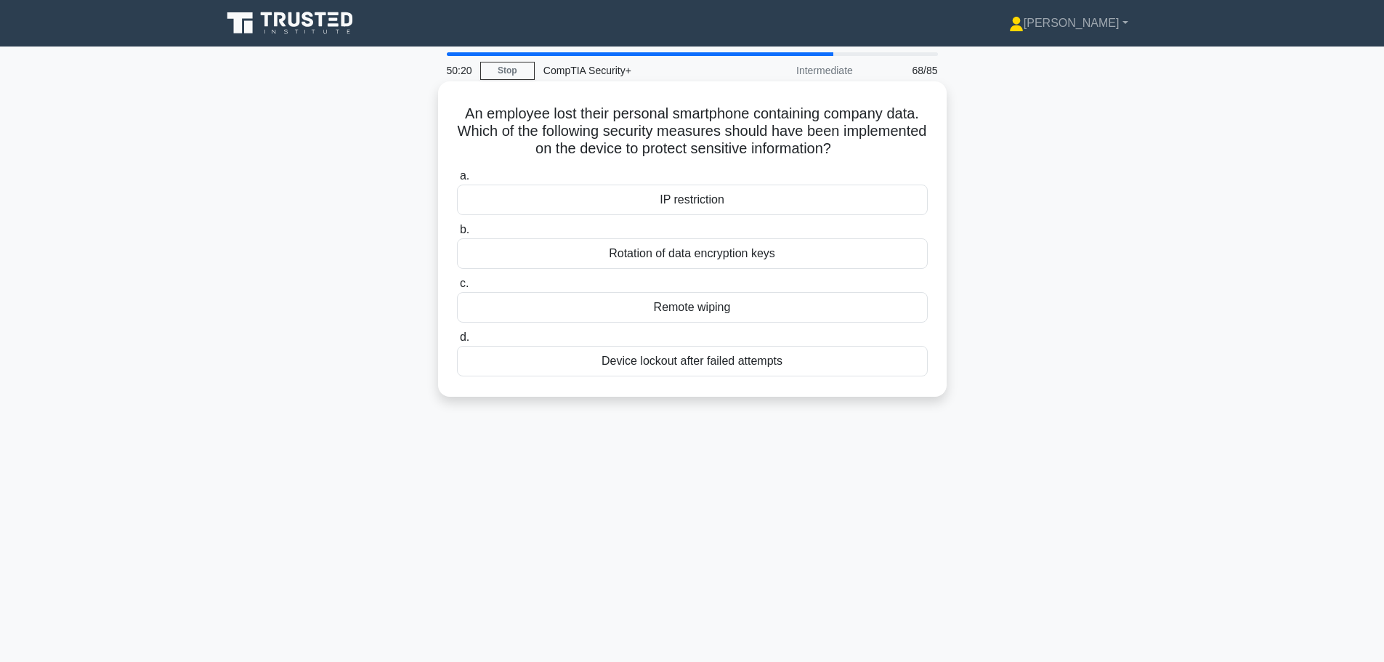
click at [636, 315] on div "Remote wiping" at bounding box center [692, 307] width 471 height 31
click at [457, 288] on input "c. Remote wiping" at bounding box center [457, 283] width 0 height 9
click at [578, 257] on div "Network intrusion detection system (NIDS)" at bounding box center [692, 253] width 471 height 31
click at [457, 235] on input "b. Network intrusion detection system (NIDS)" at bounding box center [457, 229] width 0 height 9
click at [545, 252] on div "Enable MAC filtering" at bounding box center [692, 253] width 471 height 31
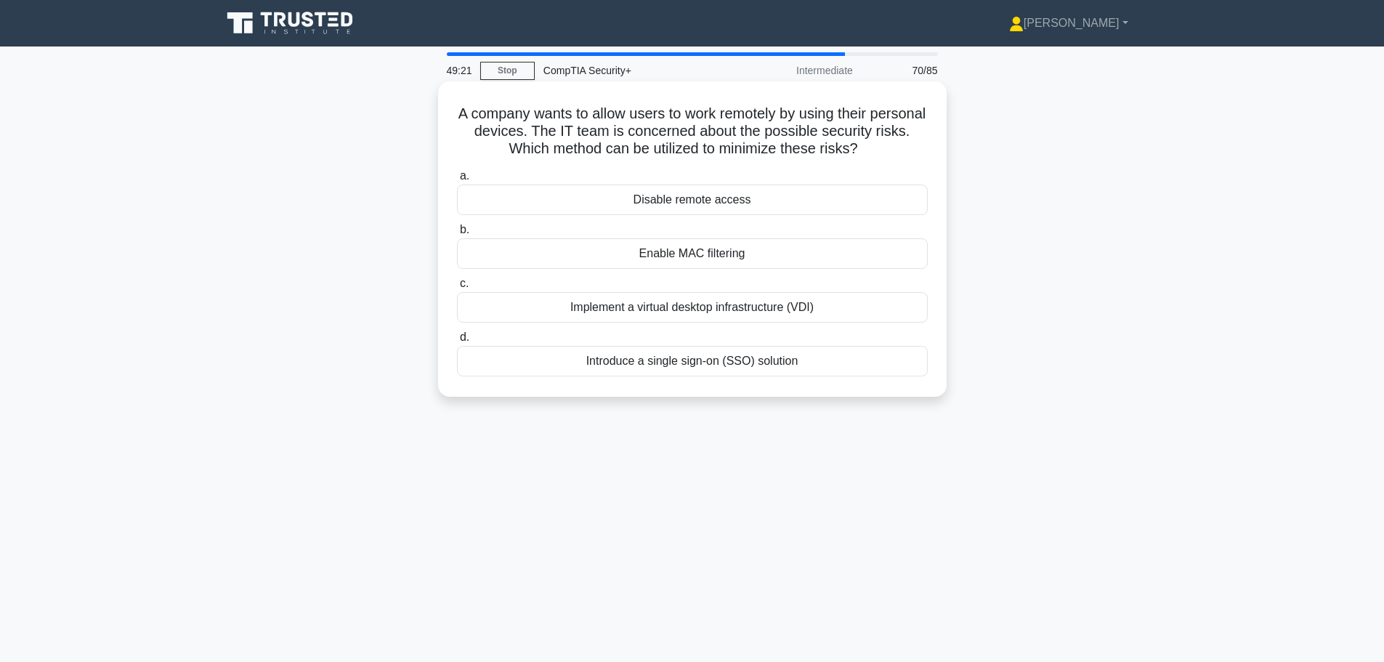
click at [457, 235] on input "b. Enable MAC filtering" at bounding box center [457, 229] width 0 height 9
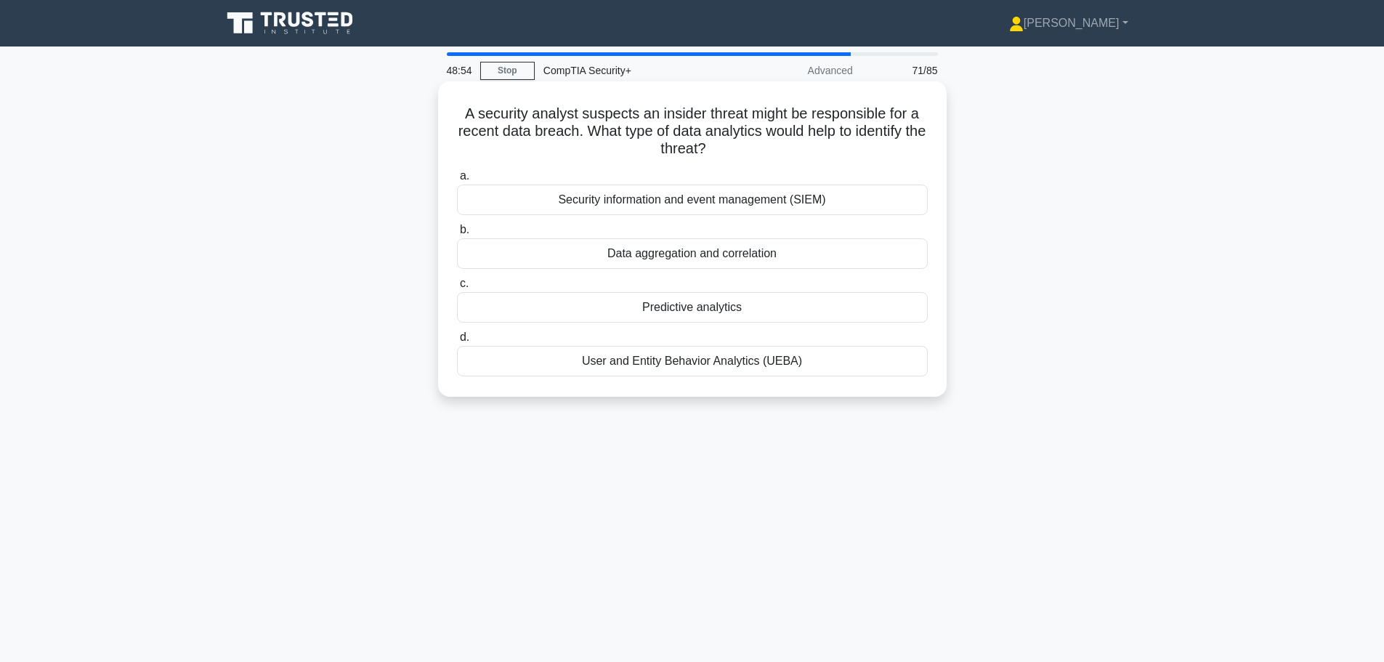
click at [600, 209] on div "Security information and event management (SIEM)" at bounding box center [692, 200] width 471 height 31
click at [457, 181] on input "a. Security information and event management (SIEM)" at bounding box center [457, 175] width 0 height 9
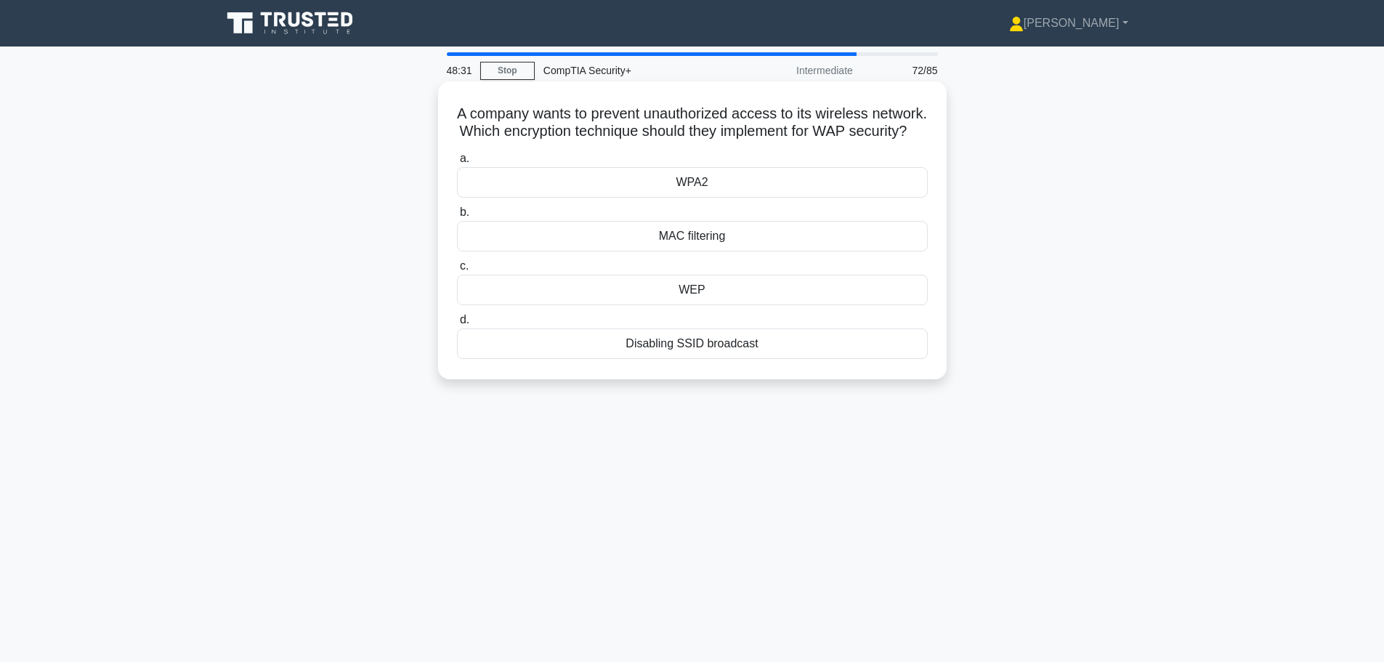
click at [642, 198] on div "WPA2" at bounding box center [692, 182] width 471 height 31
click at [457, 163] on input "a. WPA2" at bounding box center [457, 158] width 0 height 9
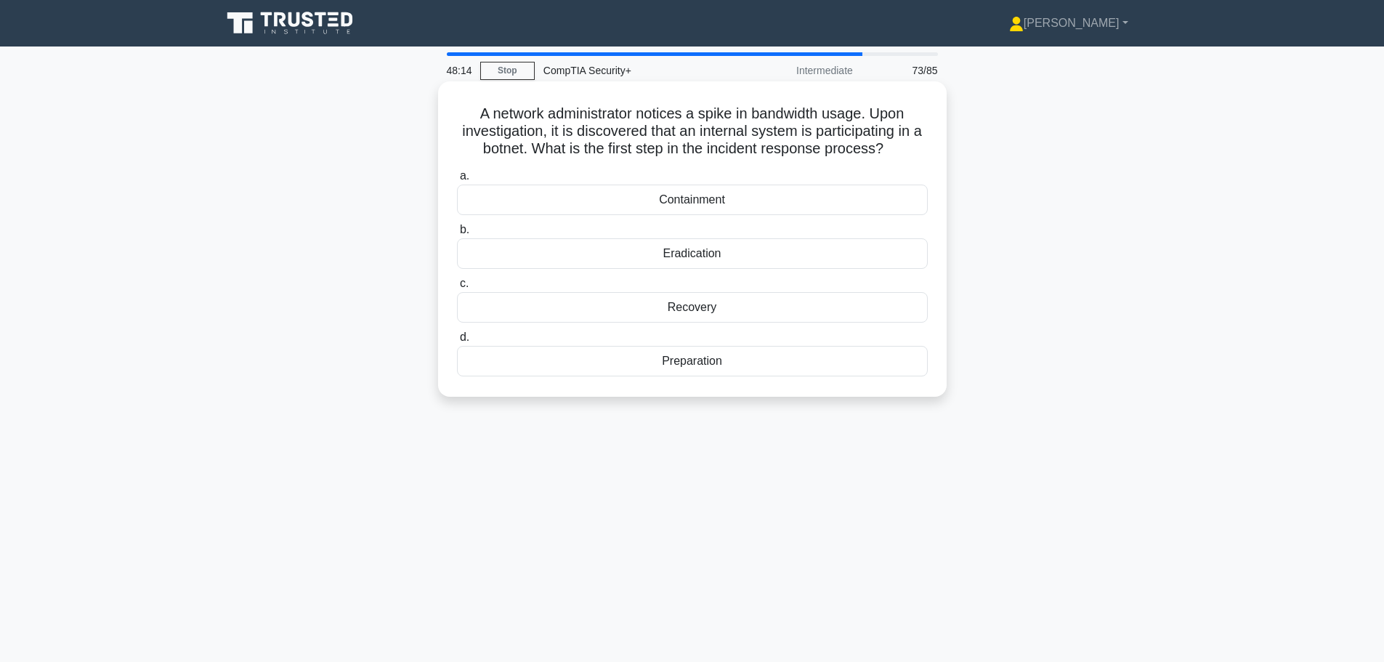
click at [643, 203] on div "Containment" at bounding box center [692, 200] width 471 height 31
click at [457, 181] on input "a. Containment" at bounding box center [457, 175] width 0 height 9
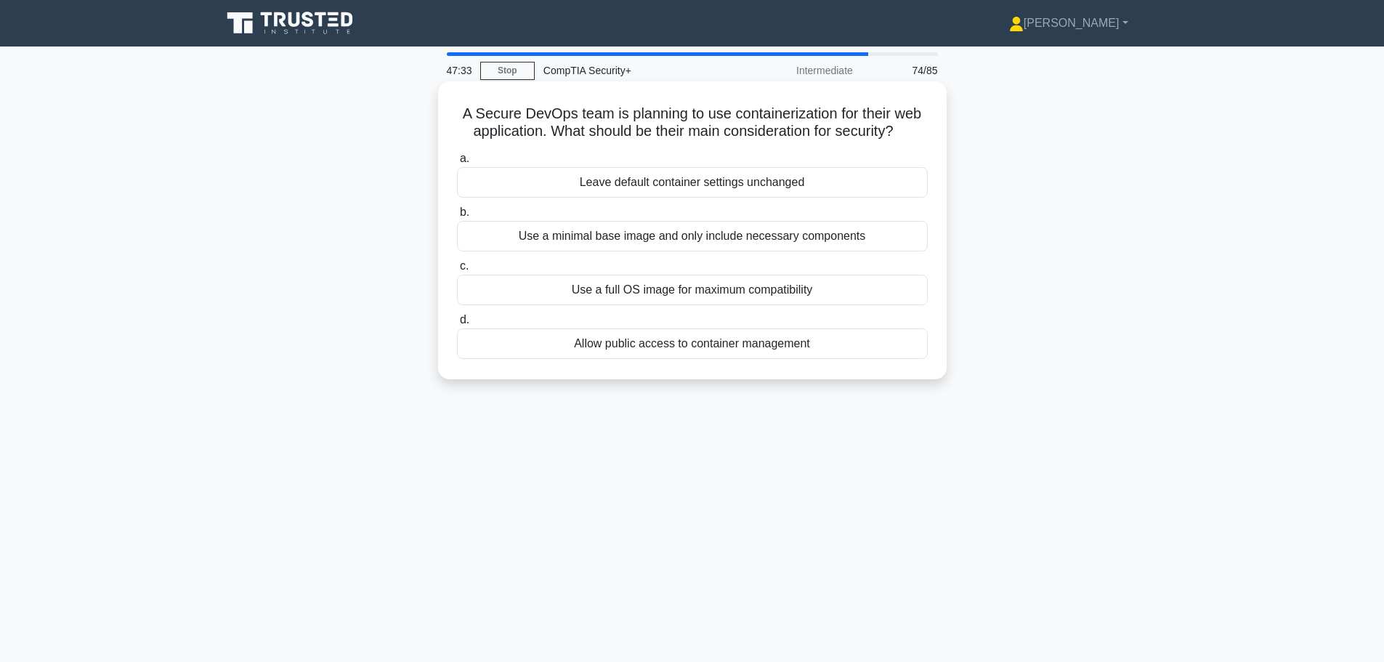
click at [558, 243] on div "Use a minimal base image and only include necessary components" at bounding box center [692, 236] width 471 height 31
click at [457, 217] on input "b. Use a minimal base image and only include necessary components" at bounding box center [457, 212] width 0 height 9
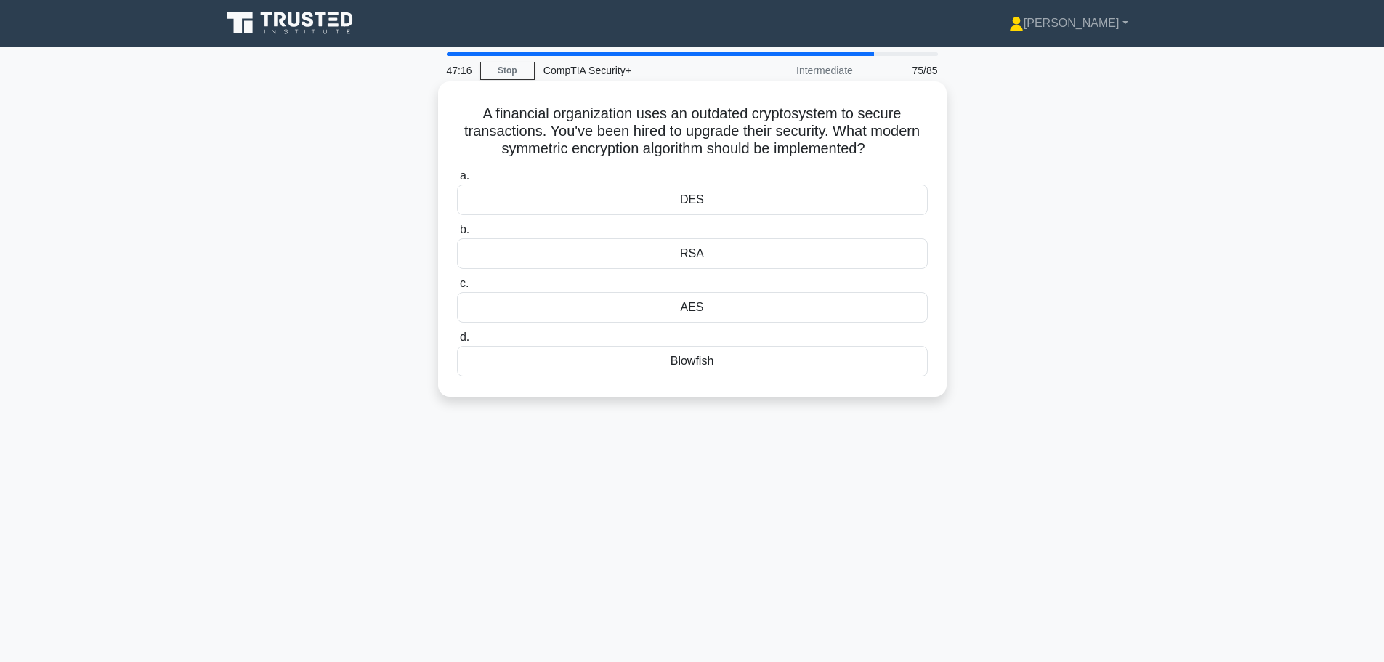
click at [746, 312] on div "AES" at bounding box center [692, 307] width 471 height 31
click at [457, 288] on input "c. AES" at bounding box center [457, 283] width 0 height 9
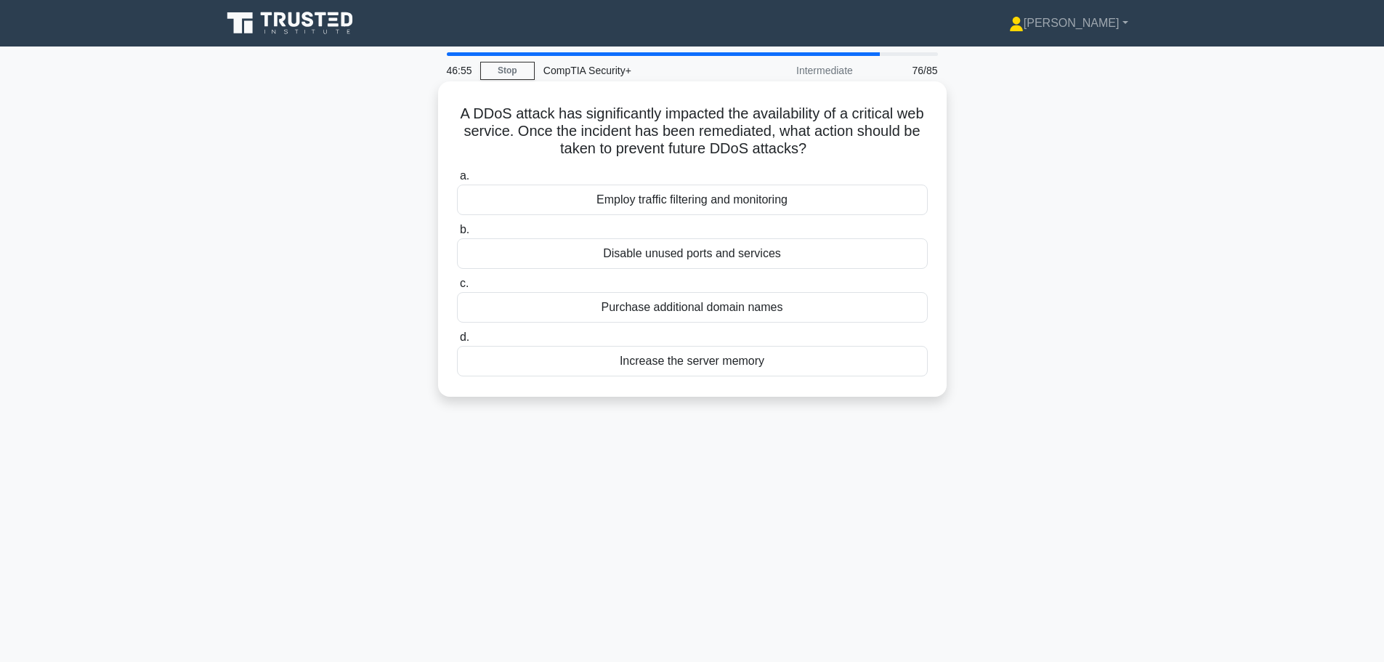
click at [652, 255] on div "Disable unused ports and services" at bounding box center [692, 253] width 471 height 31
click at [457, 235] on input "b. Disable unused ports and services" at bounding box center [457, 229] width 0 height 9
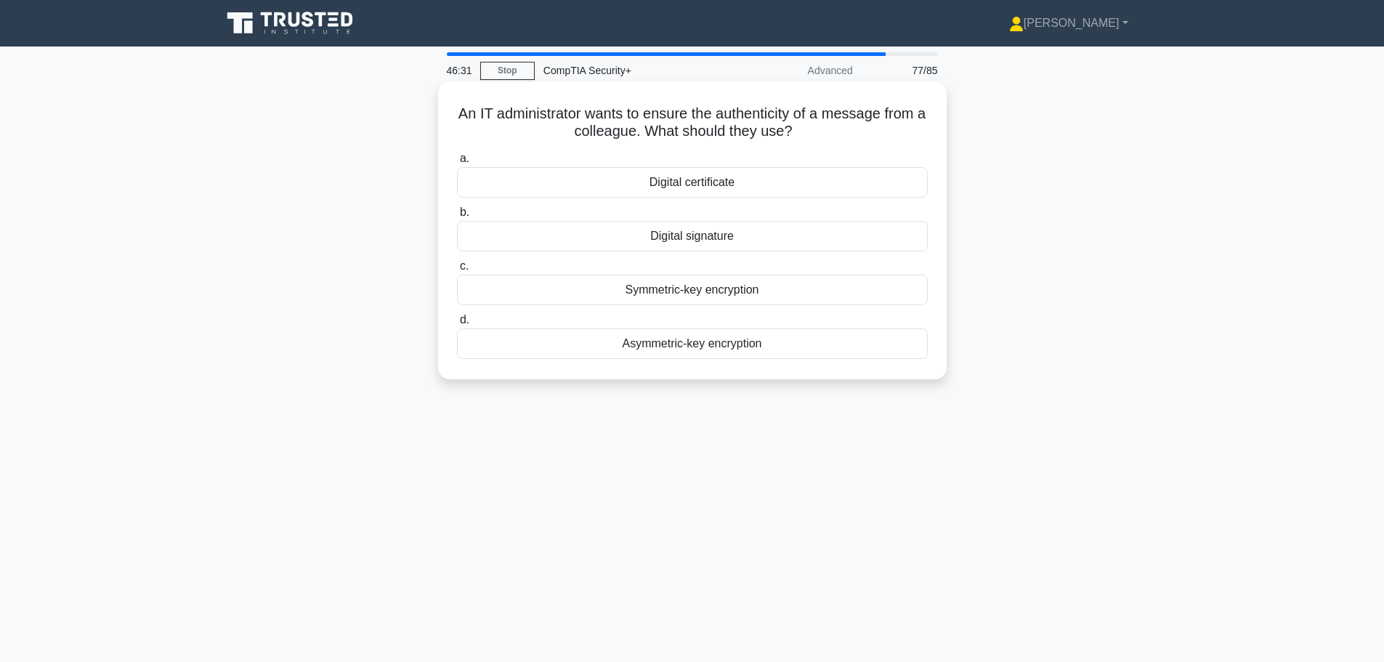
click at [645, 234] on div "Digital signature" at bounding box center [692, 236] width 471 height 31
click at [457, 217] on input "b. Digital signature" at bounding box center [457, 212] width 0 height 9
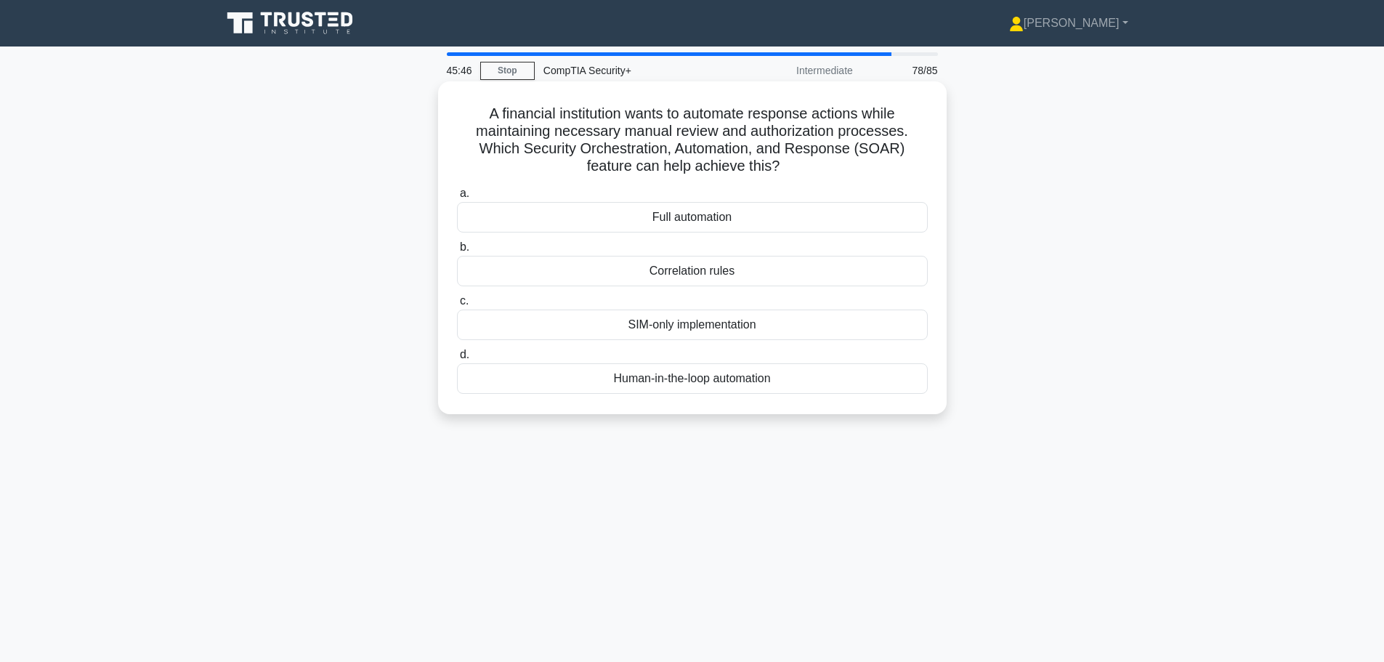
click at [619, 374] on div "Human-in-the-loop automation" at bounding box center [692, 378] width 471 height 31
click at [457, 360] on input "d. Human-in-the-loop automation" at bounding box center [457, 354] width 0 height 9
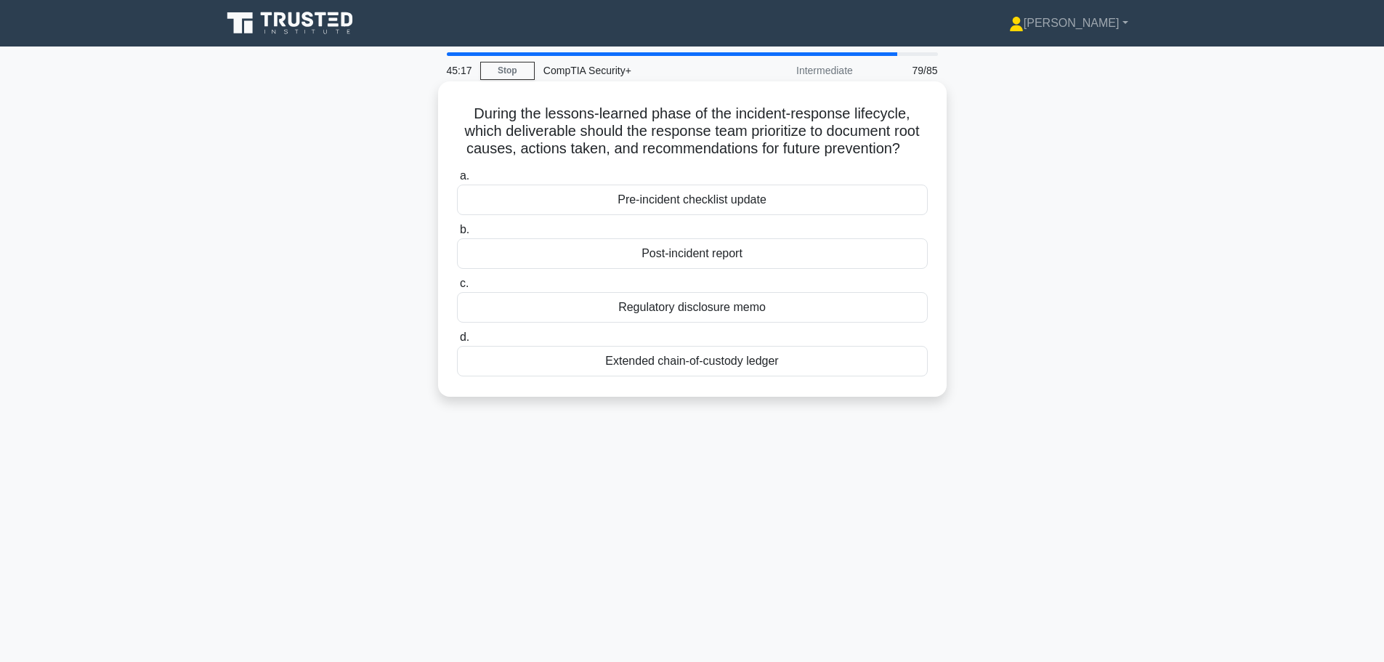
click at [792, 247] on div "Post-incident report" at bounding box center [692, 253] width 471 height 31
click at [457, 235] on input "b. Post-incident report" at bounding box center [457, 229] width 0 height 9
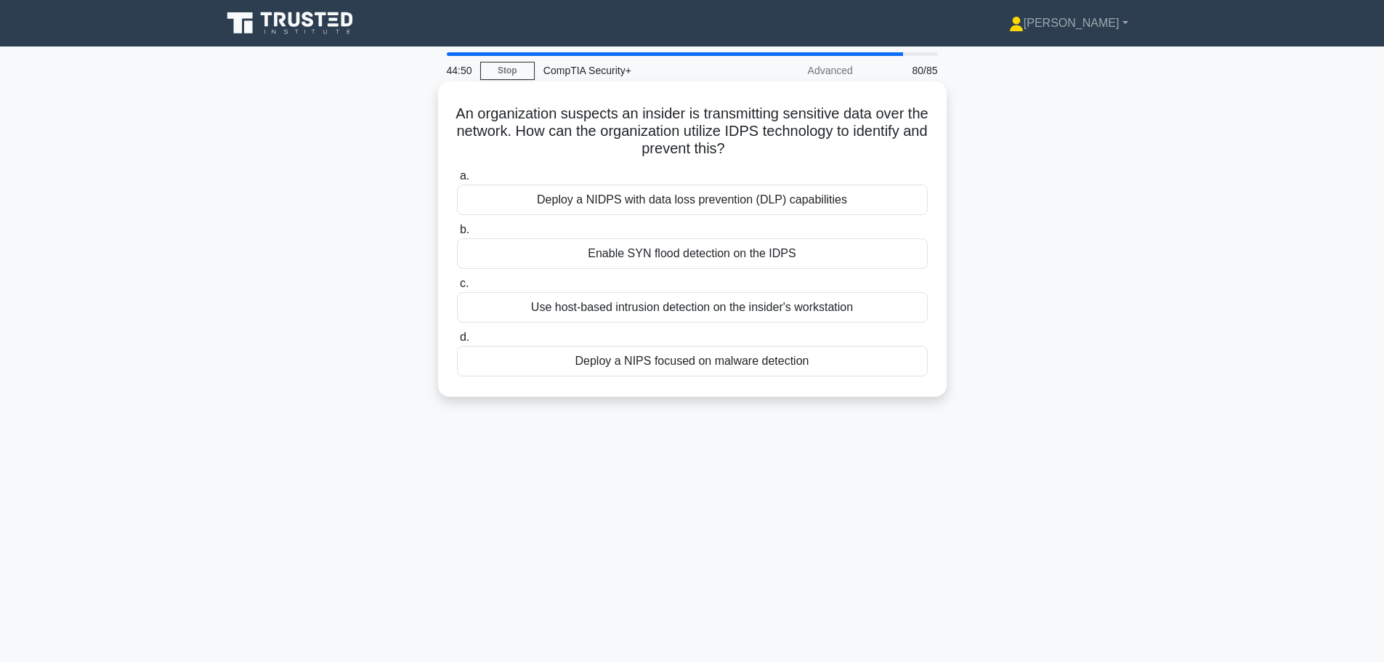
click at [524, 203] on div "Deploy a NIDPS with data loss prevention (DLP) capabilities" at bounding box center [692, 200] width 471 height 31
click at [457, 181] on input "a. Deploy a NIDPS with data loss prevention (DLP) capabilities" at bounding box center [457, 175] width 0 height 9
click at [572, 193] on div "Disable macros by default in email attachments" at bounding box center [692, 200] width 471 height 31
click at [457, 181] on input "a. Disable macros by default in email attachments" at bounding box center [457, 175] width 0 height 9
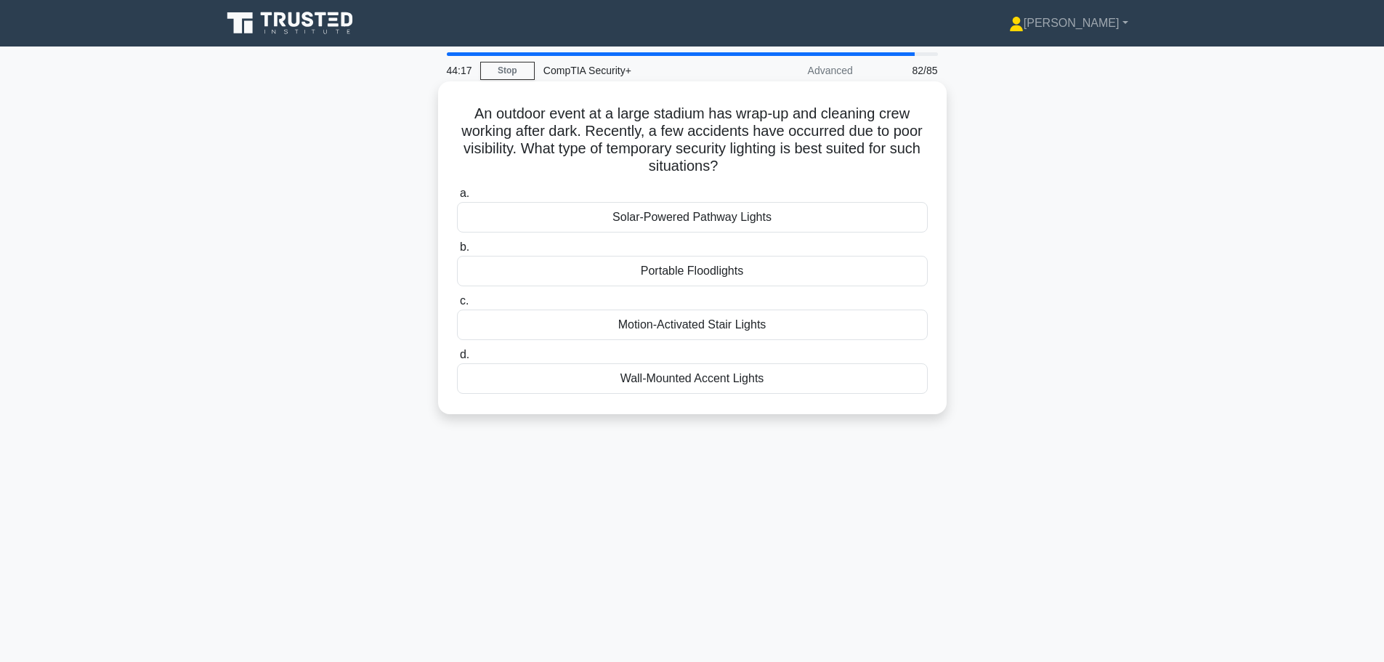
click at [510, 272] on div "Portable Floodlights" at bounding box center [692, 271] width 471 height 31
click at [457, 252] on input "b. Portable Floodlights" at bounding box center [457, 247] width 0 height 9
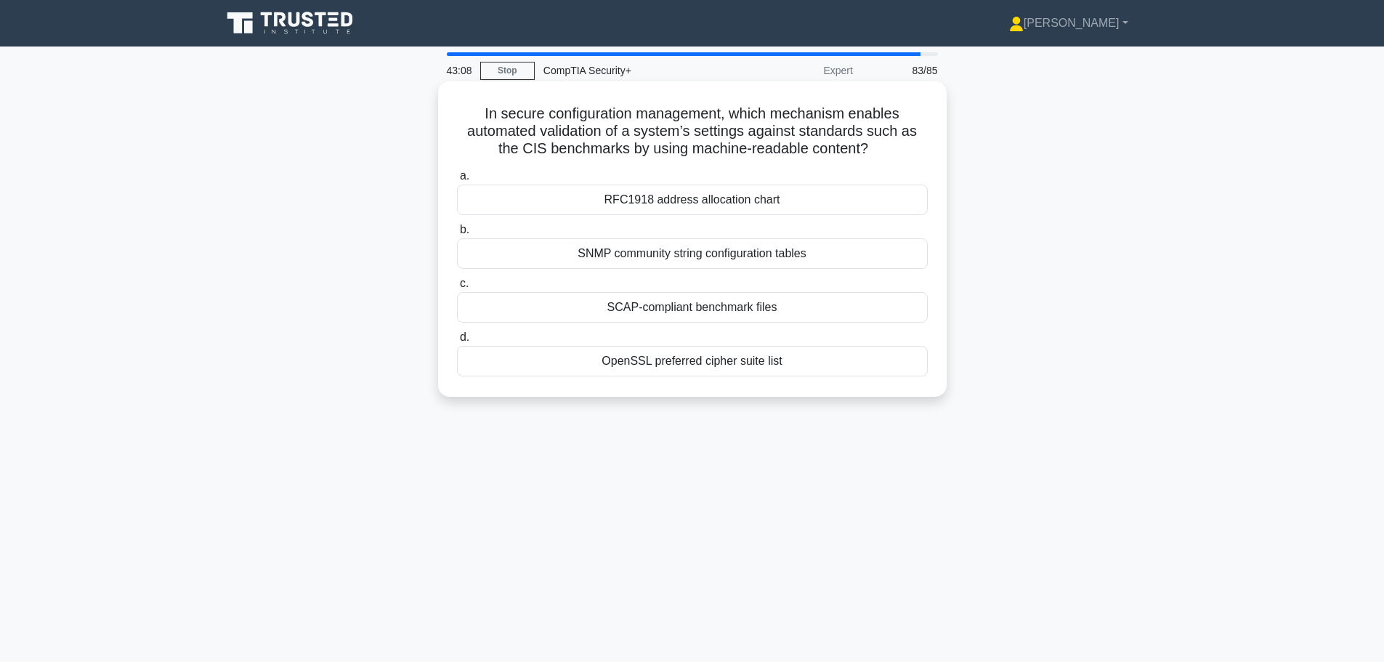
click at [539, 303] on div "SCAP-compliant benchmark files" at bounding box center [692, 307] width 471 height 31
click at [457, 288] on input "c. SCAP-compliant benchmark files" at bounding box center [457, 283] width 0 height 9
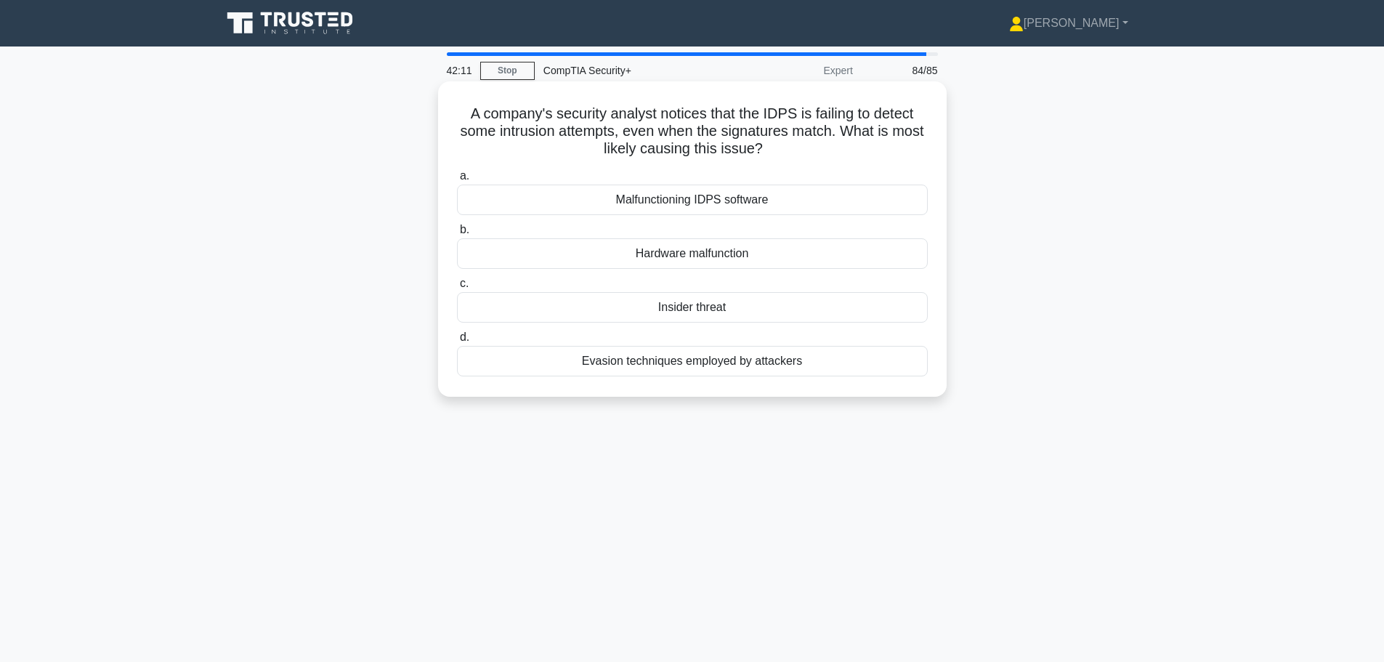
click at [565, 357] on div "Evasion techniques employed by attackers" at bounding box center [692, 361] width 471 height 31
click at [457, 342] on input "d. Evasion techniques employed by attackers" at bounding box center [457, 337] width 0 height 9
click at [701, 360] on div "Inline CASB" at bounding box center [692, 361] width 471 height 31
click at [457, 342] on input "d. Inline CASB" at bounding box center [457, 337] width 0 height 9
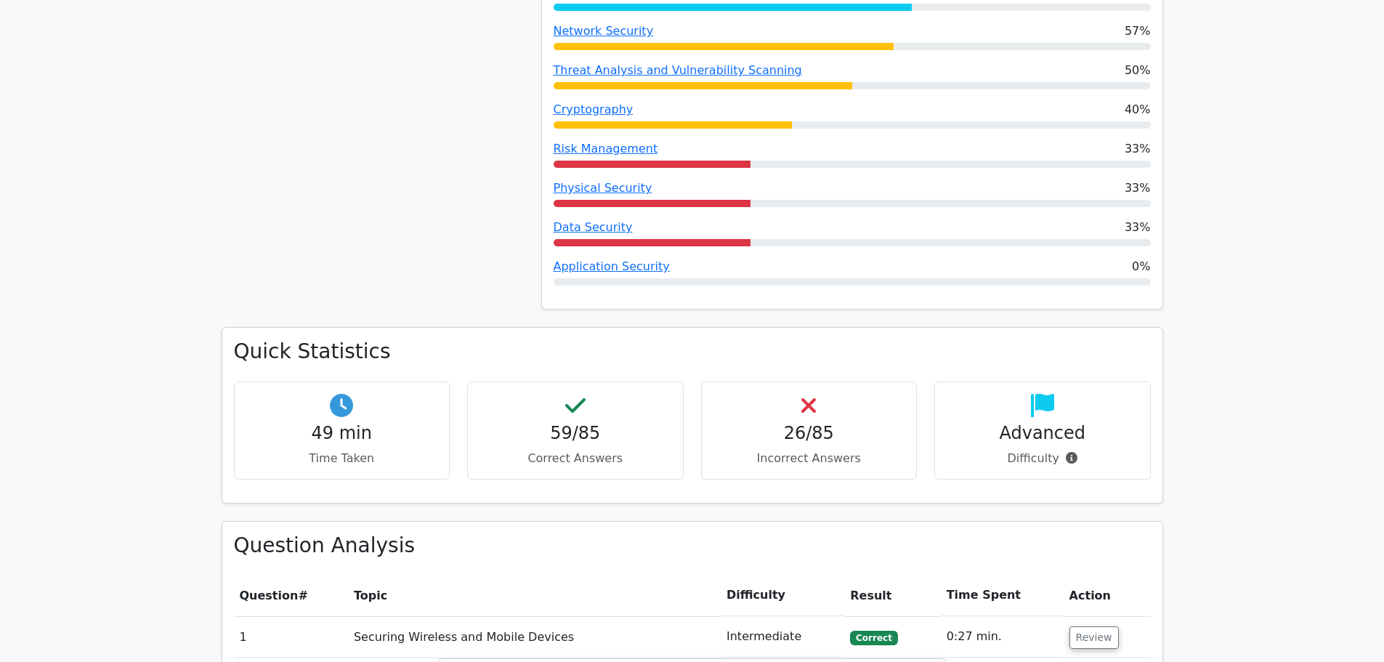
scroll to position [871, 0]
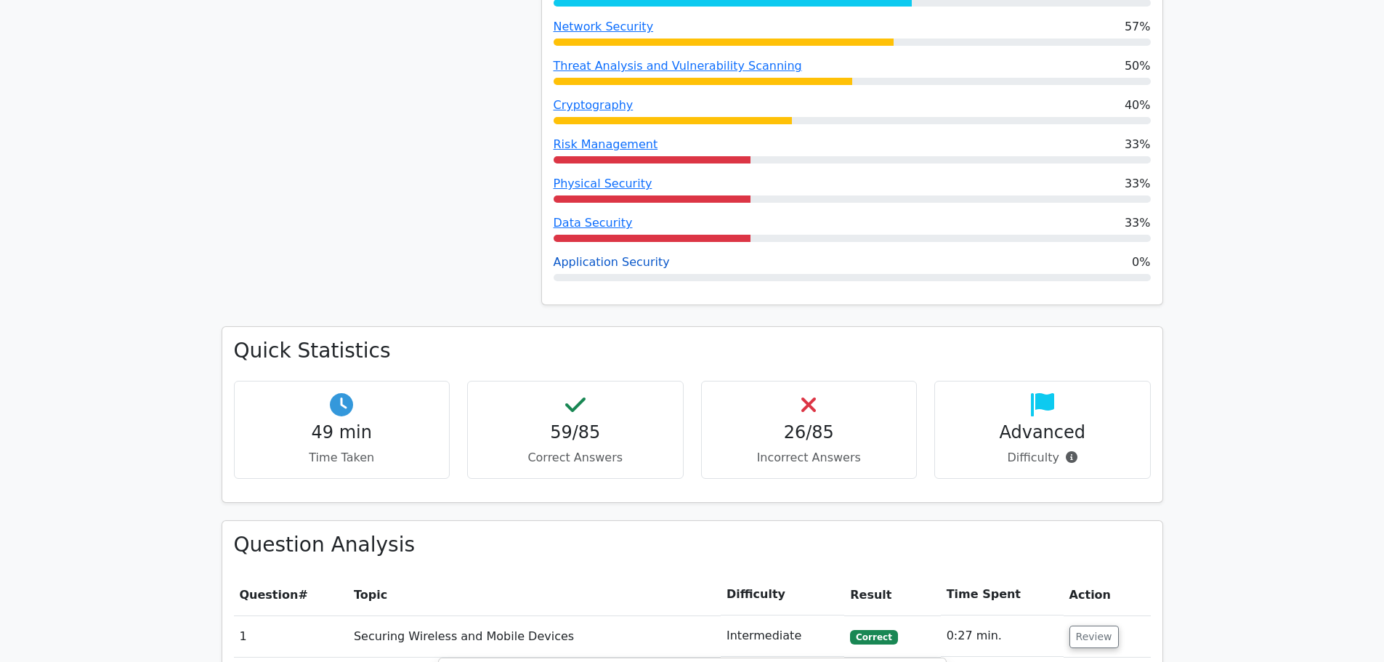
click at [625, 261] on link "Application Security" at bounding box center [612, 262] width 116 height 14
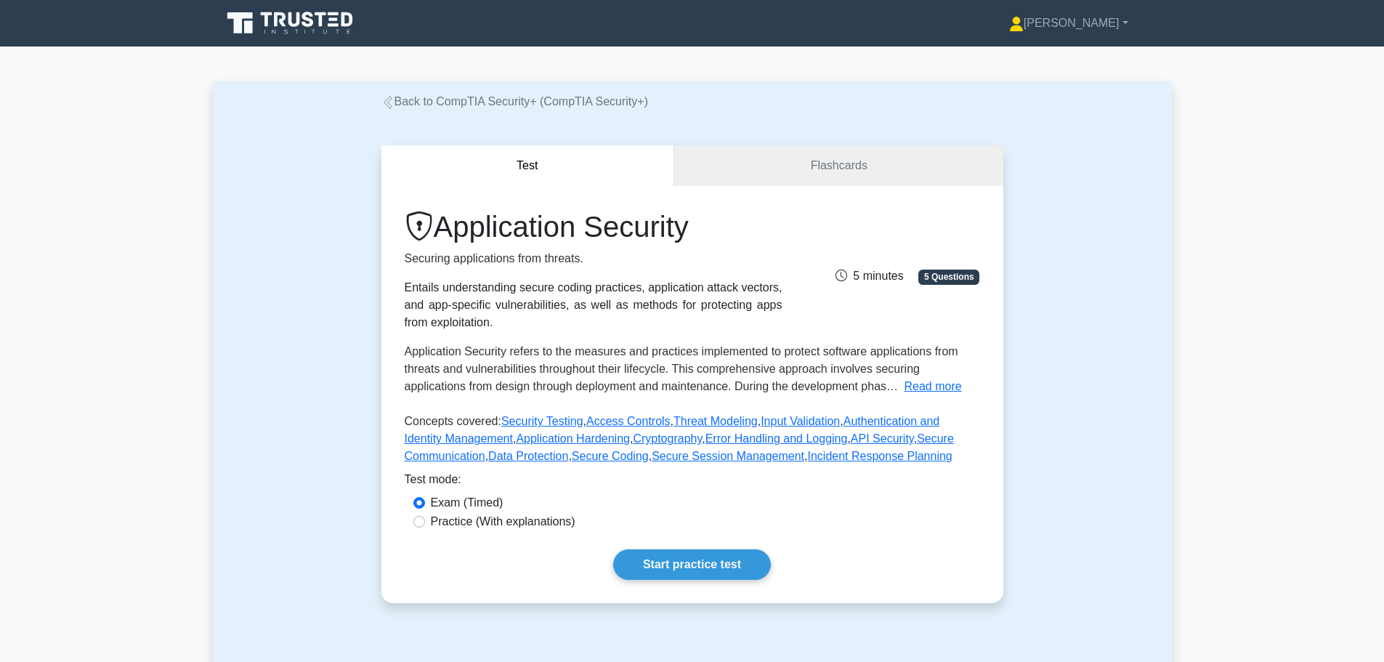
click at [403, 98] on link "Back to CompTIA Security+ (CompTIA Security+)" at bounding box center [514, 101] width 267 height 12
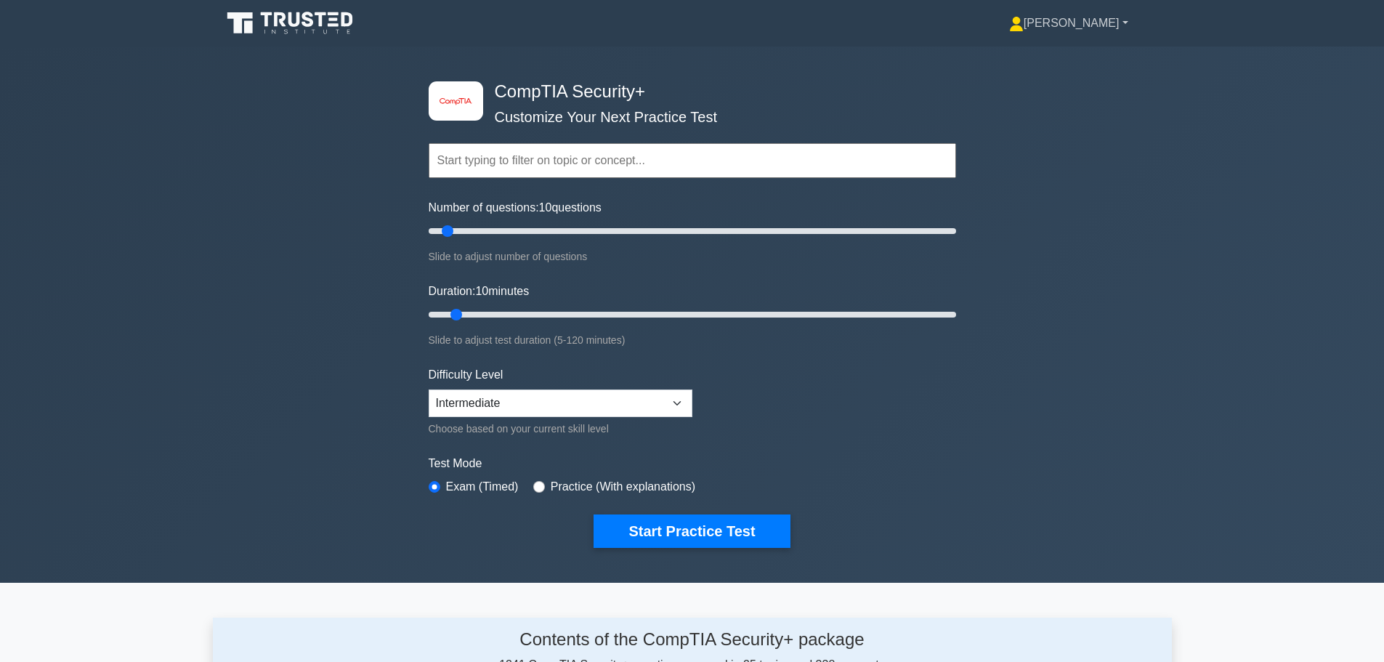
click at [1123, 28] on link "[PERSON_NAME]" at bounding box center [1068, 23] width 189 height 29
click at [1075, 56] on link "Profile" at bounding box center [1032, 57] width 115 height 23
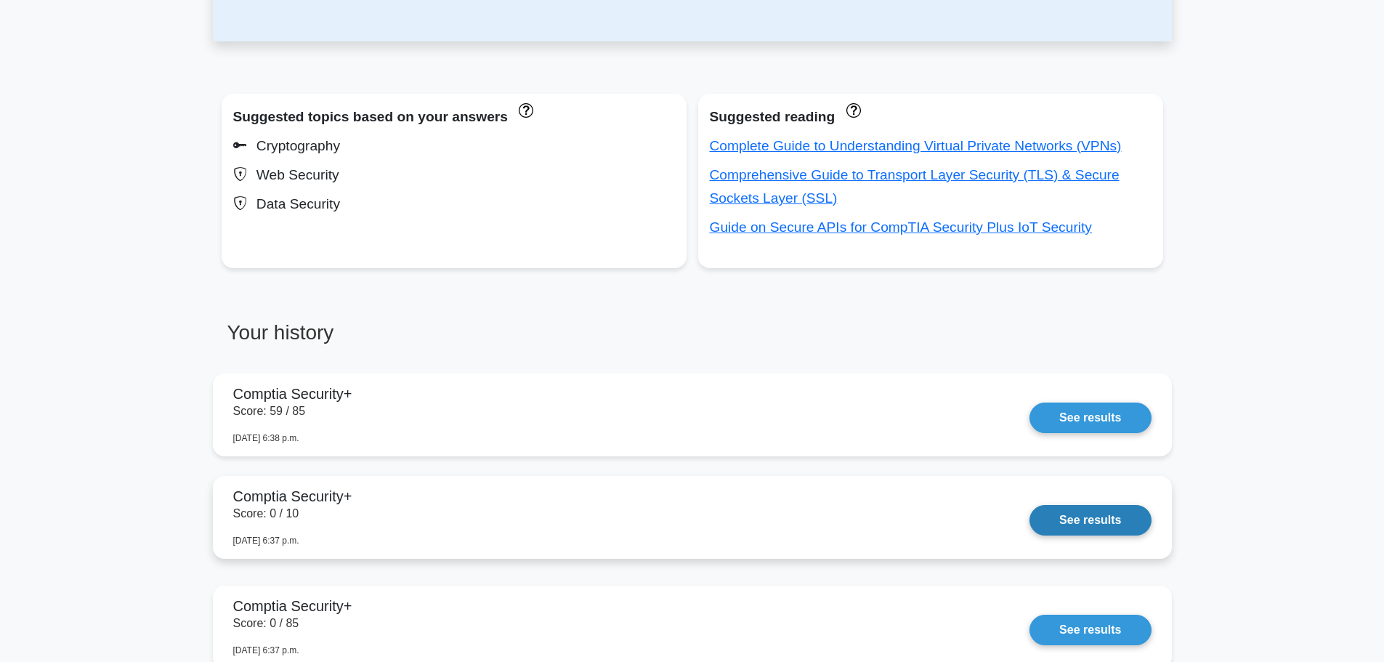
scroll to position [509, 0]
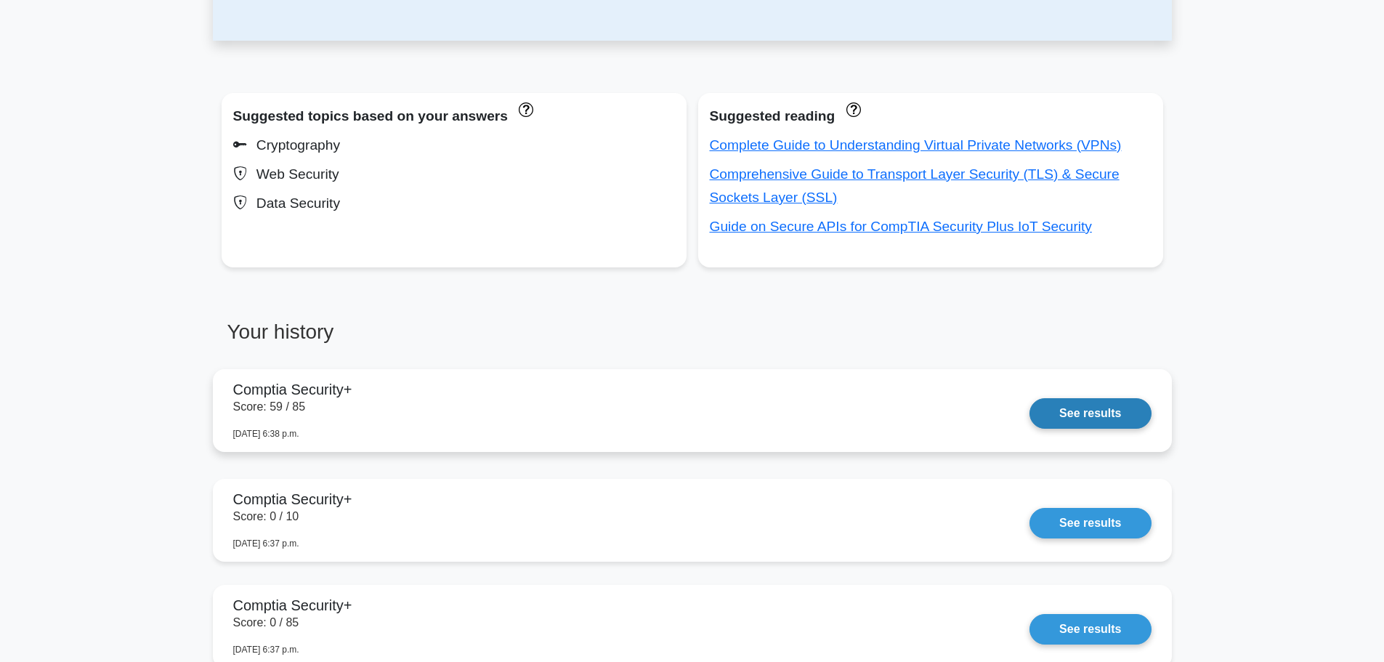
click at [1067, 414] on link "See results" at bounding box center [1090, 413] width 121 height 31
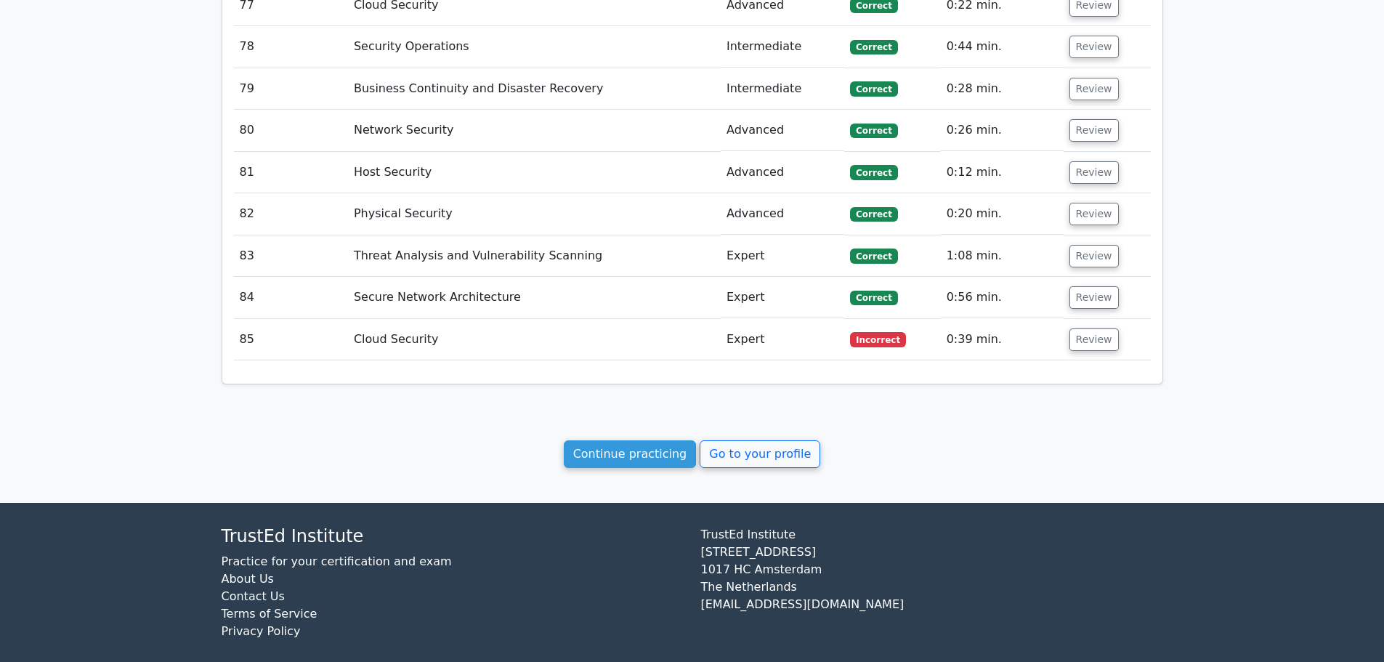
scroll to position [5200, 0]
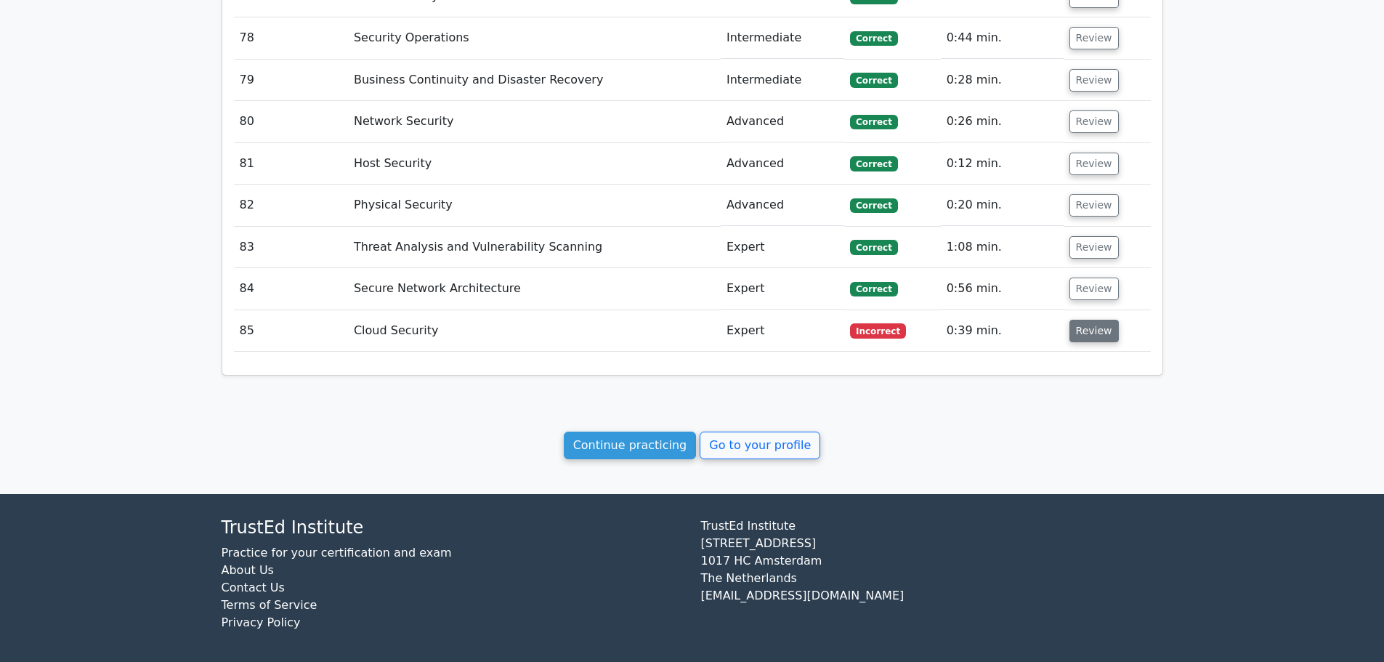
click at [1094, 320] on button "Review" at bounding box center [1094, 331] width 49 height 23
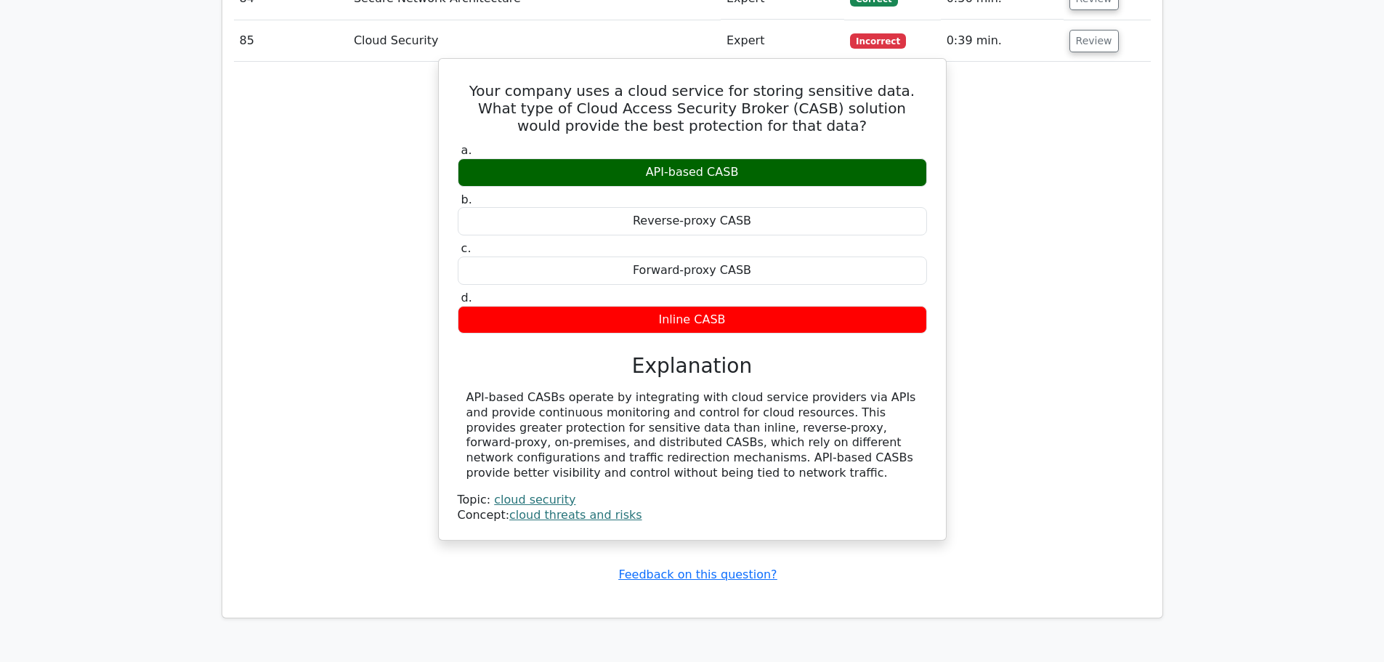
scroll to position [5490, 0]
click at [645, 424] on div "API-based CASBs operate by integrating with cloud service providers via APIs an…" at bounding box center [693, 434] width 452 height 91
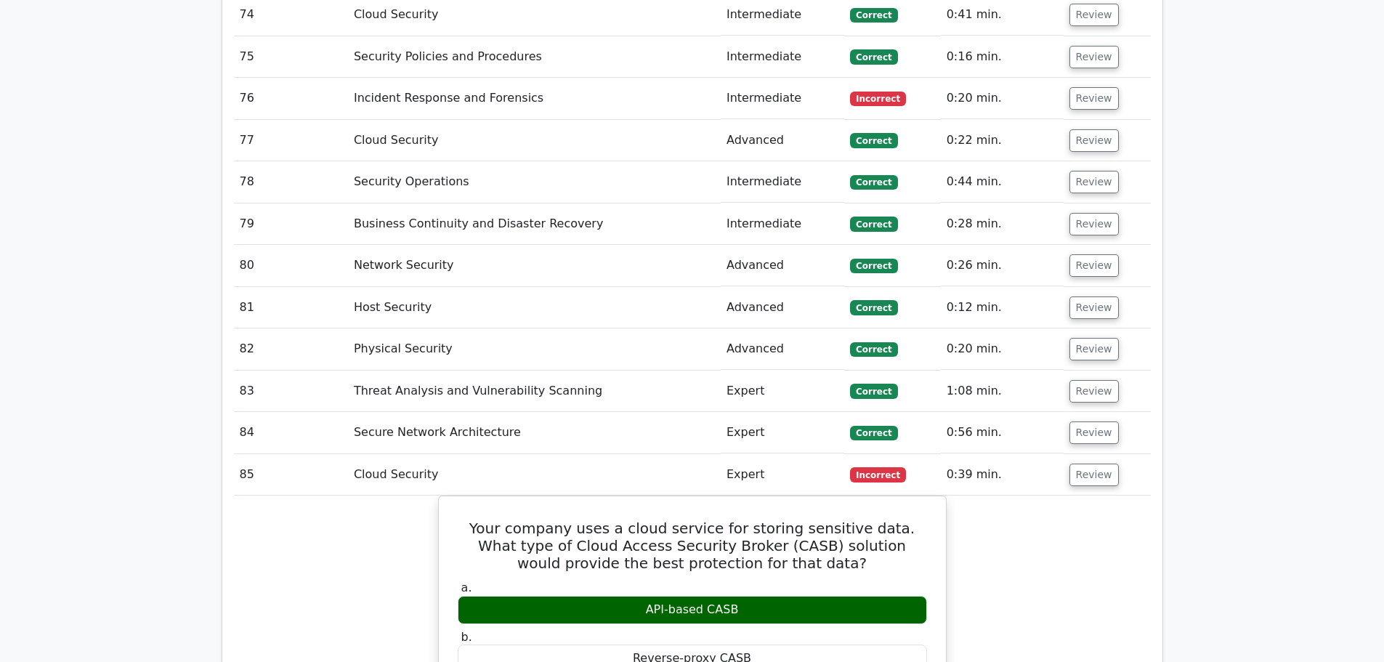
scroll to position [5055, 0]
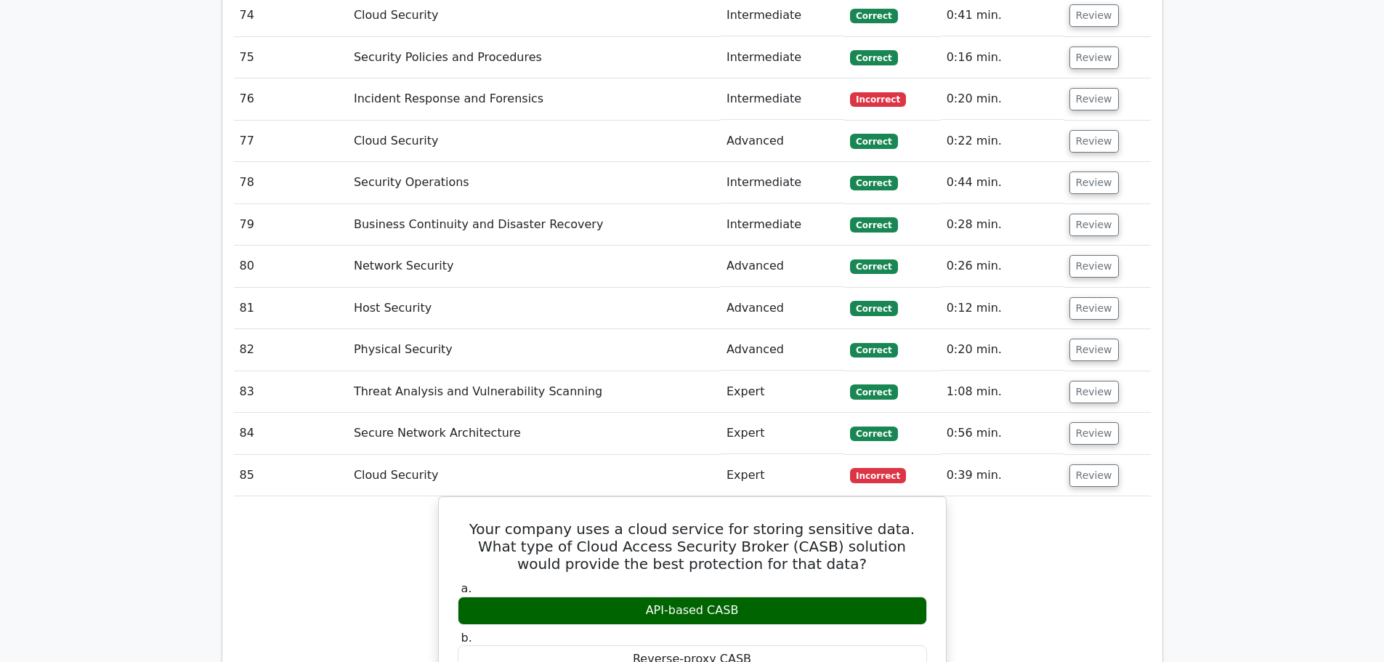
click at [1075, 464] on button "Review" at bounding box center [1094, 475] width 49 height 23
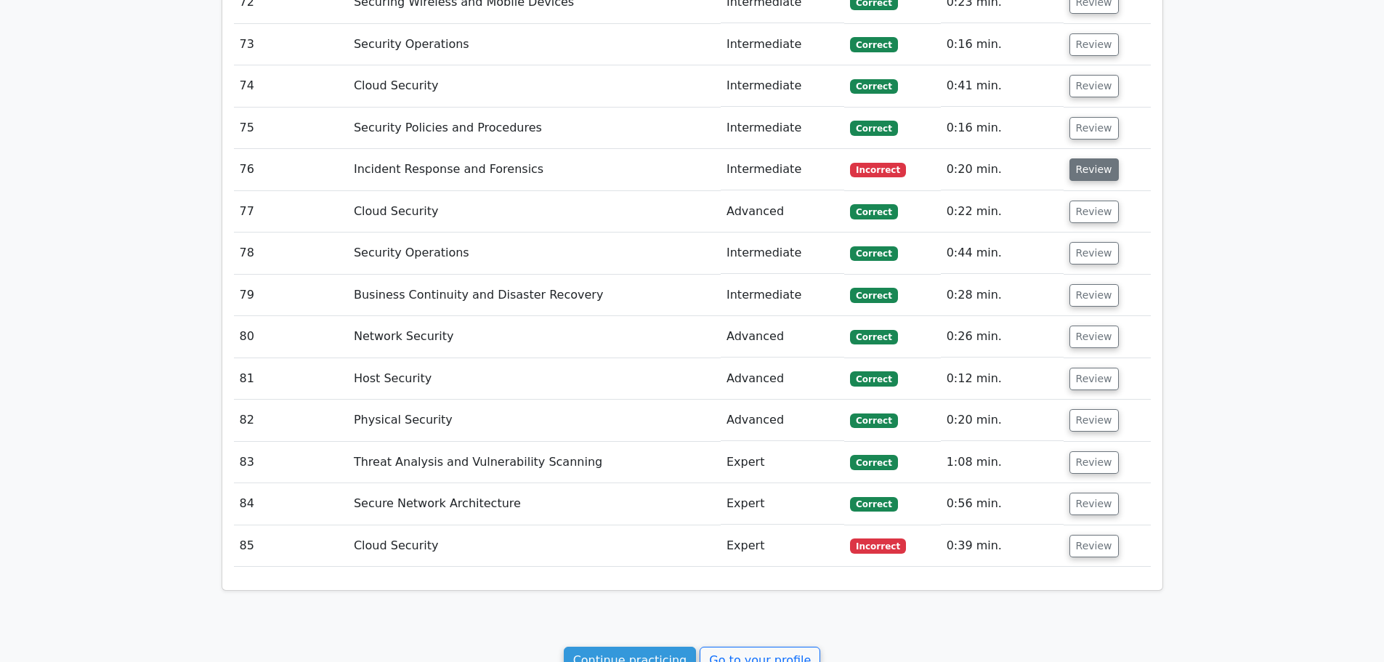
click at [1077, 158] on button "Review" at bounding box center [1094, 169] width 49 height 23
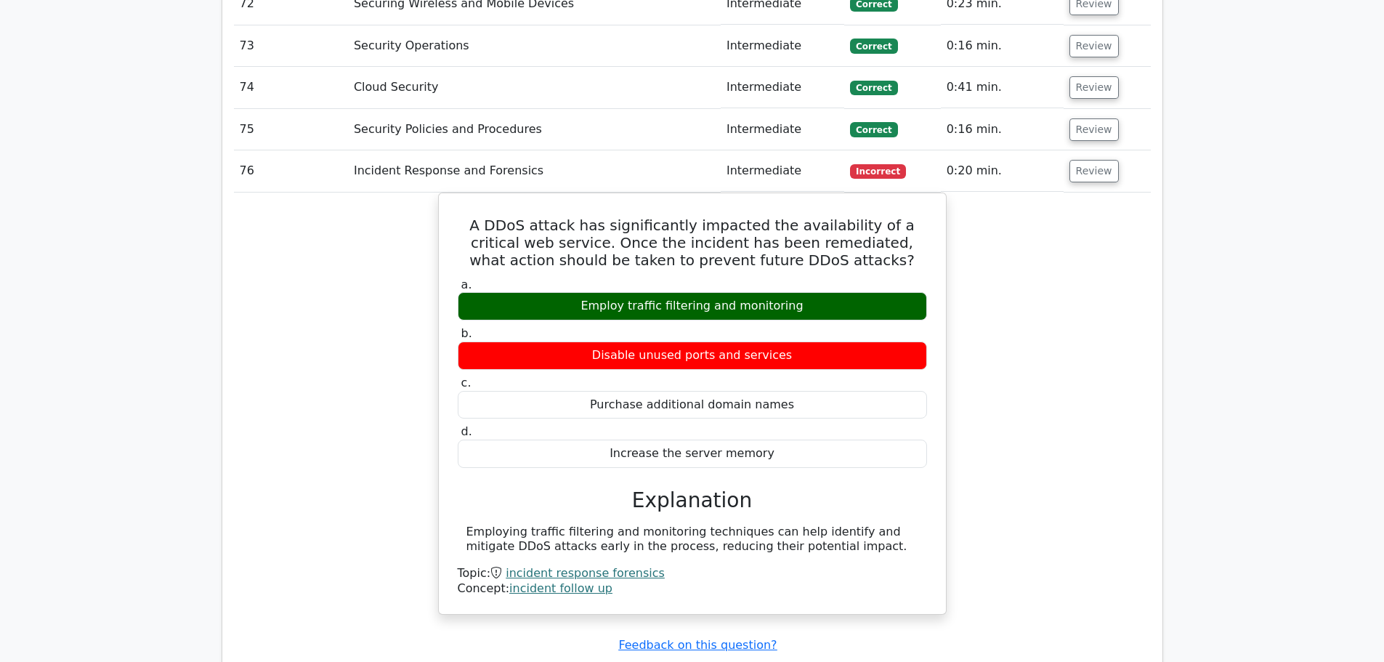
click at [388, 330] on div "A DDoS attack has significantly impacted the availability of a critical web ser…" at bounding box center [692, 413] width 917 height 440
click at [1082, 160] on button "Review" at bounding box center [1094, 171] width 49 height 23
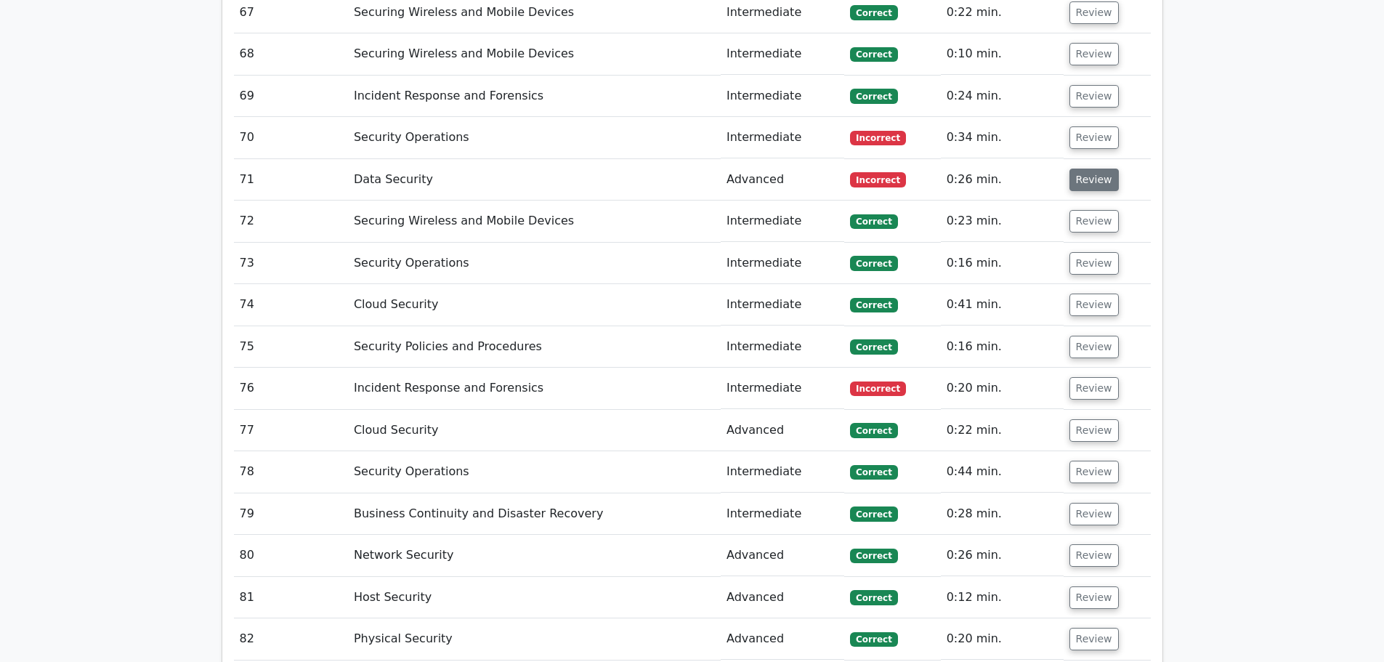
scroll to position [4765, 0]
click at [1084, 169] on button "Review" at bounding box center [1094, 180] width 49 height 23
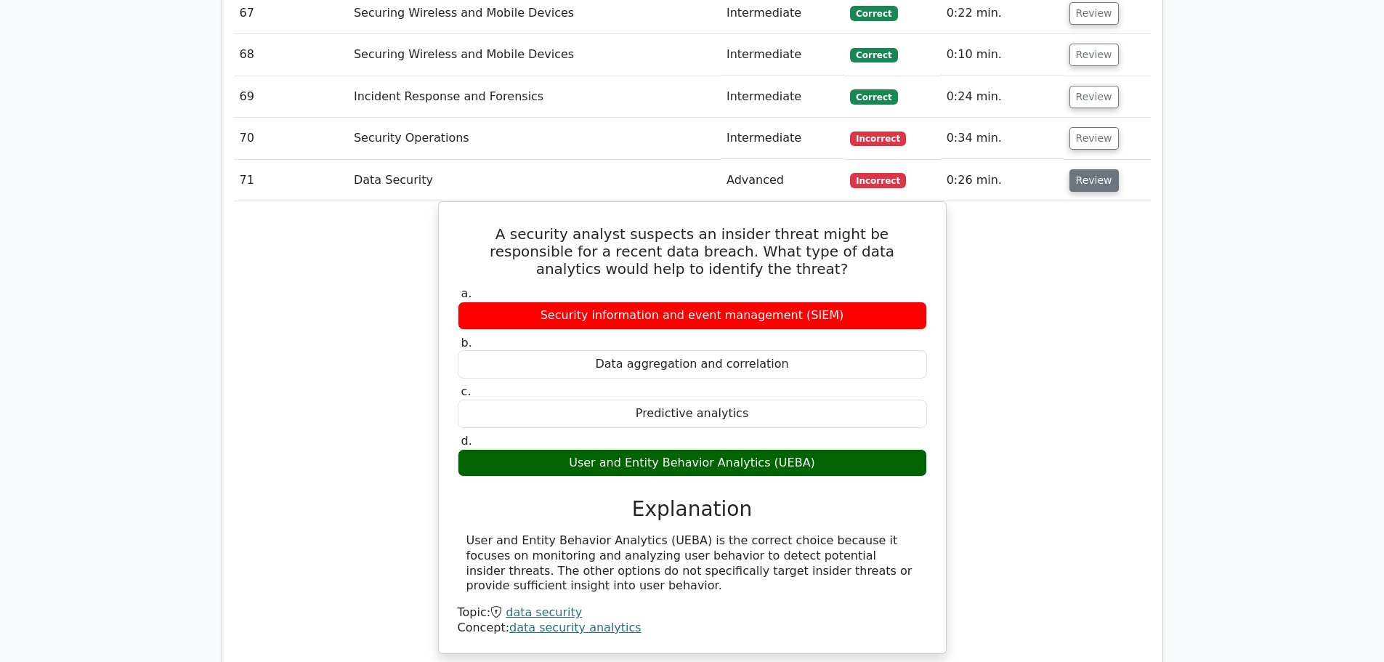
click at [1082, 169] on button "Review" at bounding box center [1094, 180] width 49 height 23
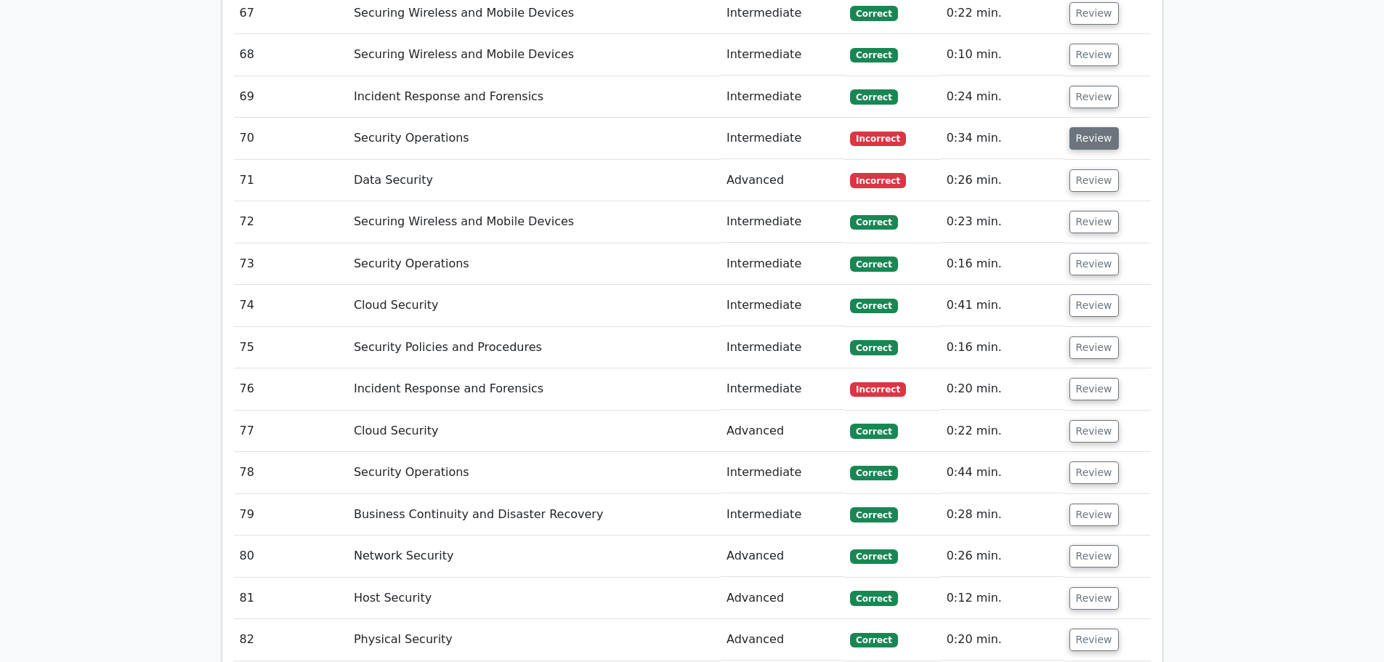
click at [1089, 127] on button "Review" at bounding box center [1094, 138] width 49 height 23
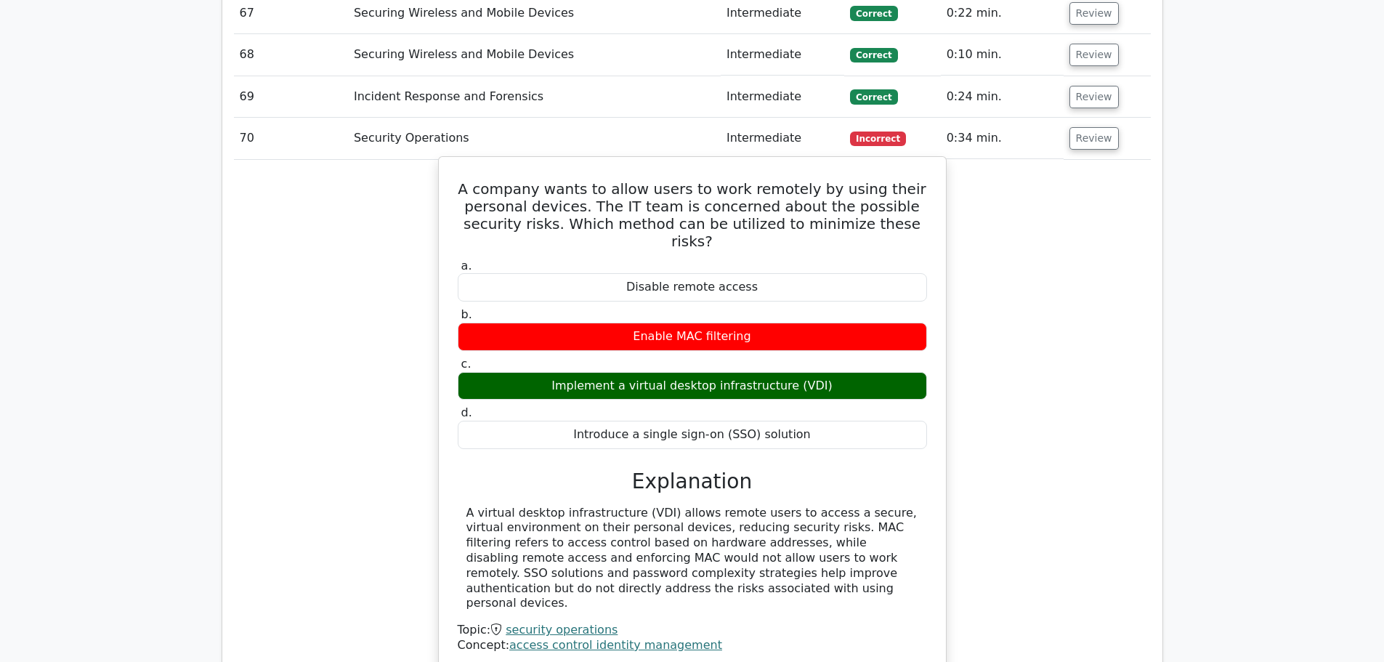
click at [756, 530] on div "A virtual desktop infrastructure (VDI) allows remote users to access a secure, …" at bounding box center [693, 559] width 452 height 106
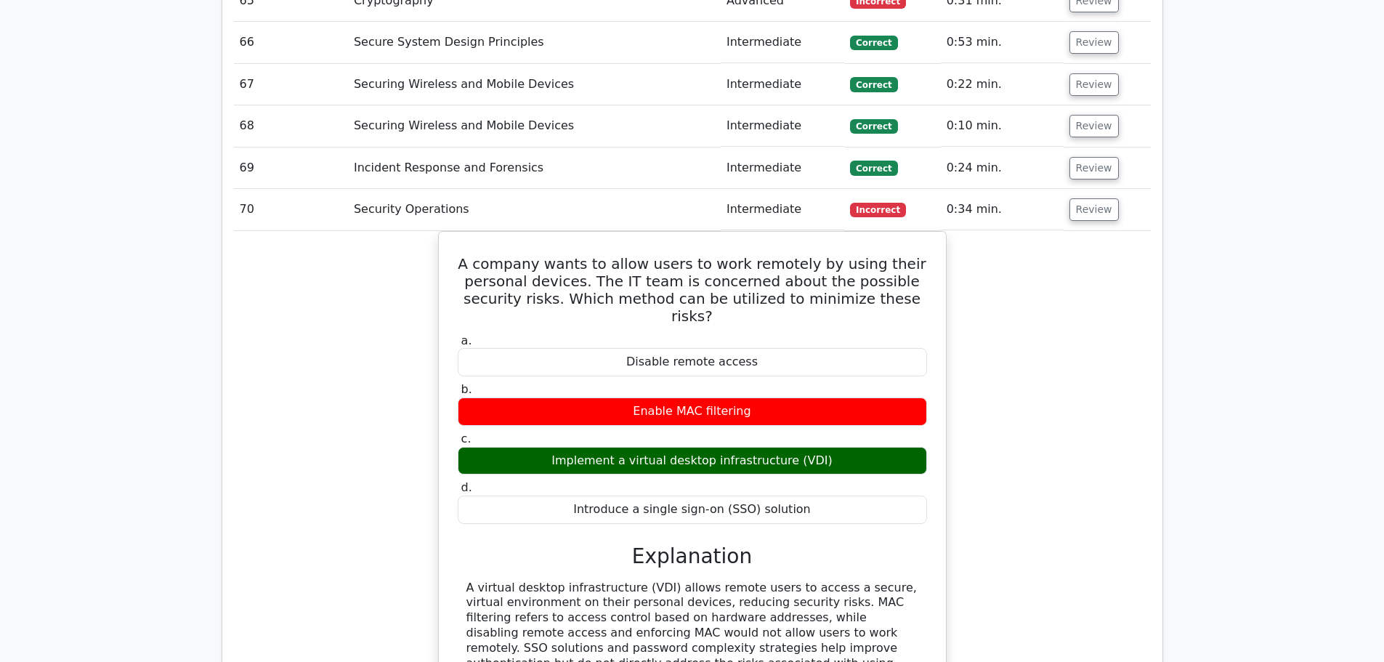
scroll to position [4693, 0]
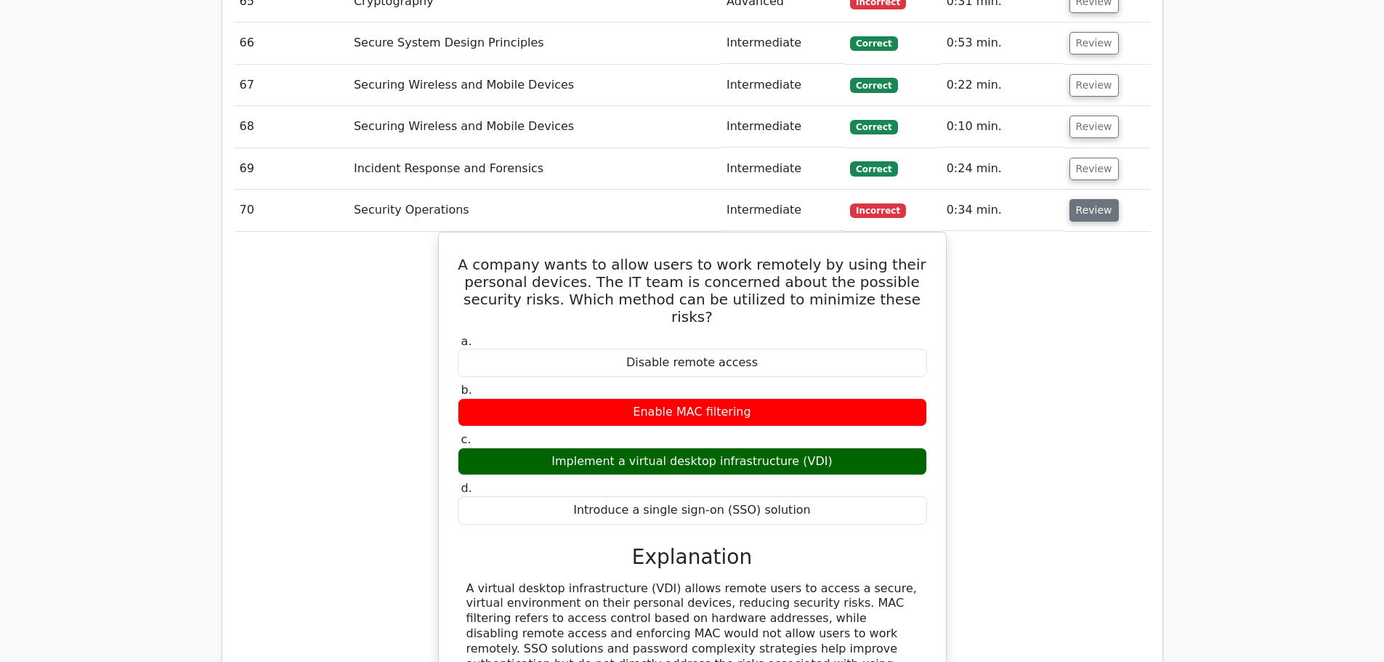
click at [1091, 199] on button "Review" at bounding box center [1094, 210] width 49 height 23
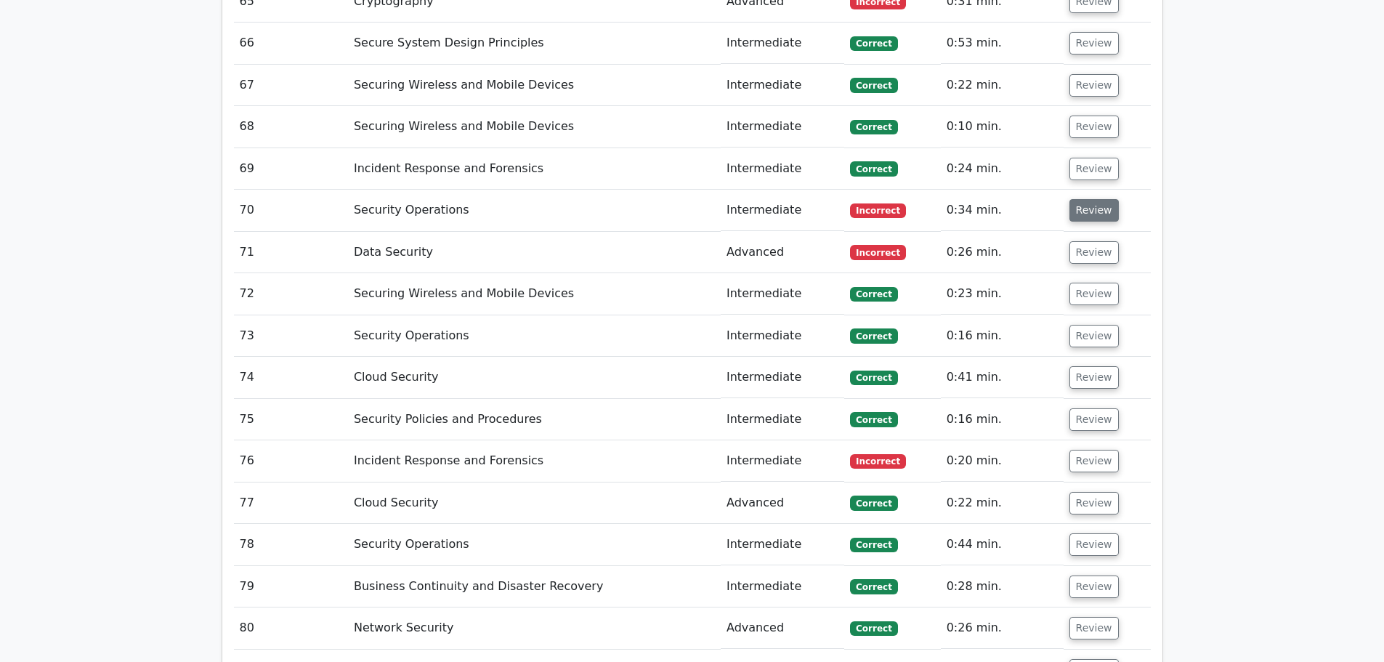
click at [1096, 199] on button "Review" at bounding box center [1094, 210] width 49 height 23
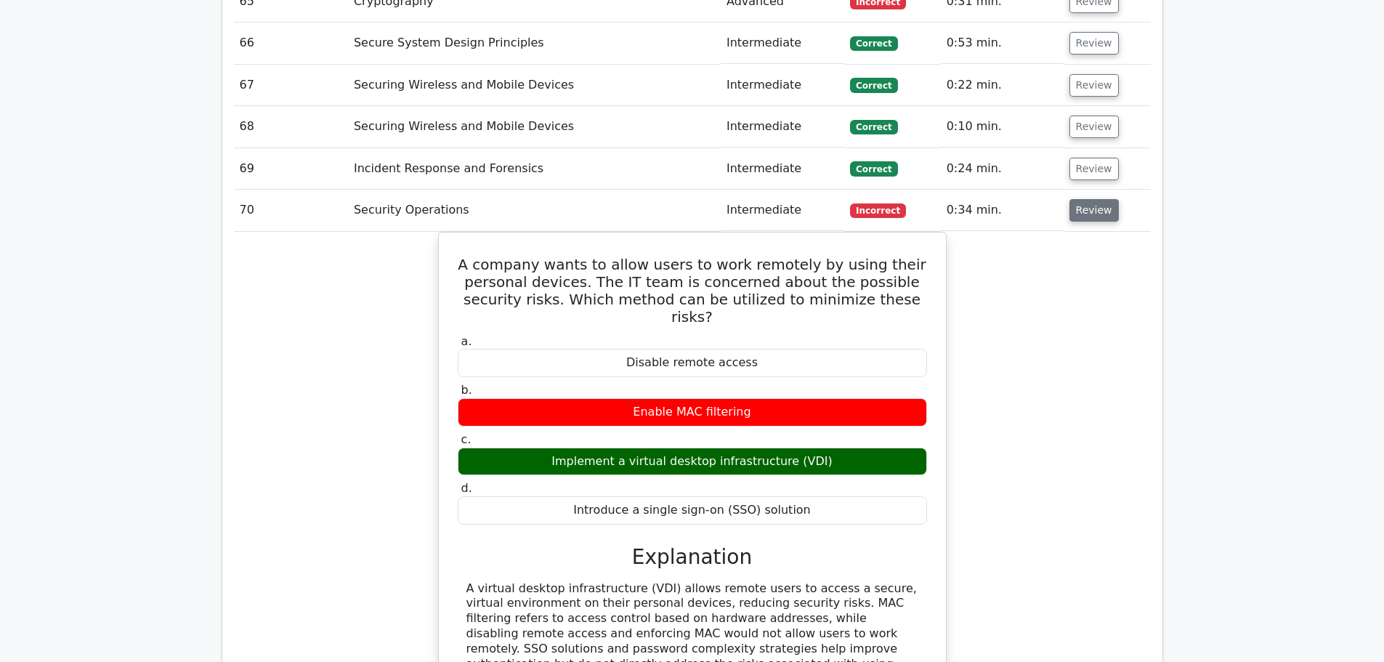
click at [1081, 199] on button "Review" at bounding box center [1094, 210] width 49 height 23
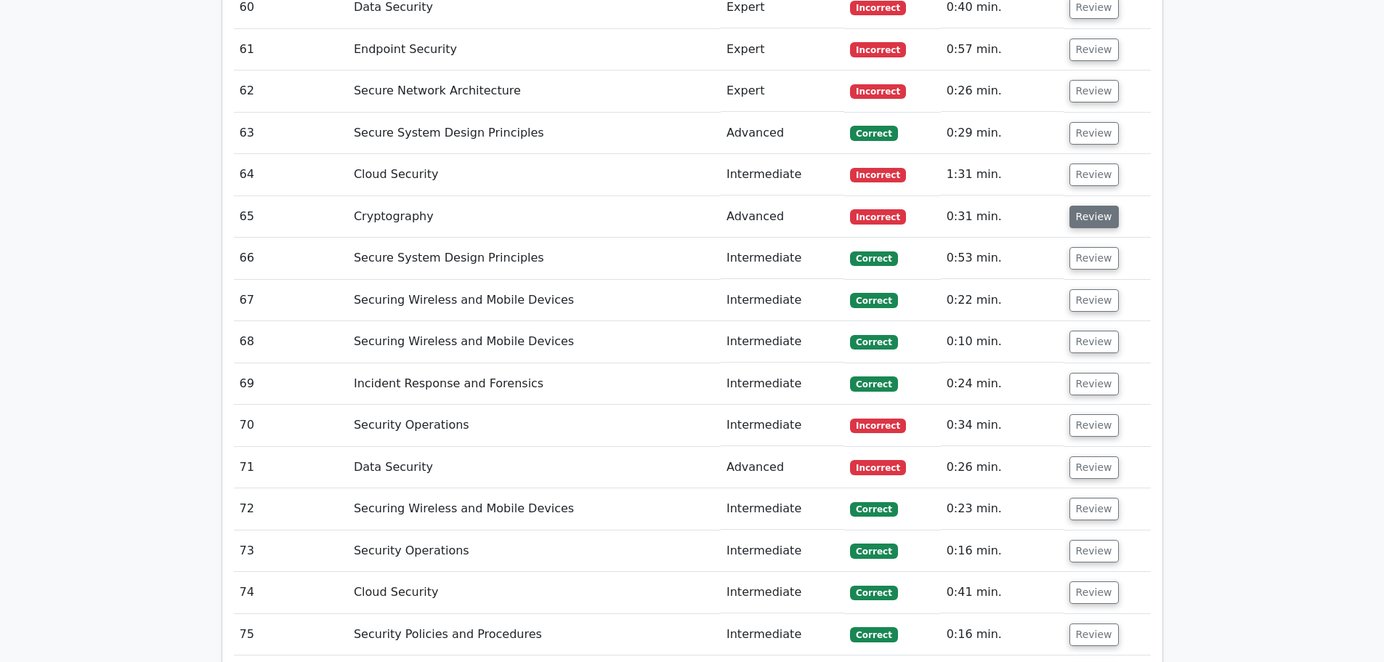
click at [1092, 206] on button "Review" at bounding box center [1094, 217] width 49 height 23
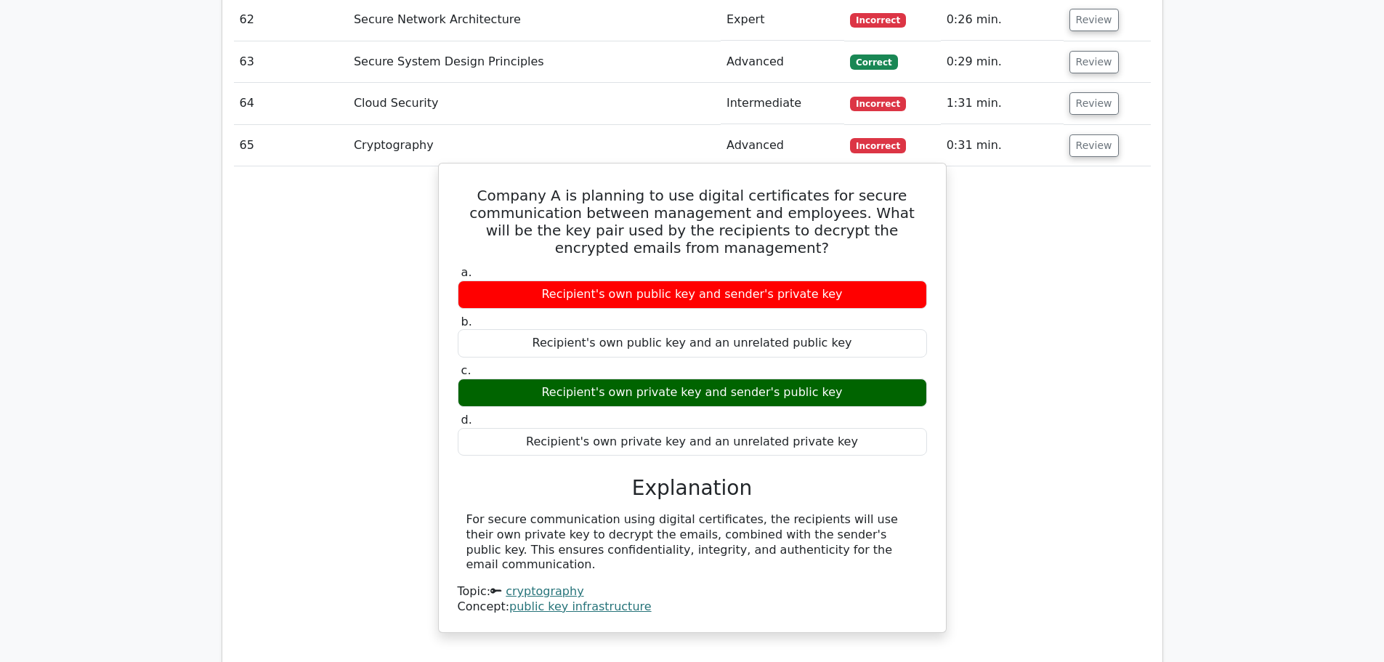
scroll to position [4549, 0]
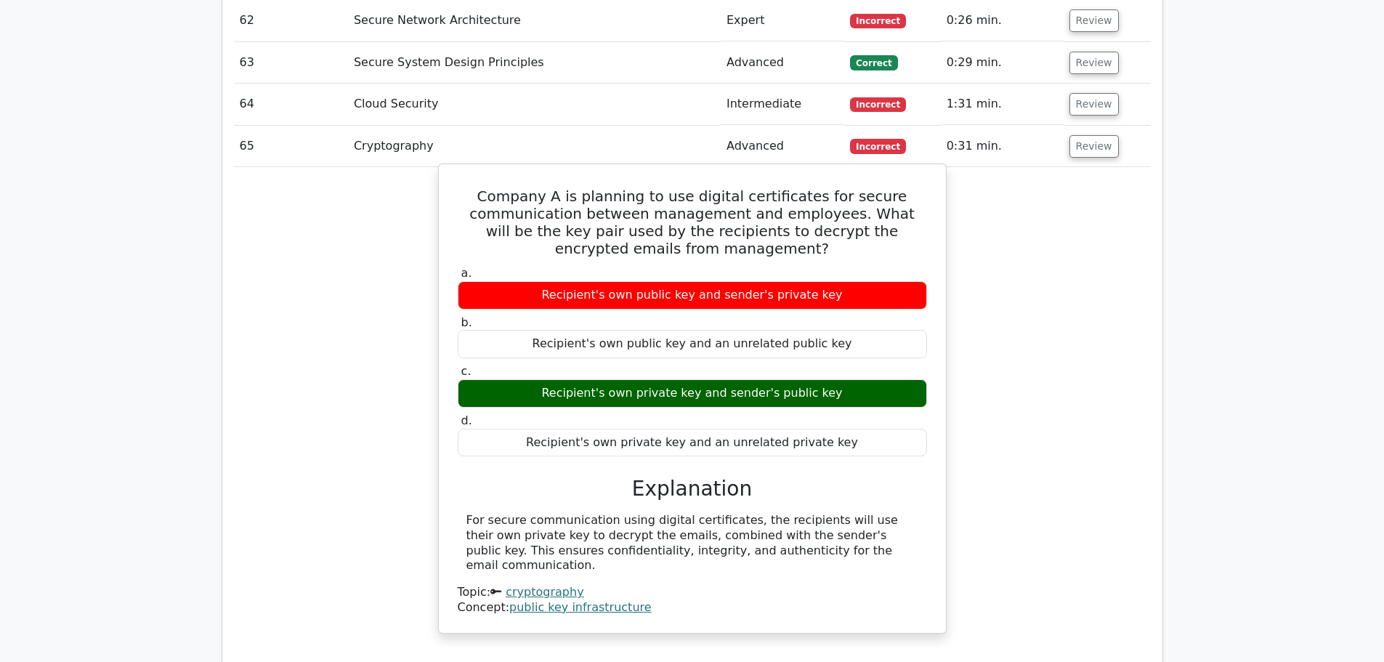
click at [520, 513] on div "For secure communication using digital certificates, the recipients will use th…" at bounding box center [693, 543] width 452 height 60
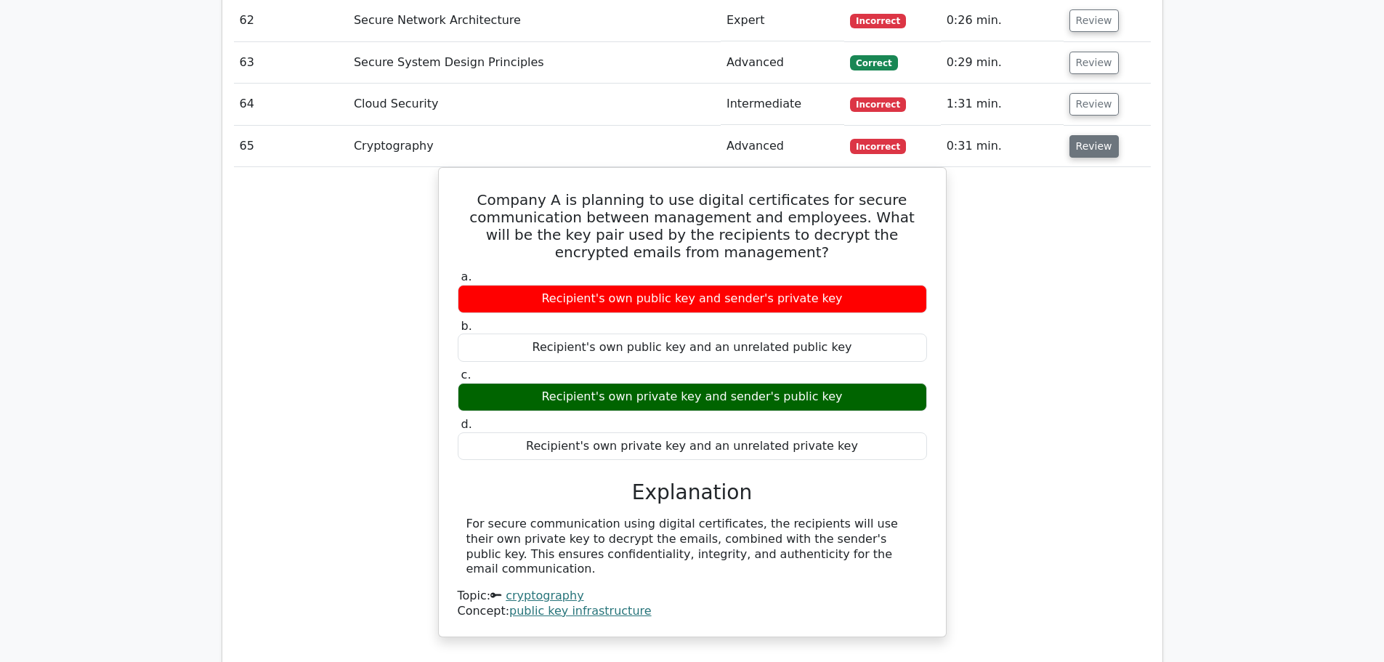
click at [1078, 136] on button "Review" at bounding box center [1094, 146] width 49 height 23
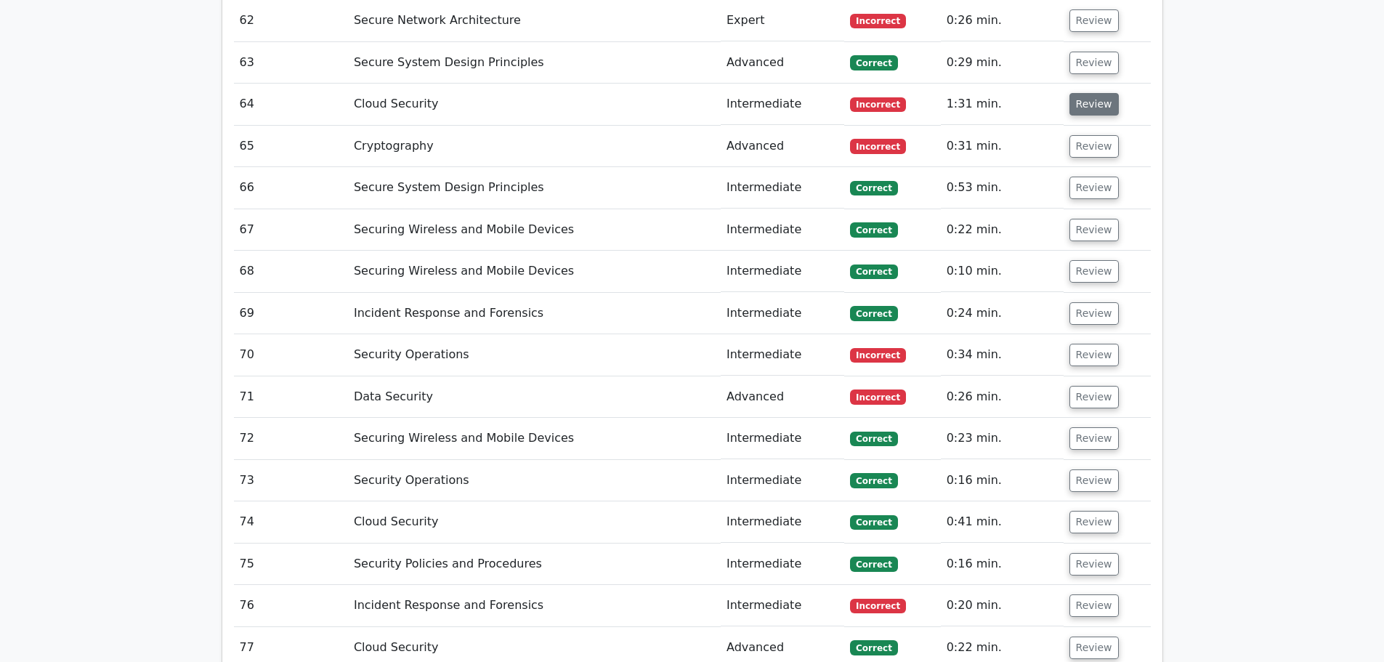
click at [1082, 93] on button "Review" at bounding box center [1094, 104] width 49 height 23
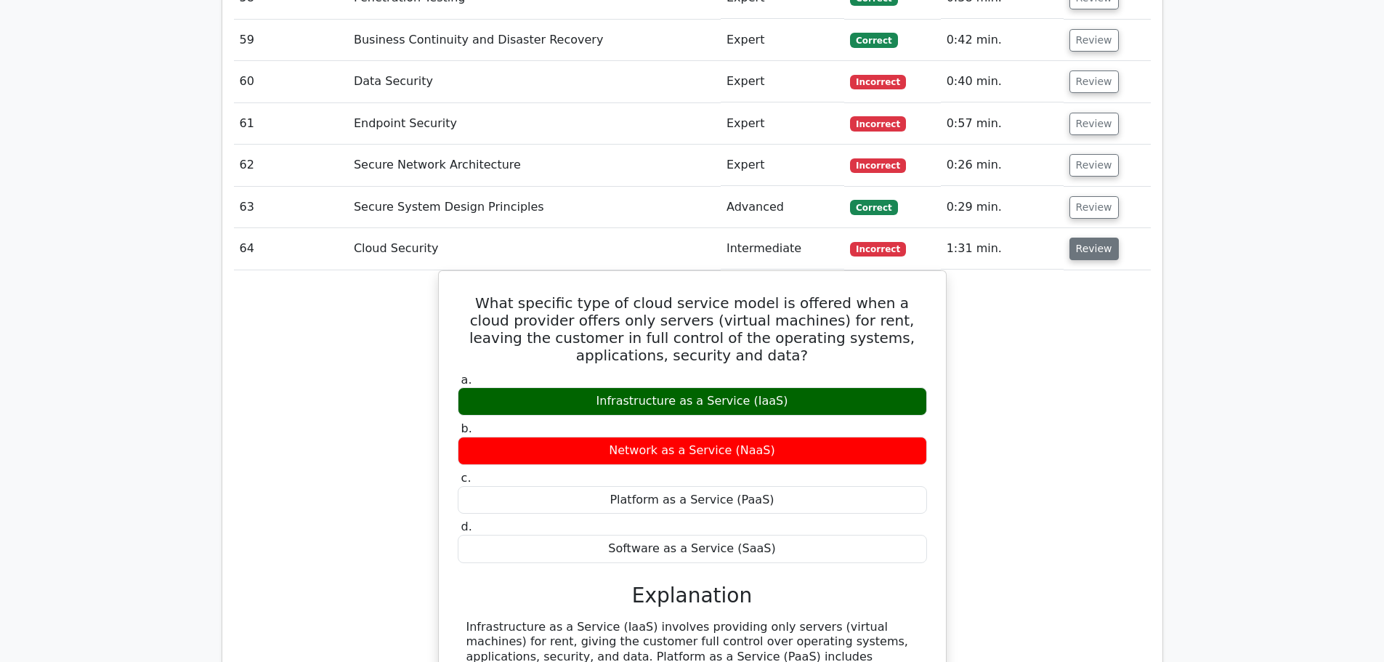
scroll to position [4403, 0]
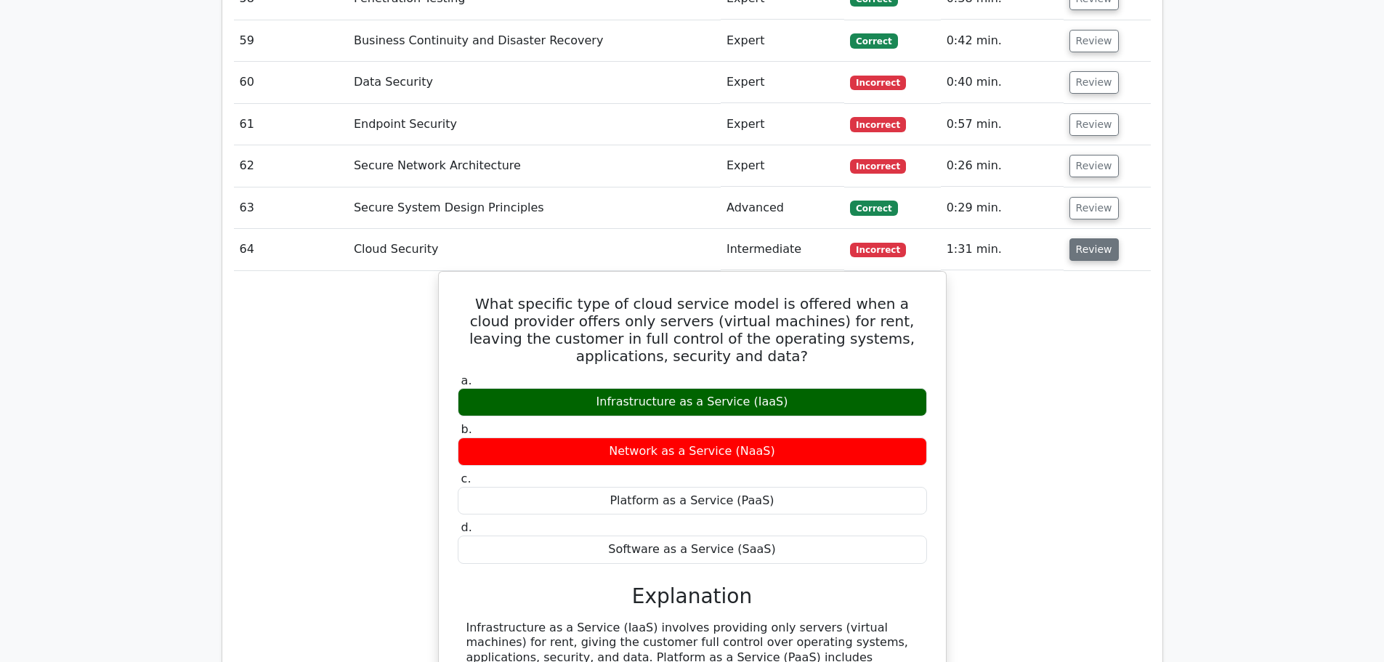
click at [1093, 238] on button "Review" at bounding box center [1094, 249] width 49 height 23
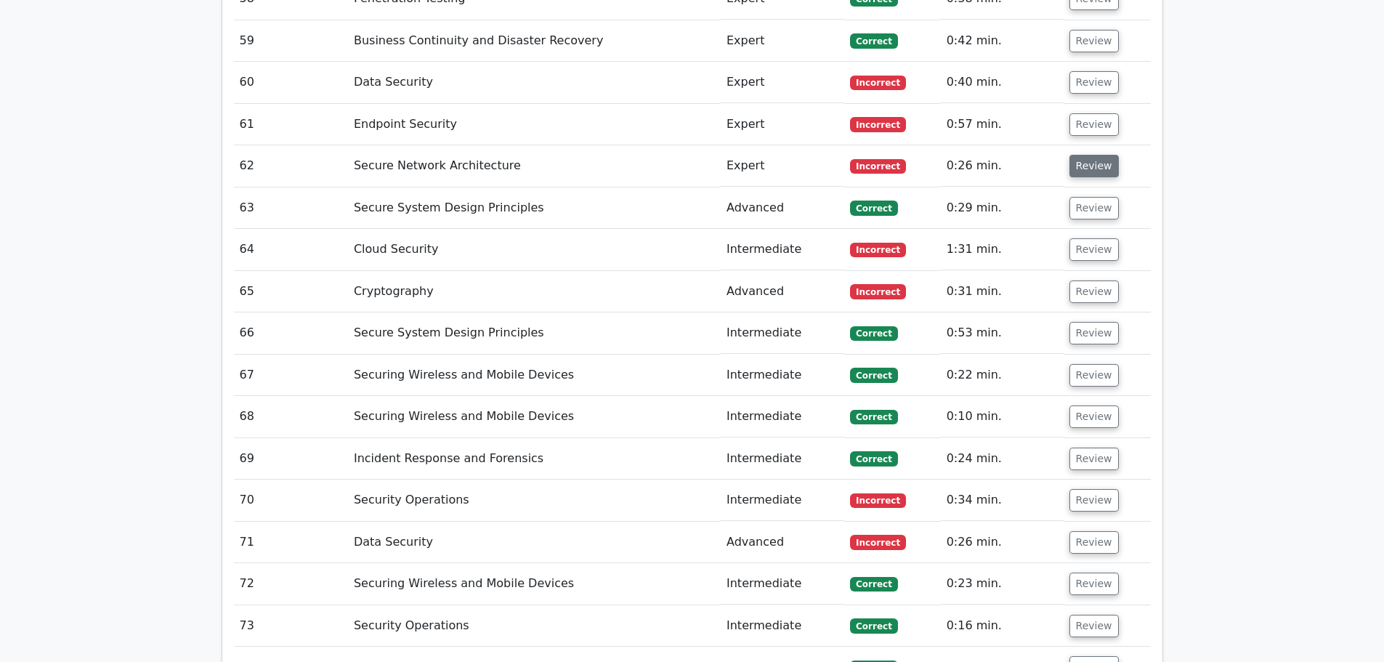
click at [1094, 155] on button "Review" at bounding box center [1094, 166] width 49 height 23
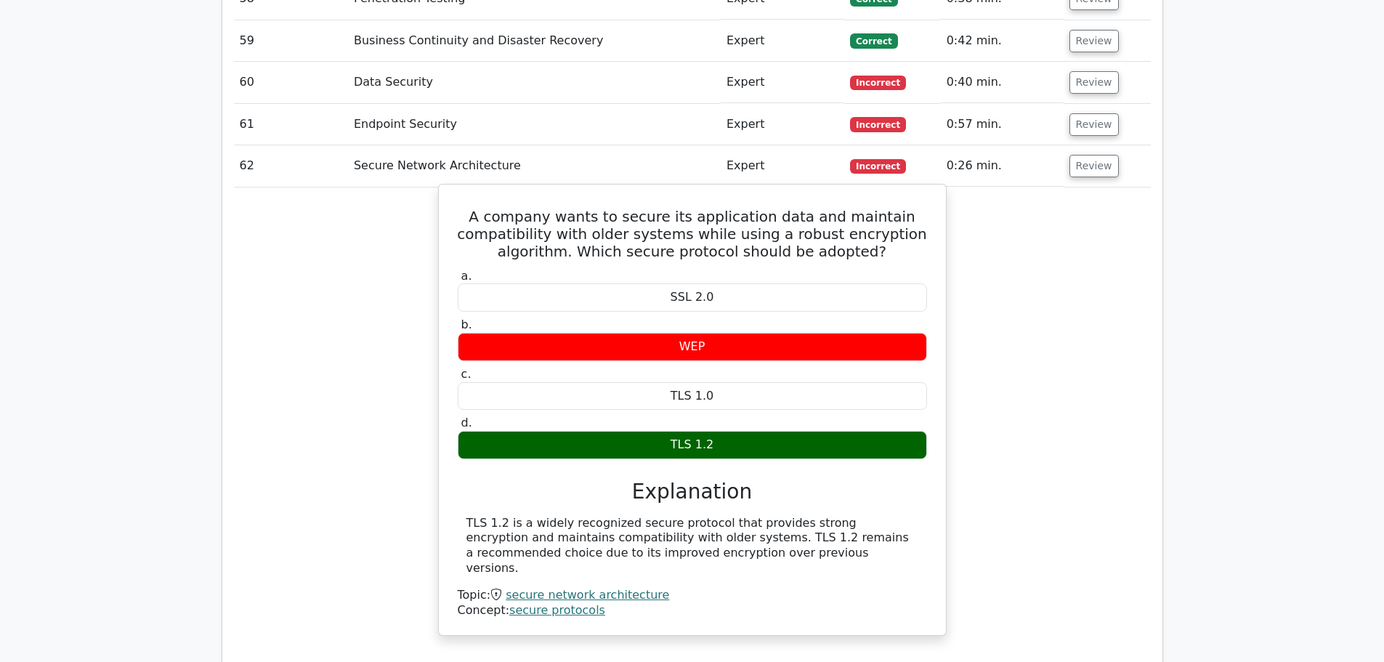
click at [503, 516] on div "TLS 1.2 is a widely recognized secure protocol that provides strong encryption …" at bounding box center [693, 546] width 452 height 60
click at [541, 519] on div "TLS 1.2 is a widely recognized secure protocol that provides strong encryption …" at bounding box center [693, 546] width 452 height 60
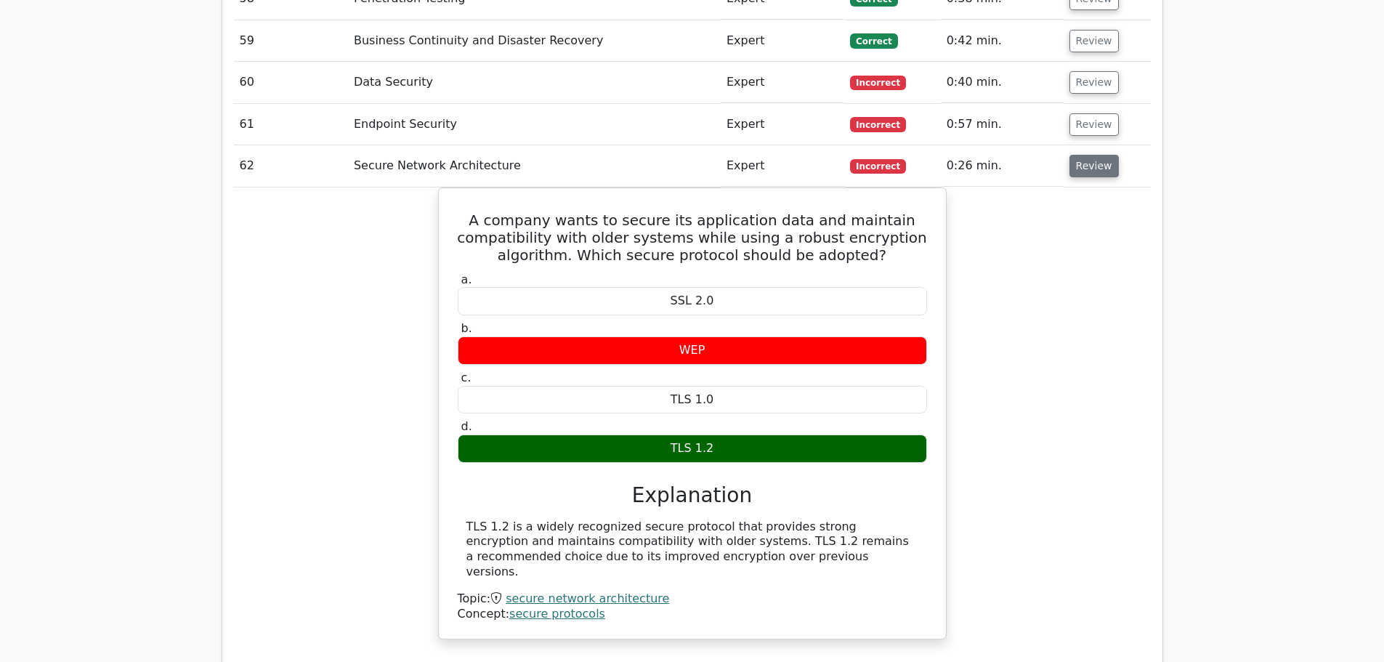
click at [1079, 158] on button "Review" at bounding box center [1094, 166] width 49 height 23
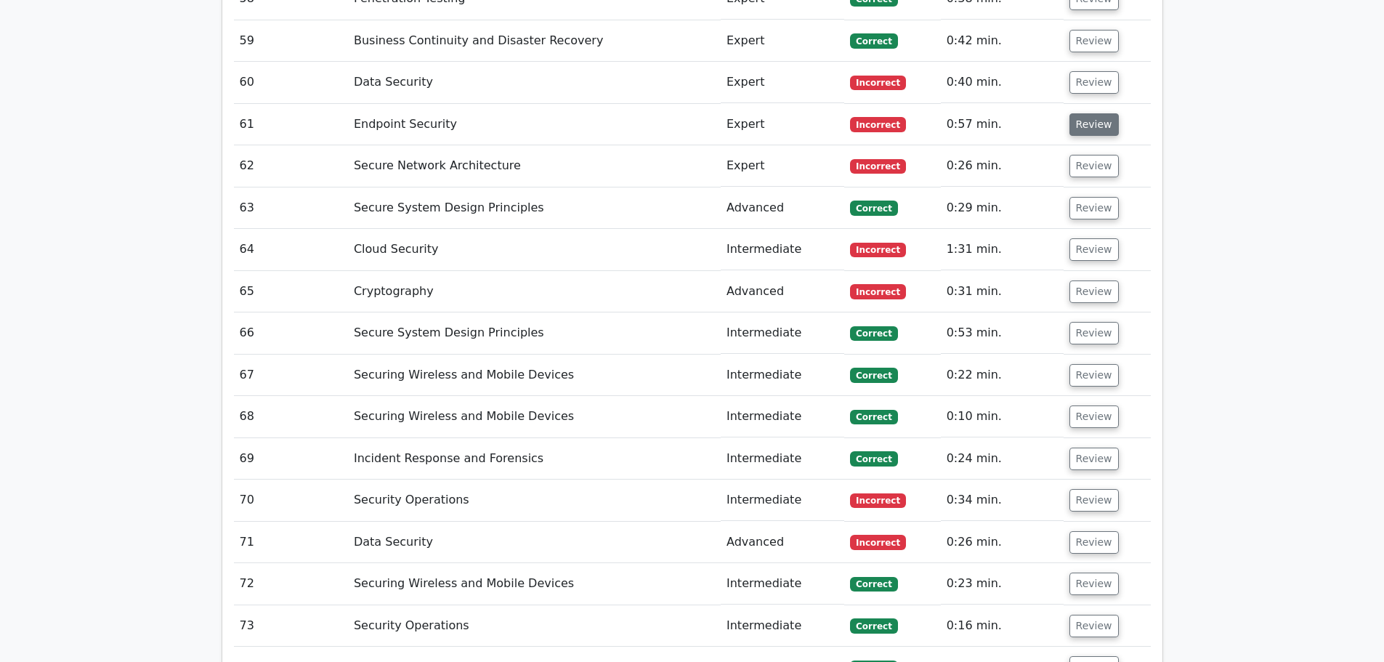
click at [1092, 113] on button "Review" at bounding box center [1094, 124] width 49 height 23
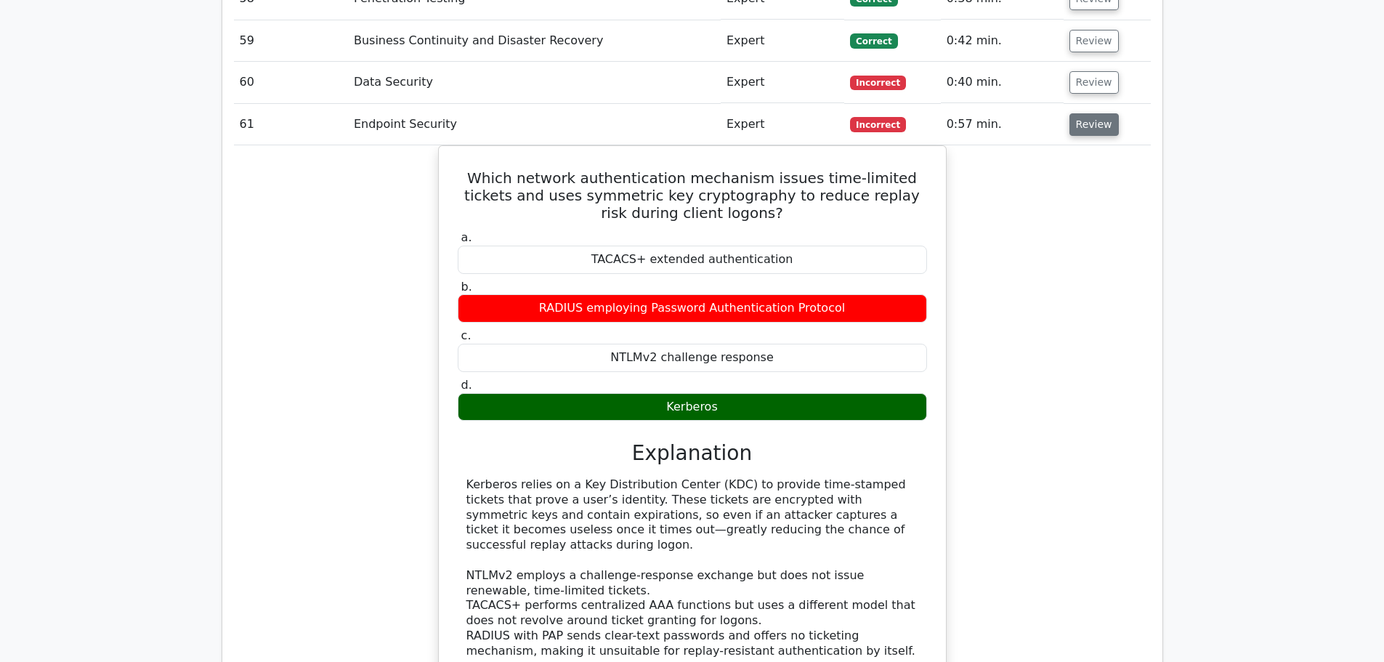
click at [1084, 113] on button "Review" at bounding box center [1094, 124] width 49 height 23
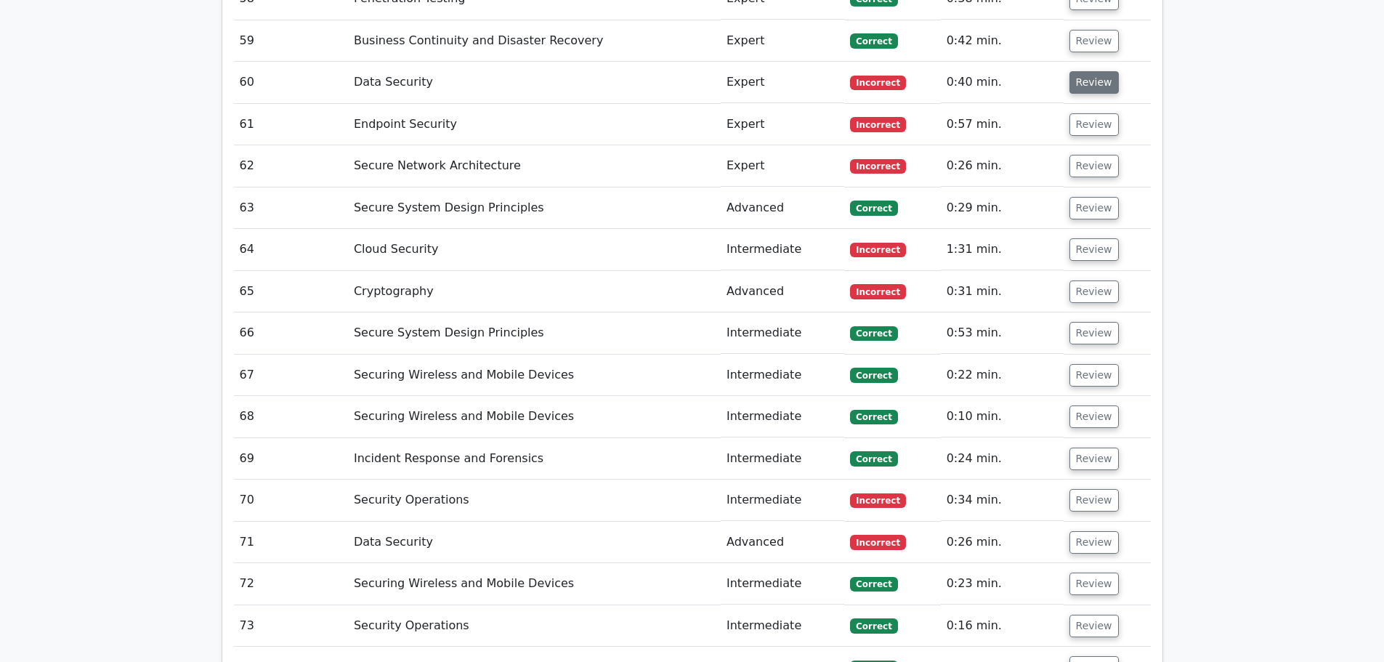
click at [1091, 71] on button "Review" at bounding box center [1094, 82] width 49 height 23
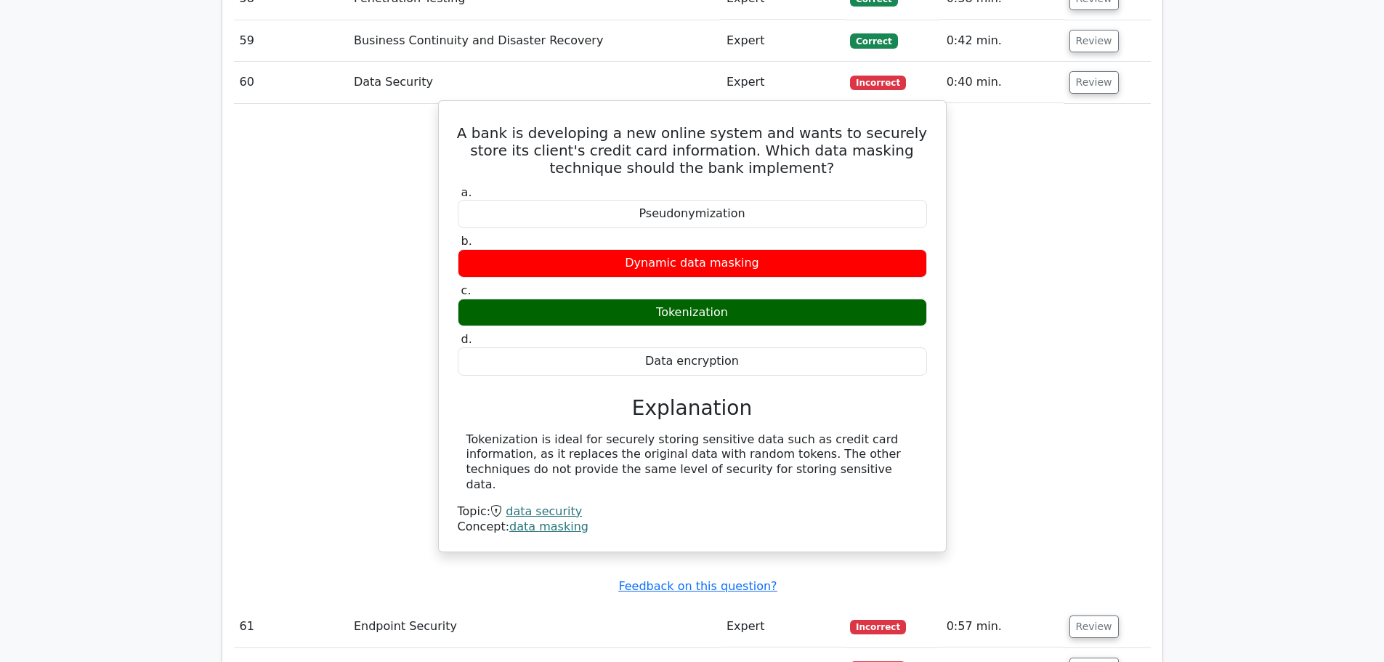
click at [552, 396] on h3 "Explanation" at bounding box center [693, 408] width 452 height 25
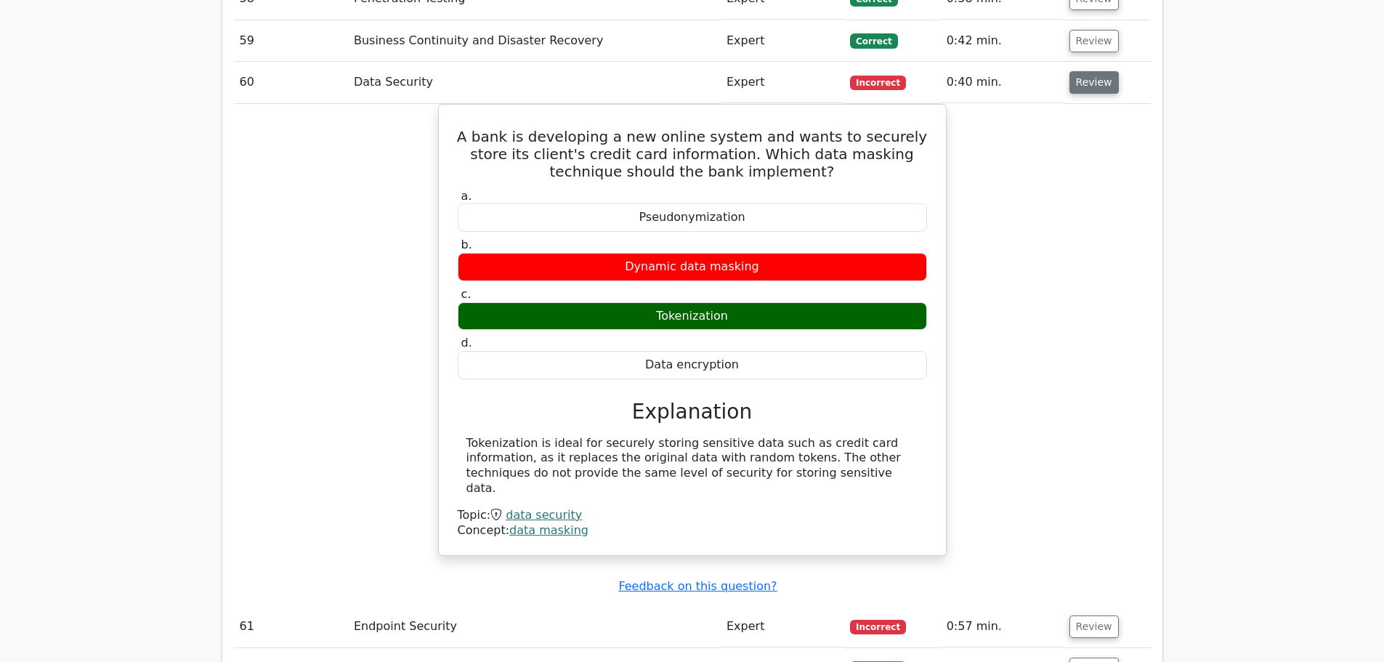
click at [1074, 71] on button "Review" at bounding box center [1094, 82] width 49 height 23
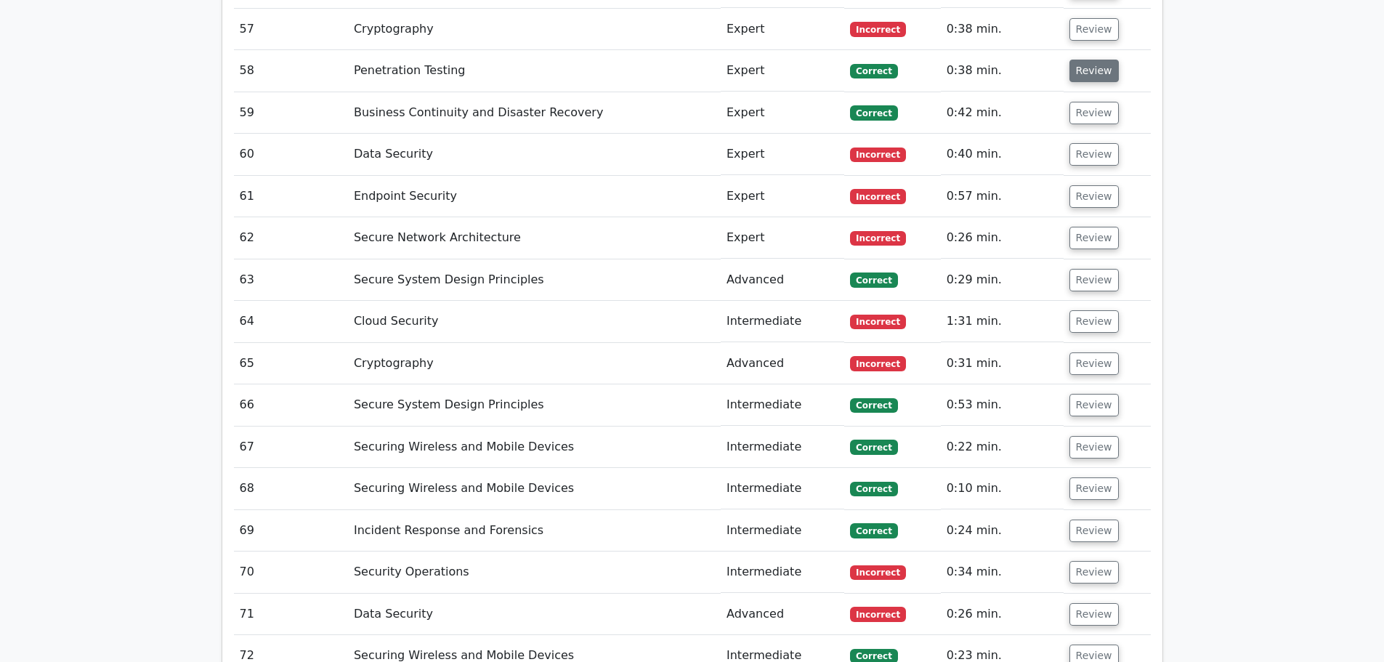
scroll to position [4331, 0]
click at [1080, 20] on button "Review" at bounding box center [1094, 30] width 49 height 23
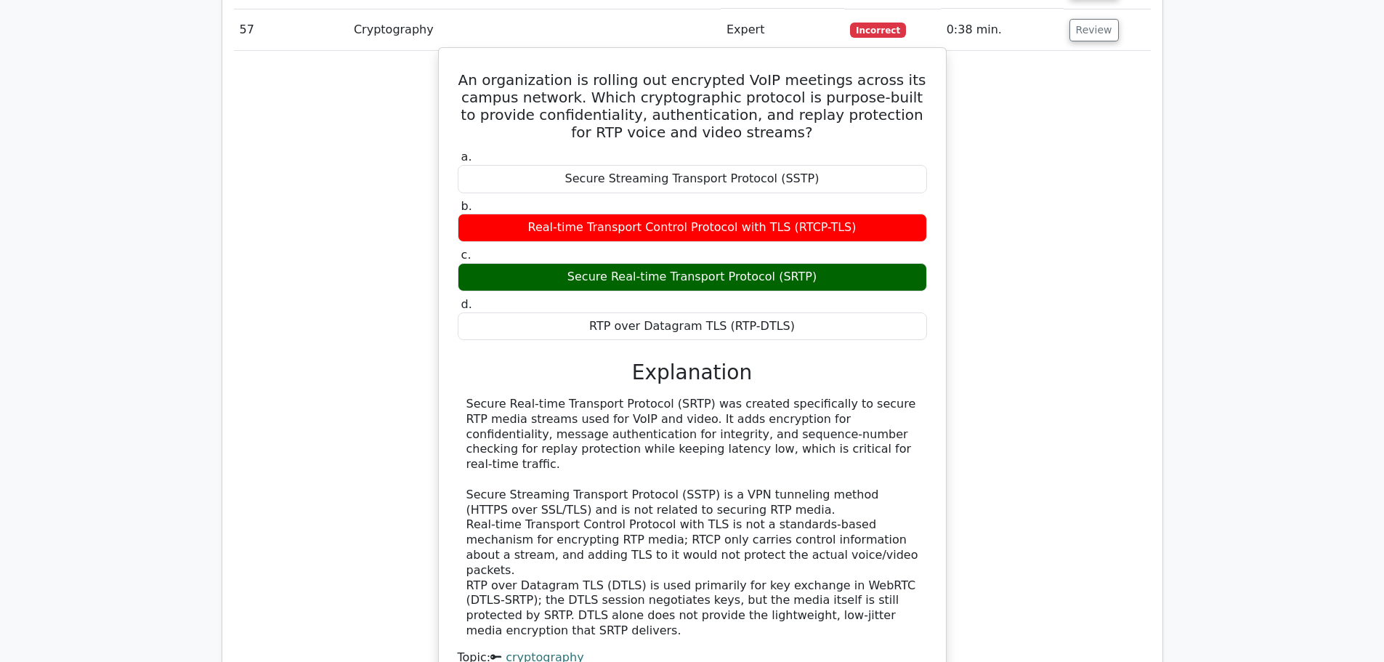
click at [637, 429] on div "Secure Real-time Transport Protocol (SRTP) was created specifically to secure R…" at bounding box center [693, 518] width 452 height 242
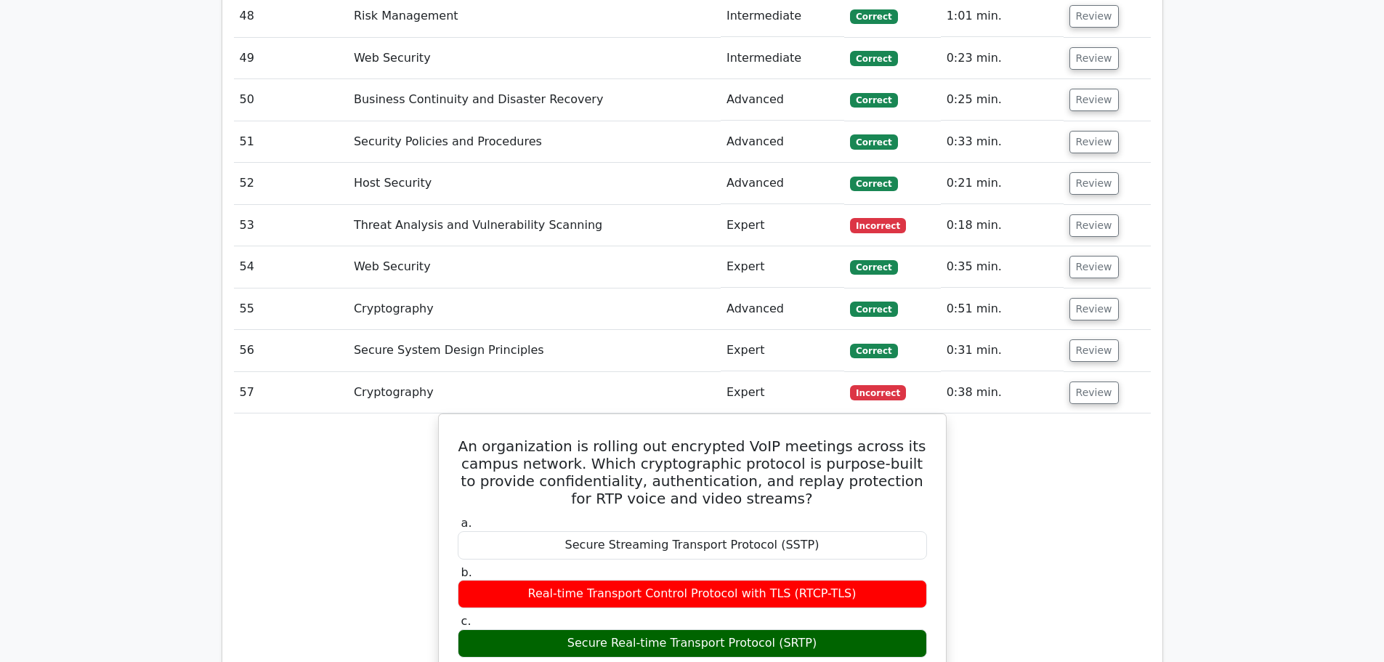
scroll to position [3967, 0]
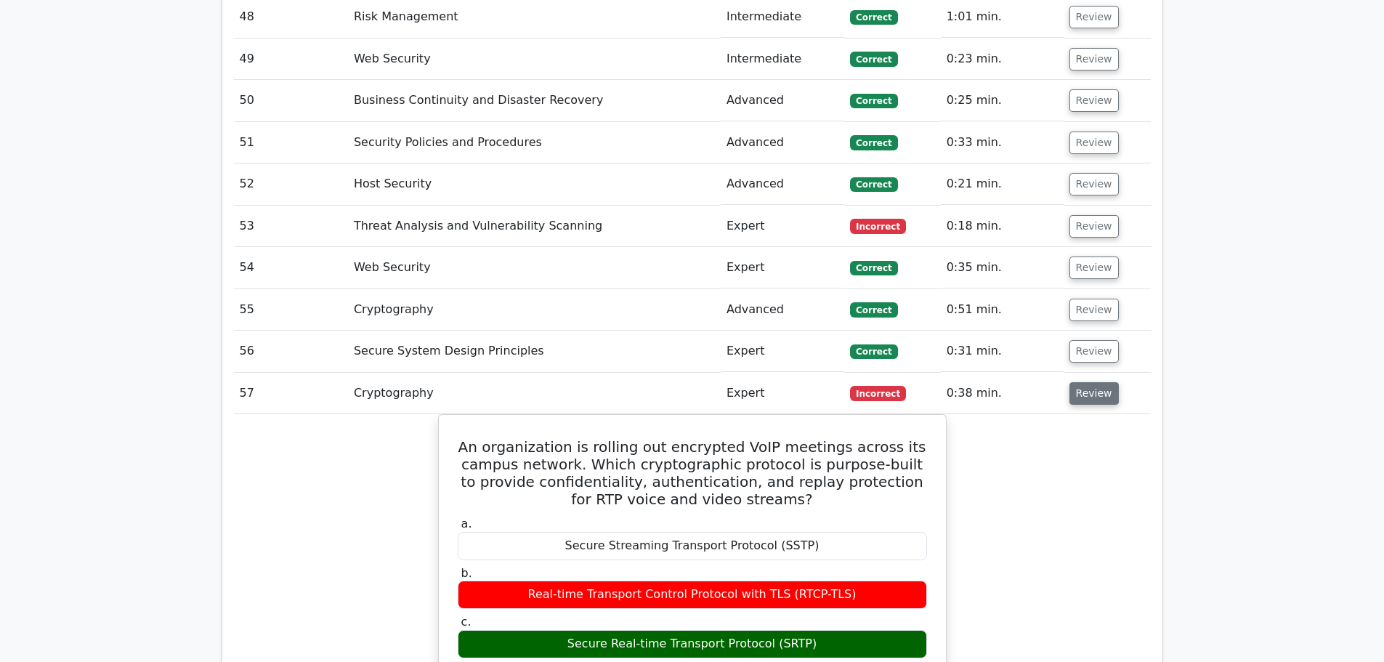
click at [1083, 382] on button "Review" at bounding box center [1094, 393] width 49 height 23
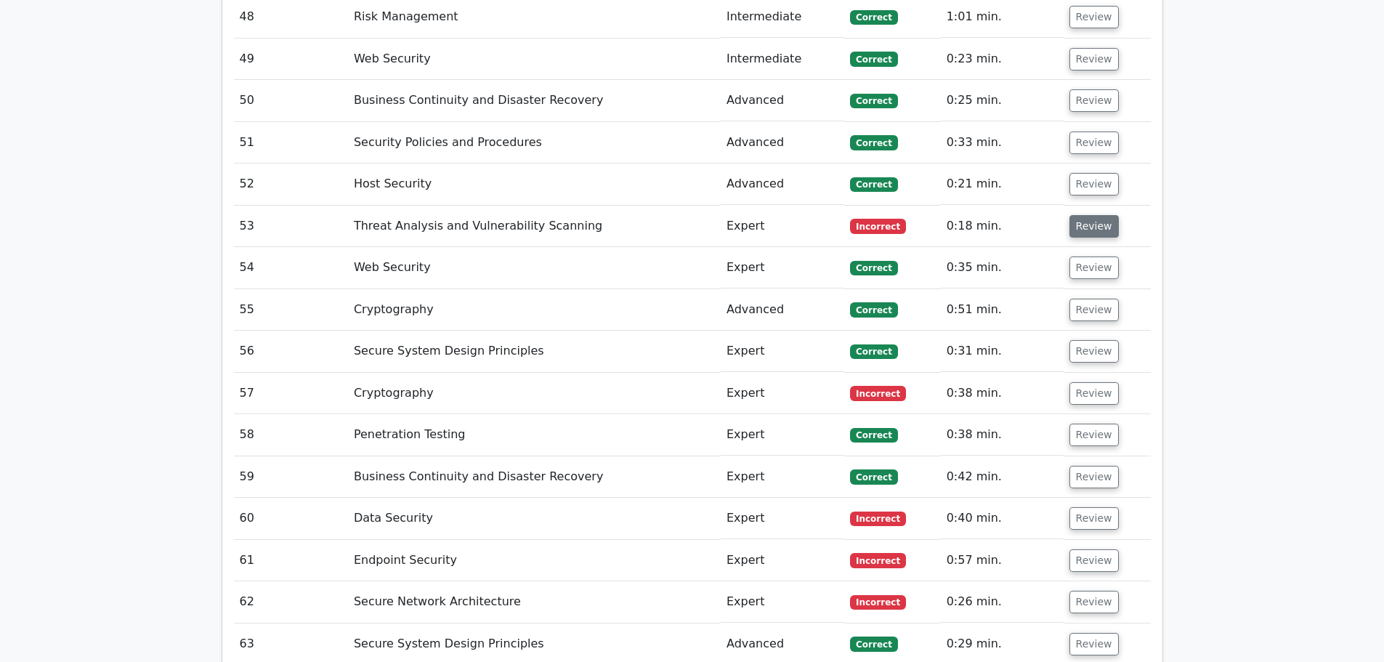
click at [1102, 215] on button "Review" at bounding box center [1094, 226] width 49 height 23
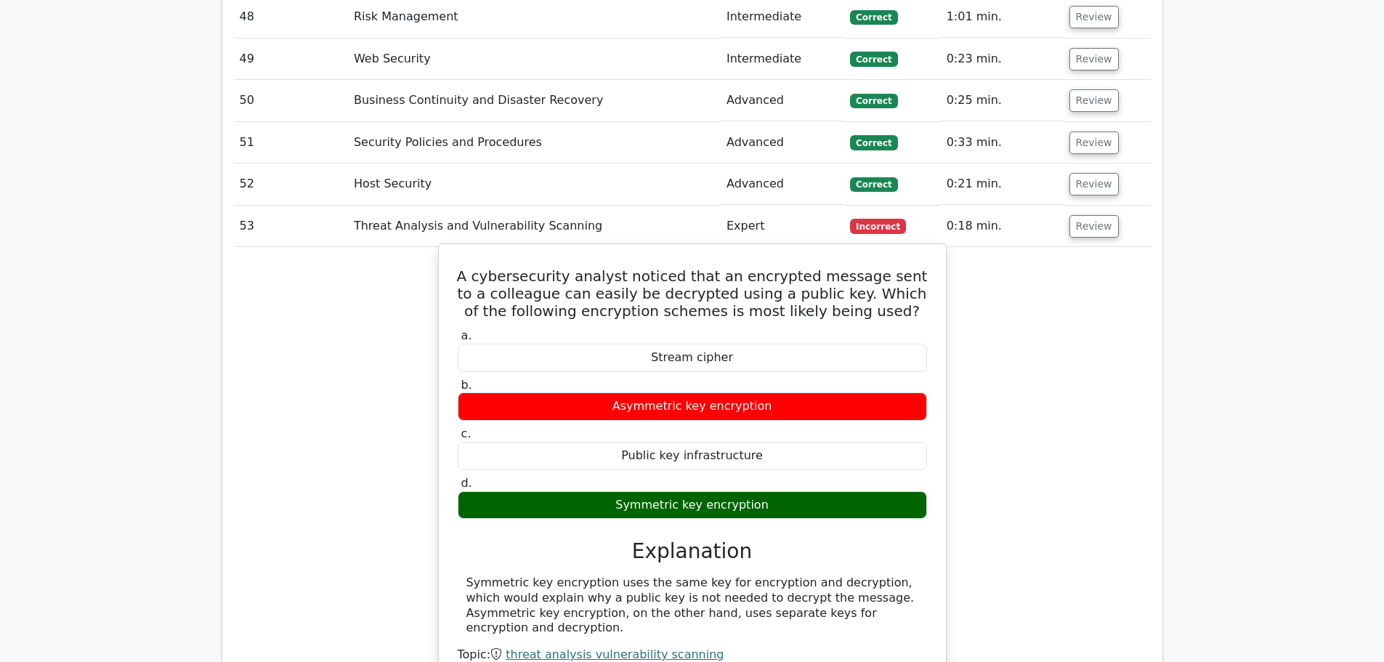
click at [467, 575] on div "Symmetric key encryption uses the same key for encryption and decryption, which…" at bounding box center [693, 605] width 452 height 60
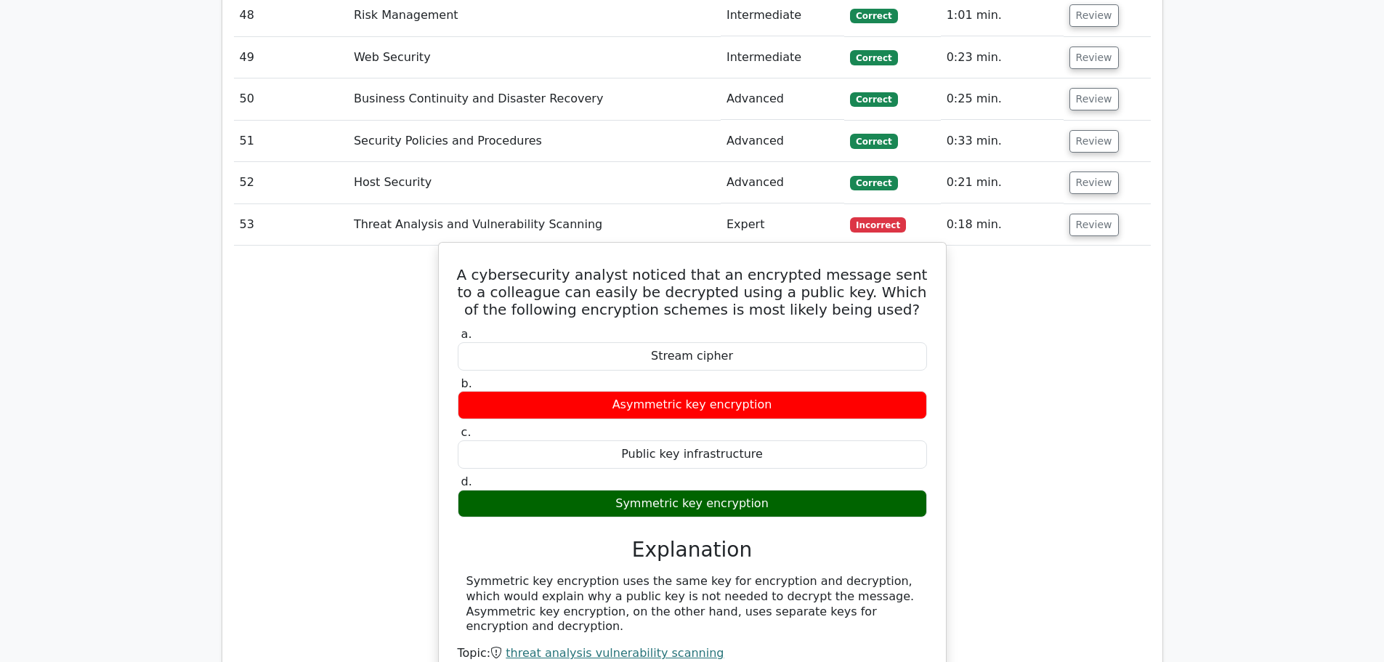
scroll to position [3968, 0]
click at [465, 575] on div "Symmetric key encryption uses the same key for encryption and decryption, which…" at bounding box center [692, 605] width 469 height 60
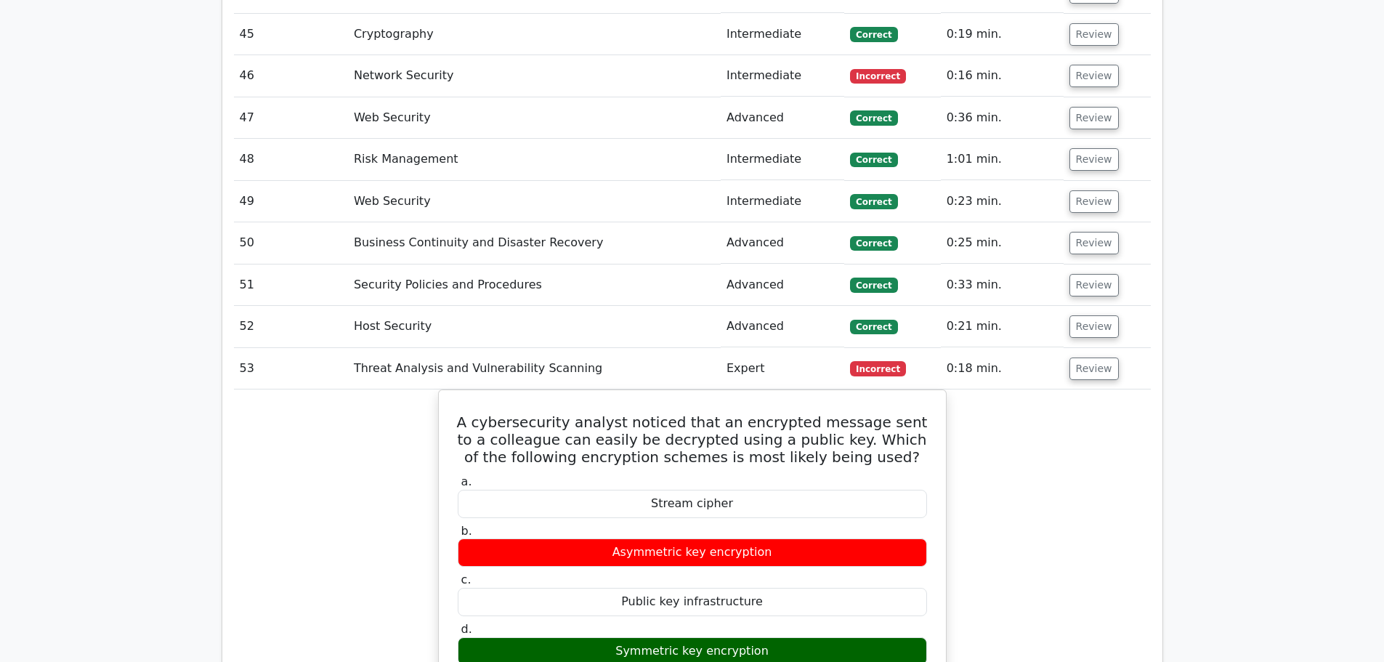
scroll to position [3823, 0]
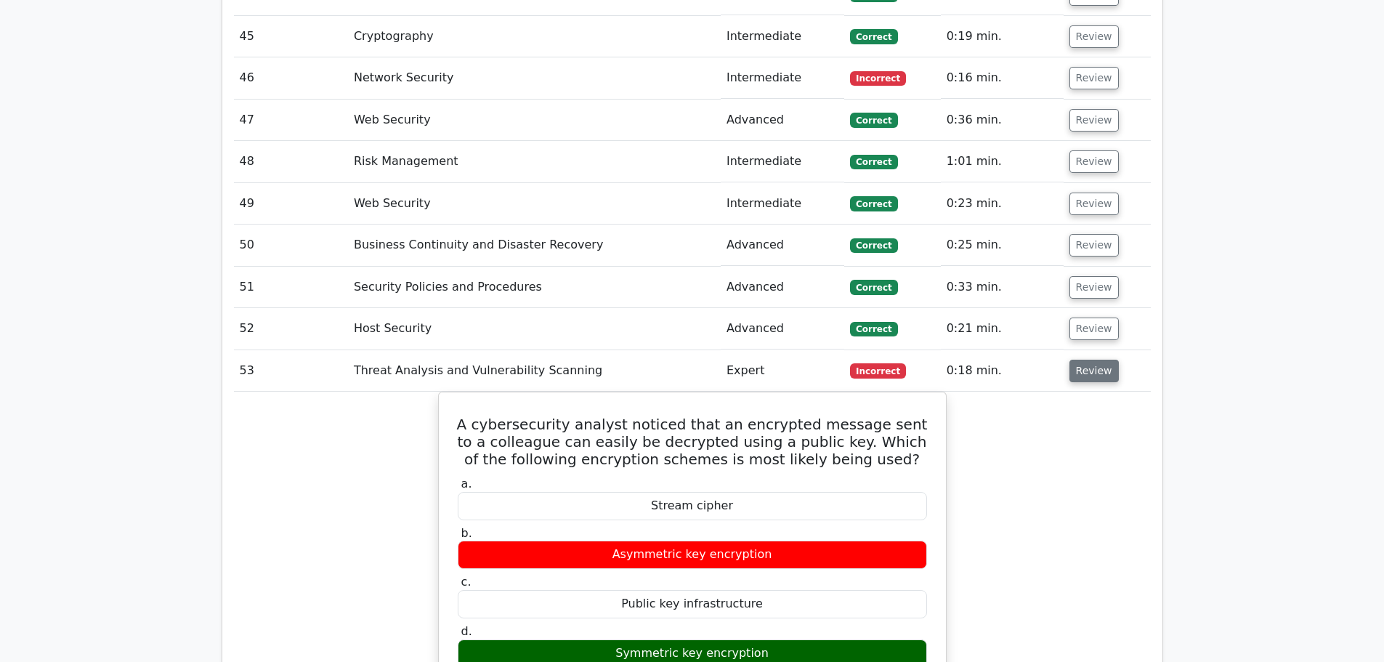
click at [1088, 360] on button "Review" at bounding box center [1094, 371] width 49 height 23
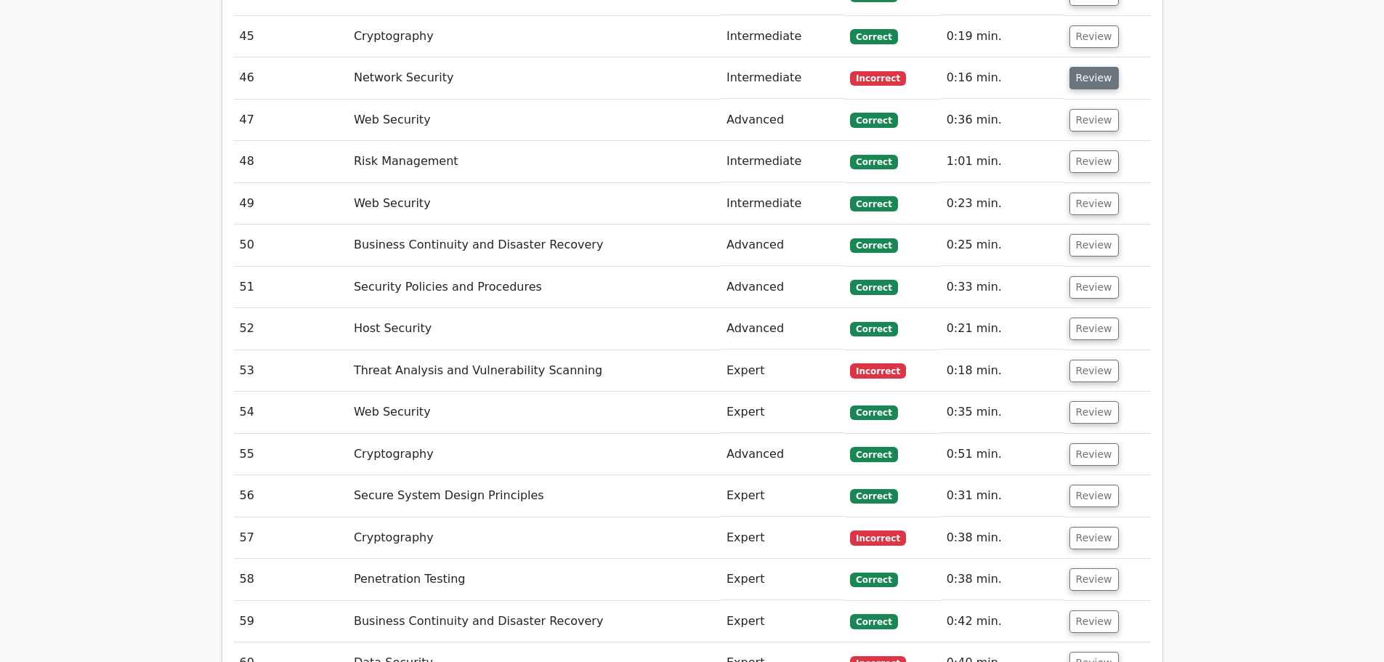
click at [1094, 67] on button "Review" at bounding box center [1094, 78] width 49 height 23
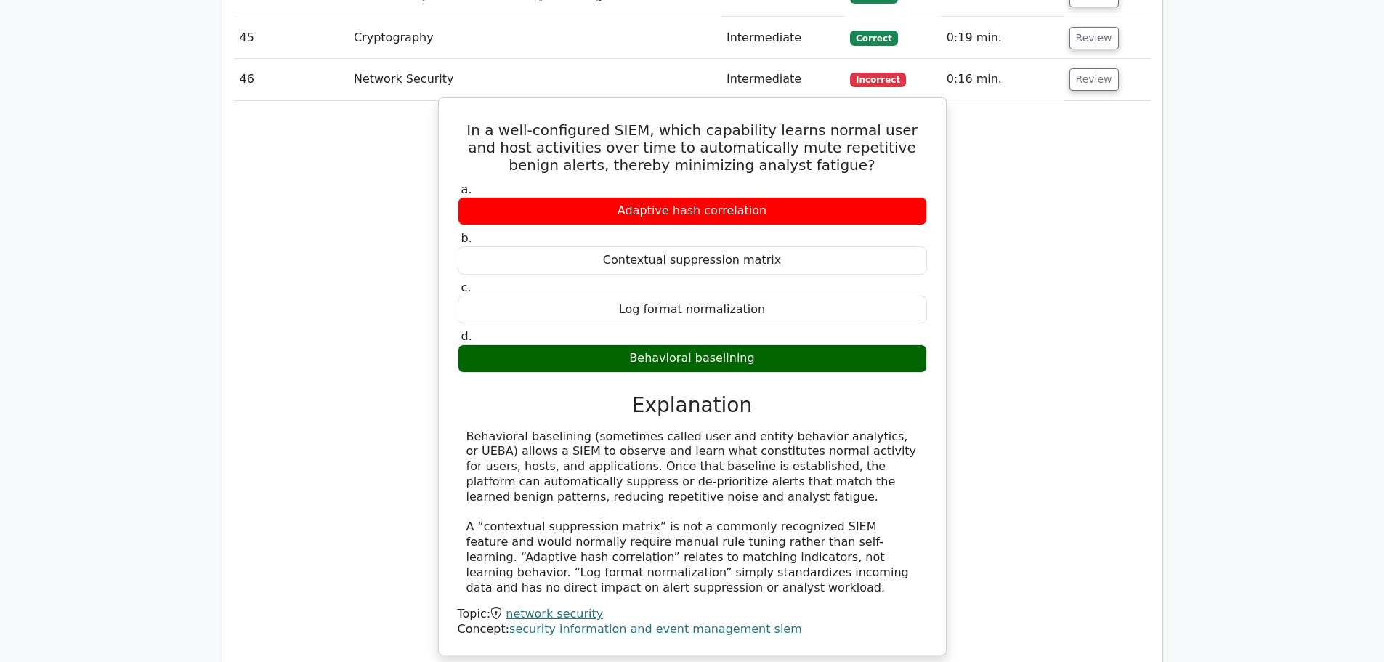
scroll to position [3822, 0]
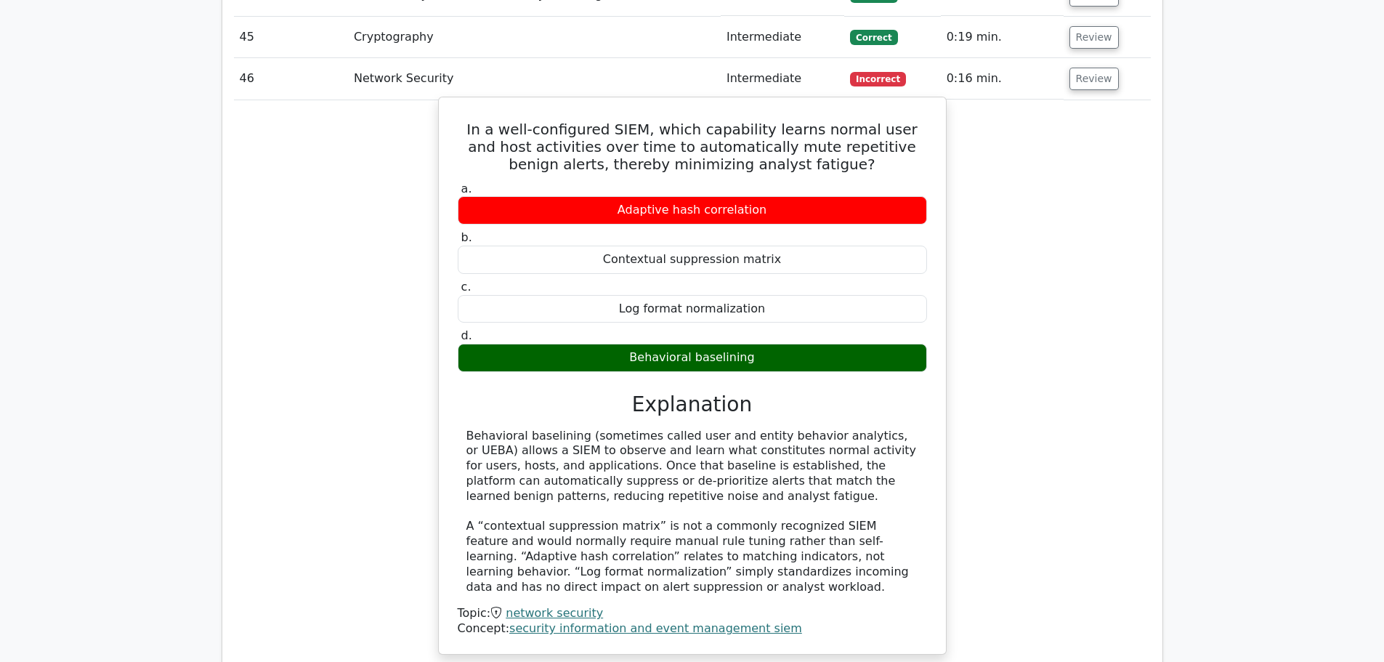
click at [533, 449] on div "Behavioral baselining (sometimes called user and entity behavior analytics, or …" at bounding box center [693, 512] width 452 height 166
click at [524, 458] on div "Behavioral baselining (sometimes called user and entity behavior analytics, or …" at bounding box center [693, 512] width 452 height 166
click at [541, 448] on div "Behavioral baselining (sometimes called user and entity behavior analytics, or …" at bounding box center [693, 512] width 452 height 166
click at [575, 463] on div "Behavioral baselining (sometimes called user and entity behavior analytics, or …" at bounding box center [693, 512] width 452 height 166
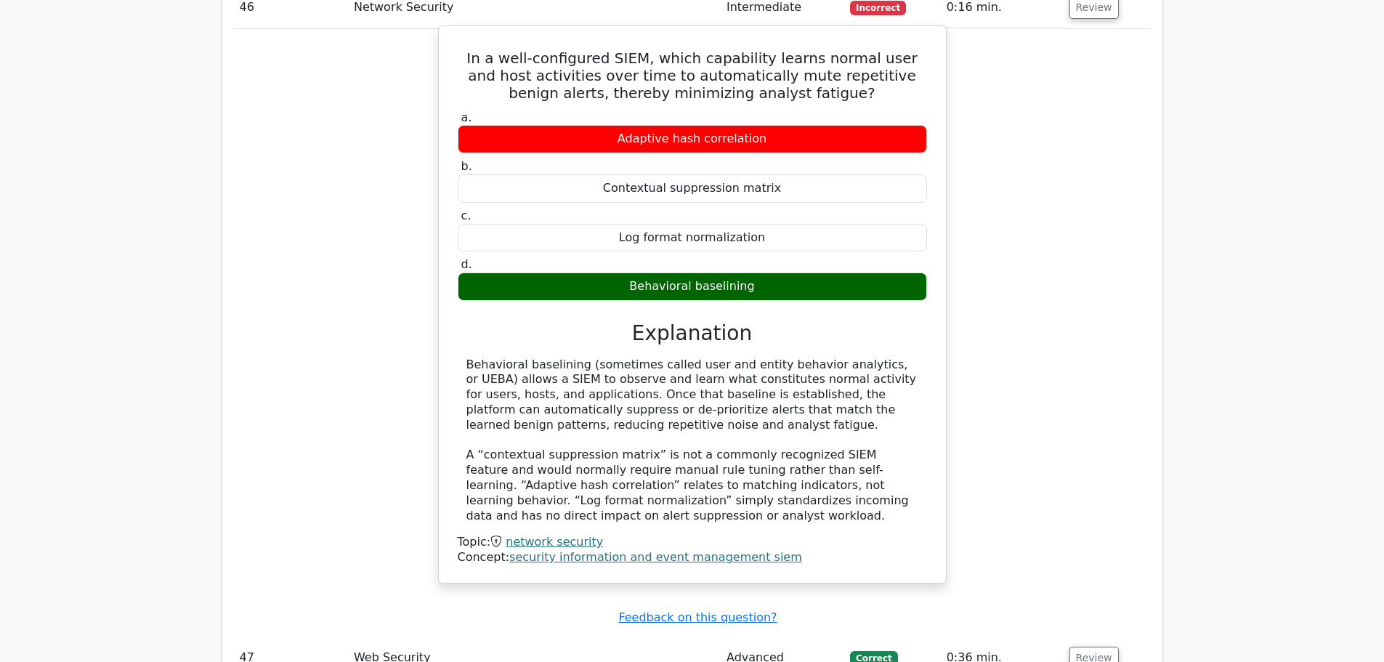
scroll to position [3894, 0]
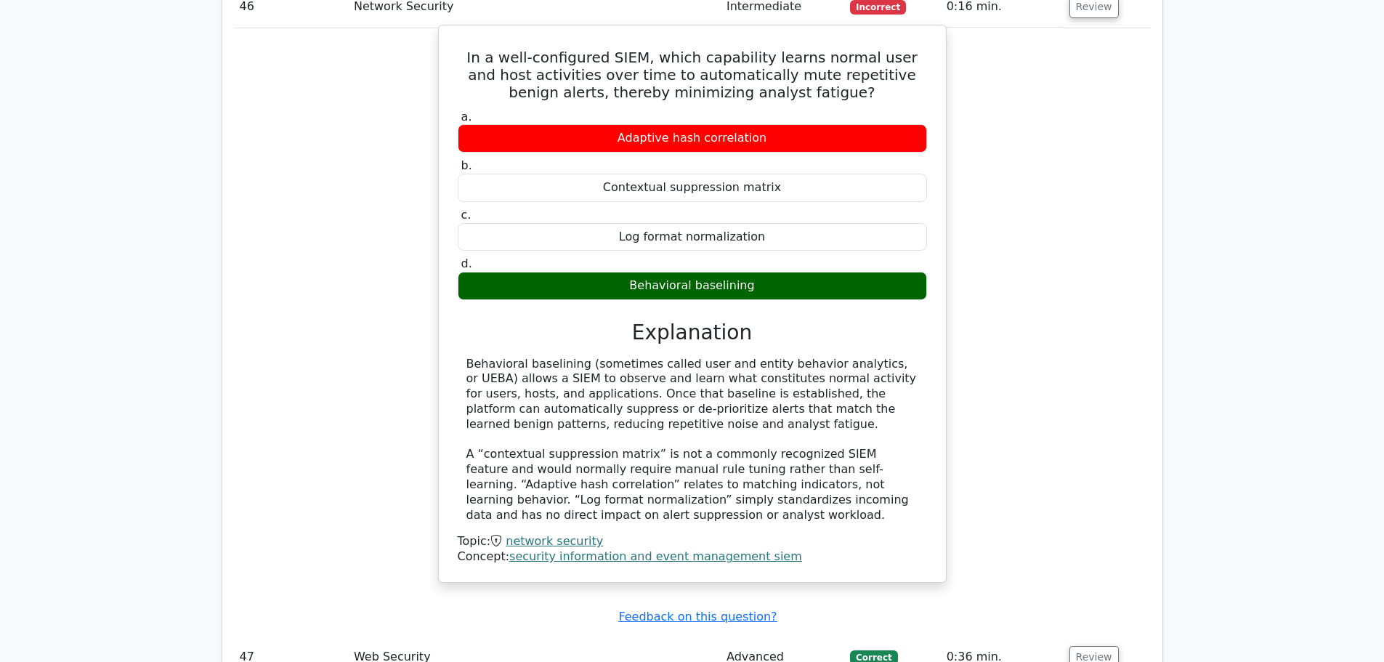
click at [604, 461] on div "Behavioral baselining (sometimes called user and entity behavior analytics, or …" at bounding box center [693, 440] width 452 height 166
click at [577, 464] on div "Behavioral baselining (sometimes called user and entity behavior analytics, or …" at bounding box center [693, 440] width 452 height 166
click at [572, 467] on div "Behavioral baselining (sometimes called user and entity behavior analytics, or …" at bounding box center [693, 440] width 452 height 166
click at [573, 464] on div "Behavioral baselining (sometimes called user and entity behavior analytics, or …" at bounding box center [693, 440] width 452 height 166
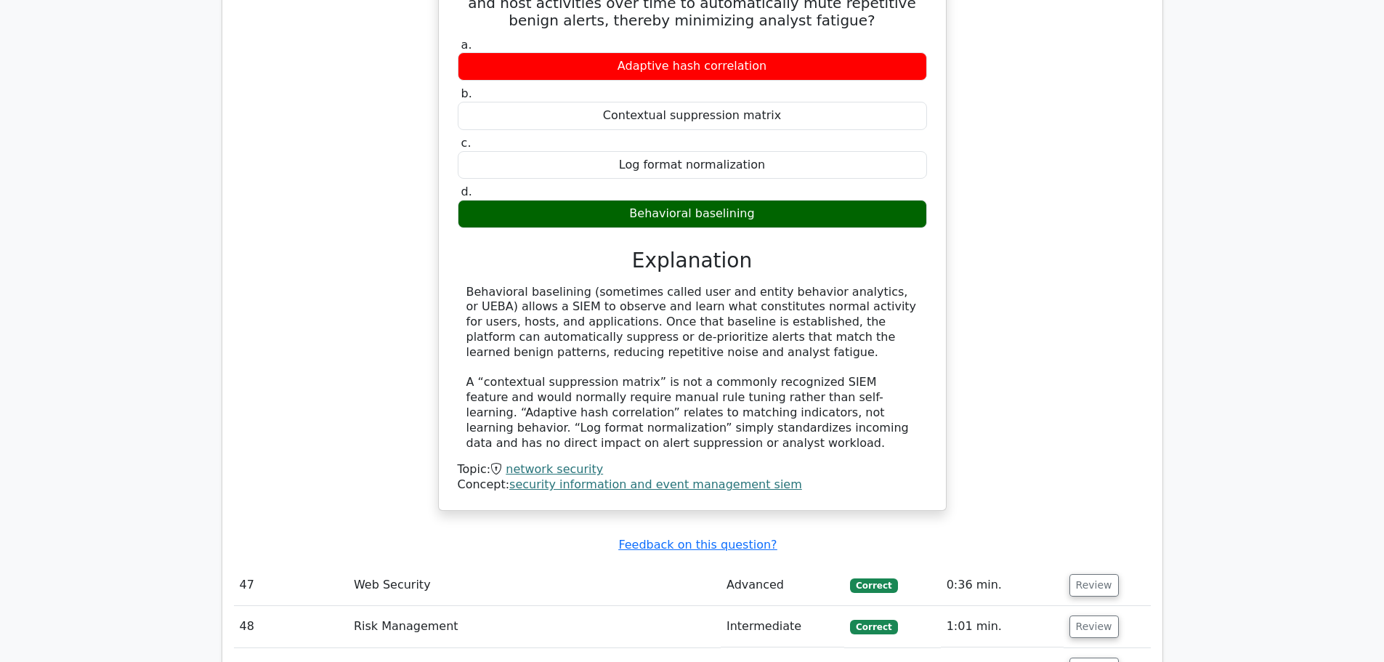
scroll to position [3967, 0]
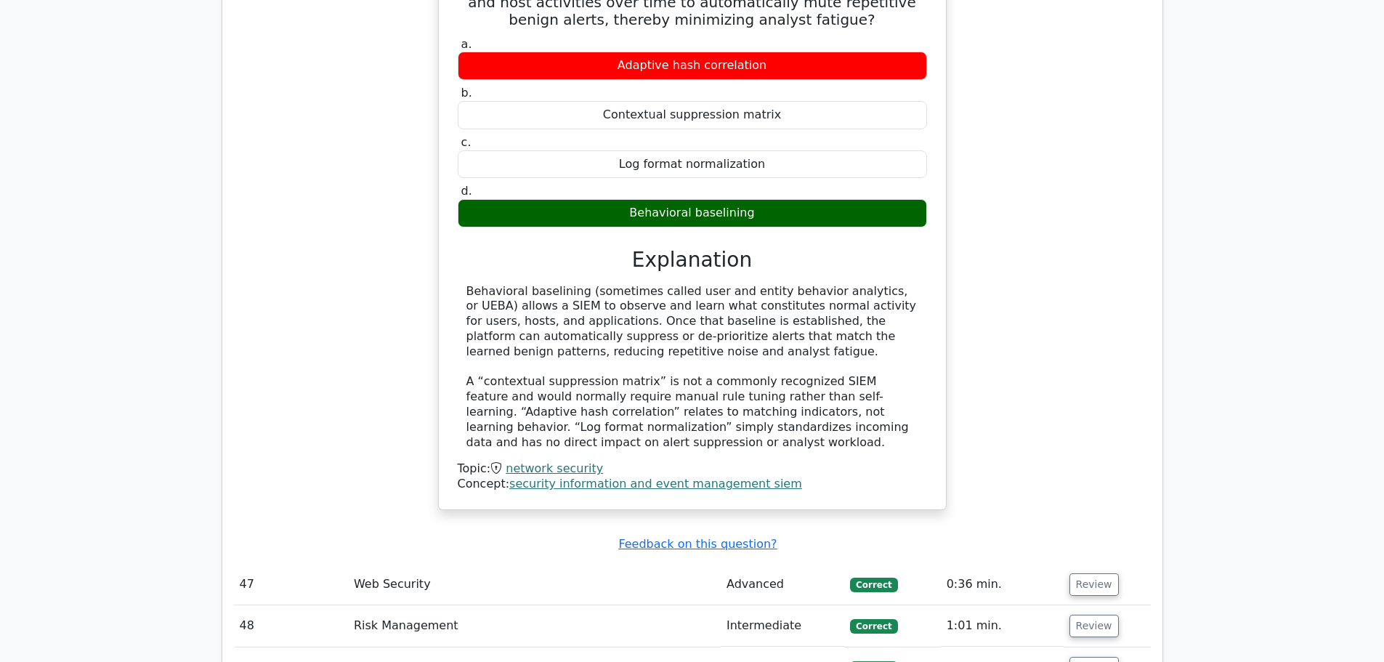
click at [684, 417] on div "Behavioral baselining (sometimes called user and entity behavior analytics, or …" at bounding box center [693, 367] width 452 height 166
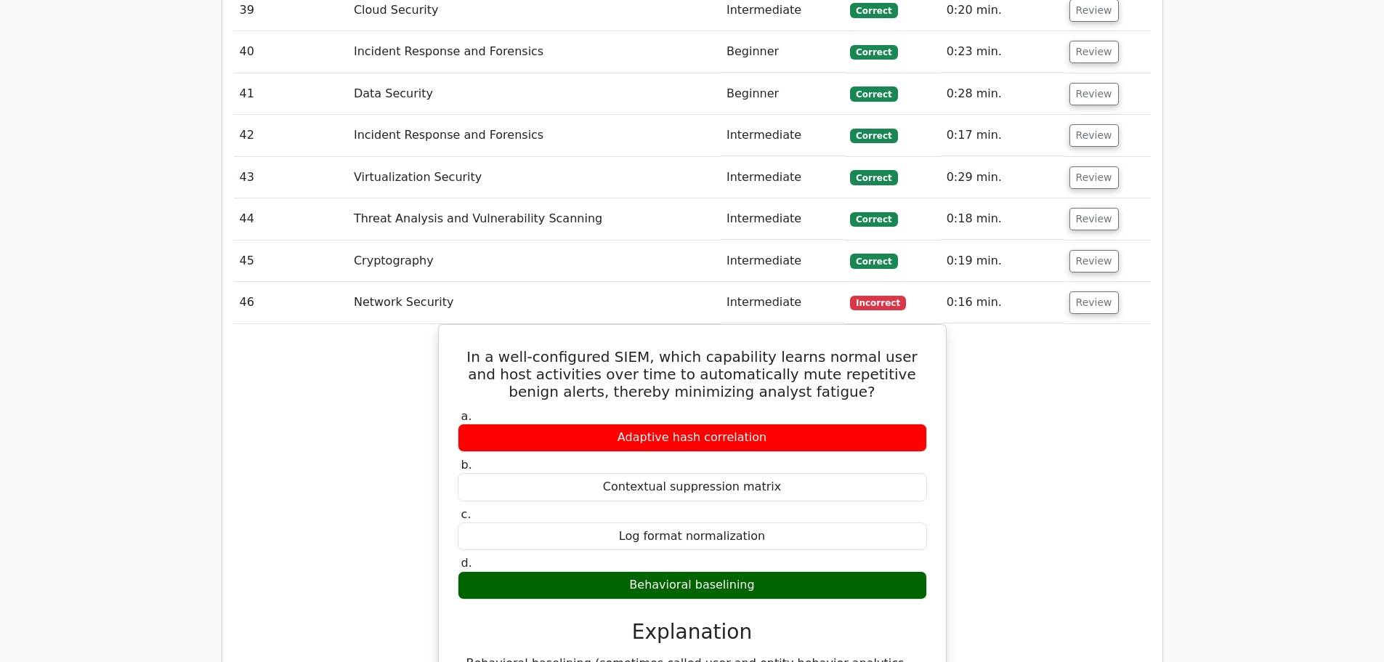
scroll to position [3603, 0]
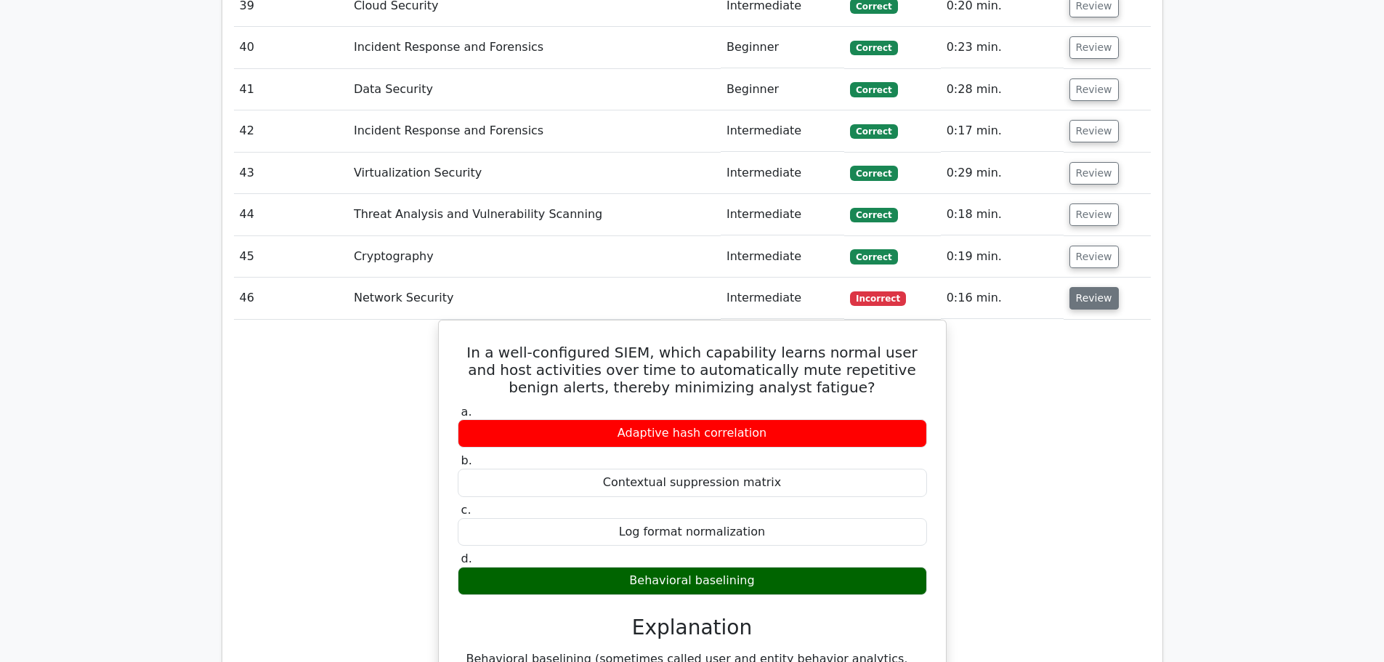
click at [1092, 287] on button "Review" at bounding box center [1094, 298] width 49 height 23
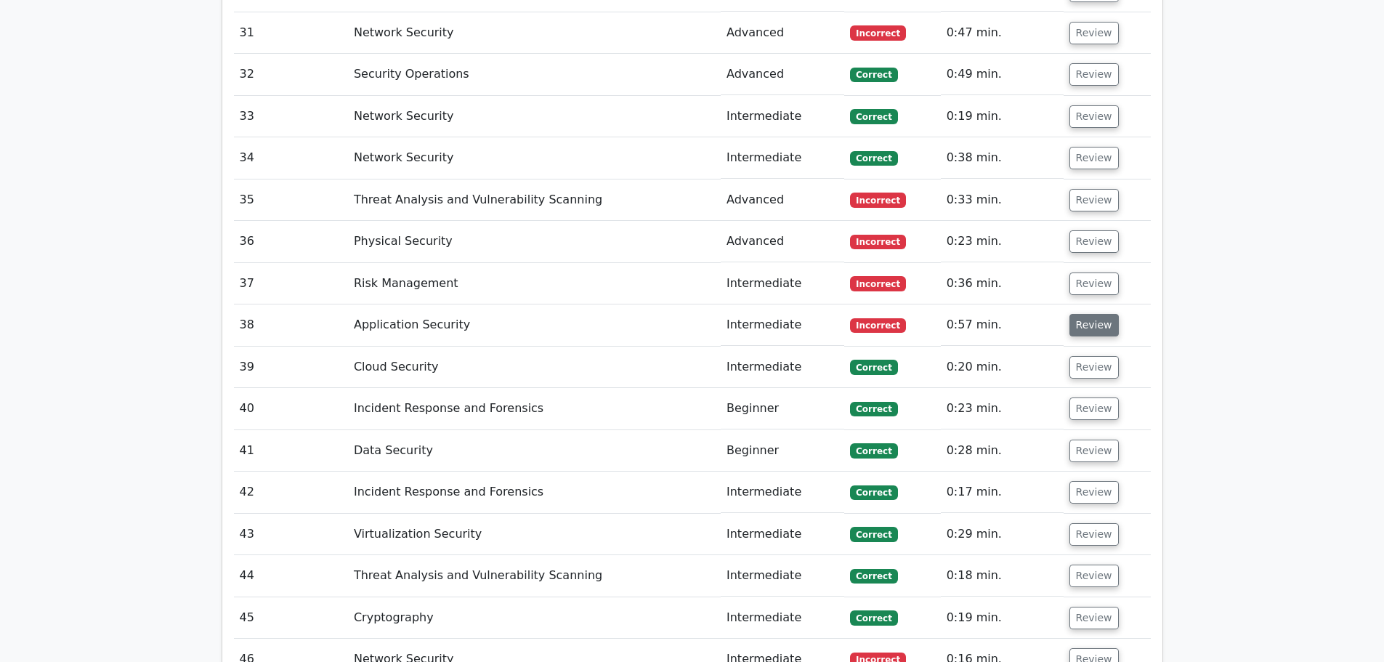
scroll to position [3241, 0]
click at [1099, 315] on button "Review" at bounding box center [1094, 326] width 49 height 23
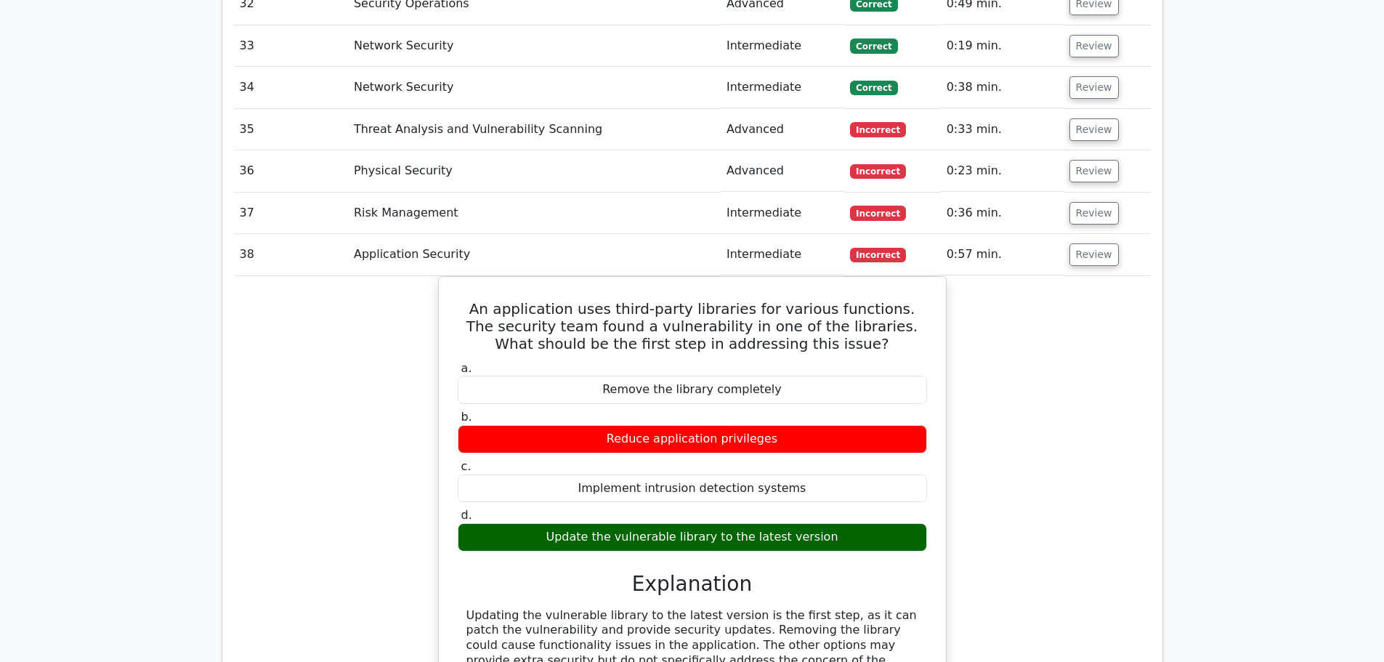
scroll to position [3313, 0]
